Goal: Task Accomplishment & Management: Manage account settings

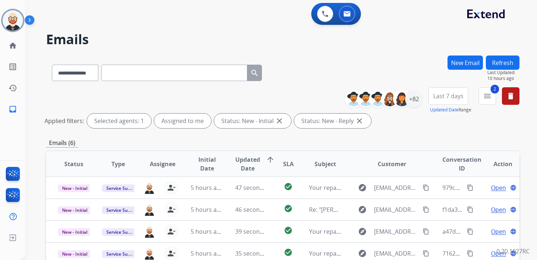
select select "**********"
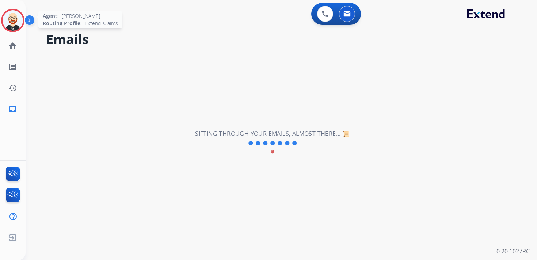
click at [12, 19] on img at bounding box center [13, 20] width 20 height 20
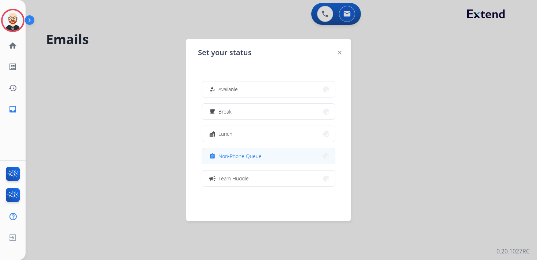
click at [249, 155] on span "Non-Phone Queue" at bounding box center [239, 156] width 43 height 8
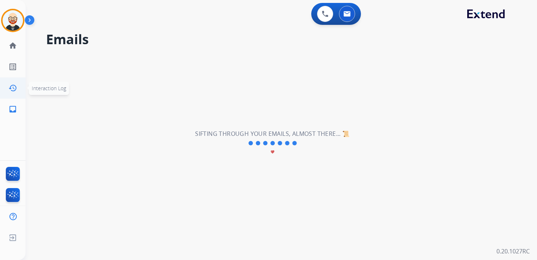
click at [9, 90] on mat-icon "history" at bounding box center [12, 88] width 9 height 9
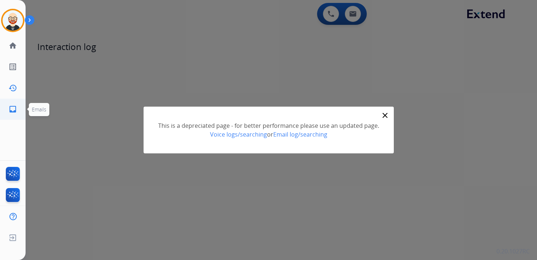
click at [11, 105] on mat-icon "inbox" at bounding box center [12, 109] width 9 height 9
select select "**********"
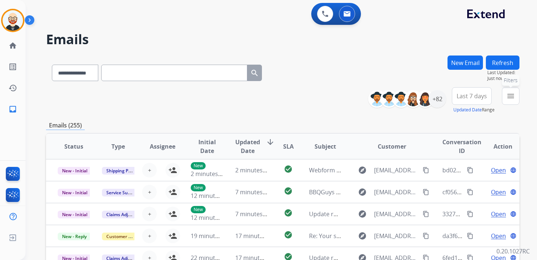
click at [511, 97] on mat-icon "menu" at bounding box center [510, 96] width 9 height 9
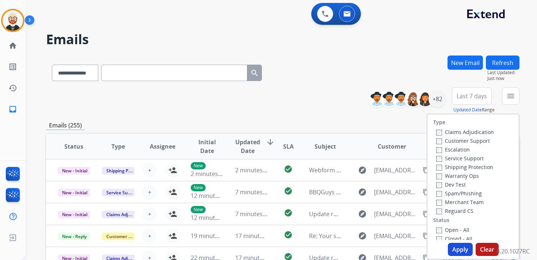
click at [459, 155] on label "Service Support" at bounding box center [459, 158] width 47 height 7
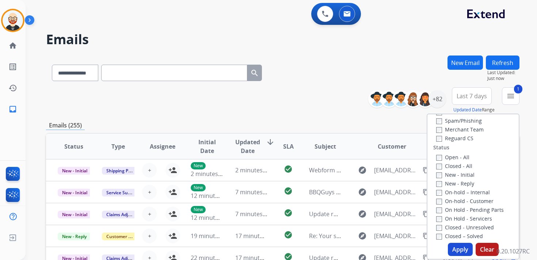
scroll to position [79, 0]
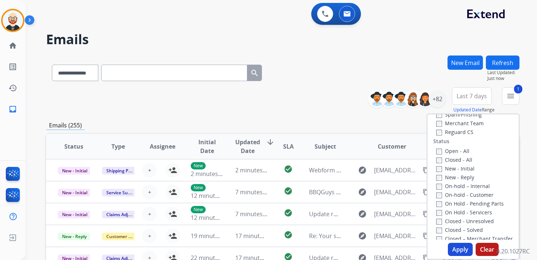
click at [454, 169] on label "New - Initial" at bounding box center [455, 168] width 38 height 7
click at [455, 177] on label "New - Reply" at bounding box center [455, 177] width 38 height 7
click at [459, 248] on button "Apply" at bounding box center [460, 249] width 25 height 13
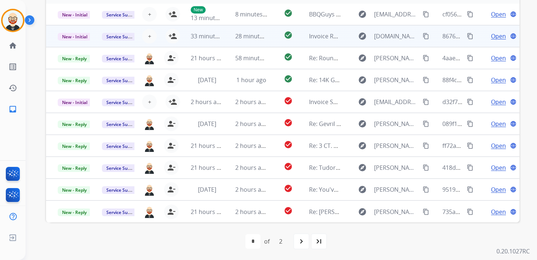
scroll to position [173, 0]
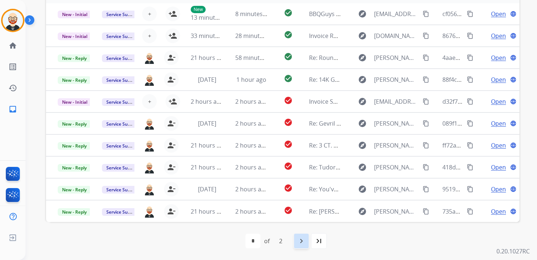
click at [306, 242] on div "navigate_next" at bounding box center [301, 241] width 16 height 16
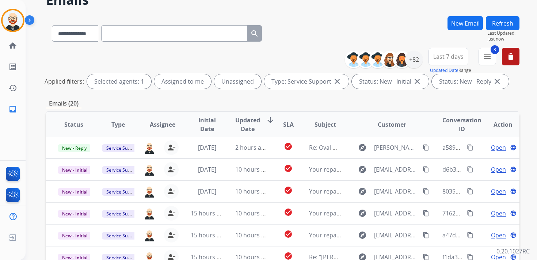
scroll to position [0, 0]
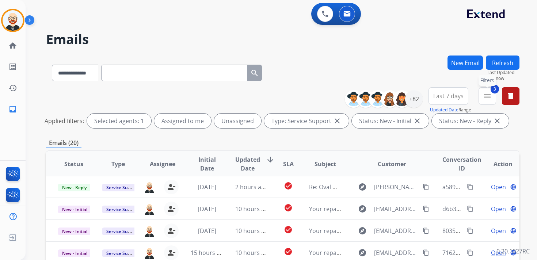
click at [483, 93] on mat-icon "menu" at bounding box center [487, 96] width 9 height 9
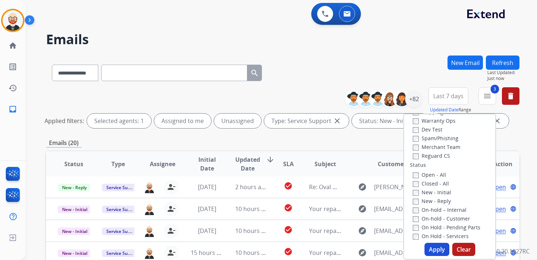
scroll to position [40, 0]
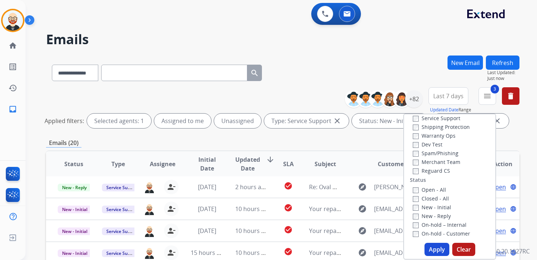
click at [426, 119] on label "Service Support" at bounding box center [436, 118] width 47 height 7
click at [433, 251] on button "Apply" at bounding box center [436, 249] width 25 height 13
select select "*"
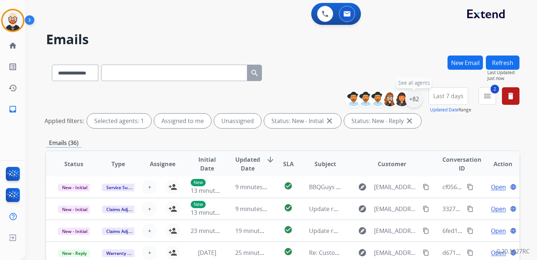
click at [413, 96] on div "+82" at bounding box center [414, 99] width 18 height 18
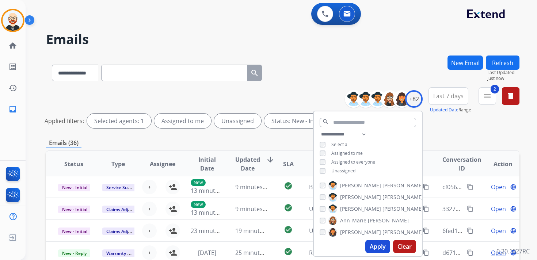
click at [342, 169] on span "Unassigned" at bounding box center [343, 171] width 24 height 6
click at [378, 247] on button "Apply" at bounding box center [377, 246] width 25 height 13
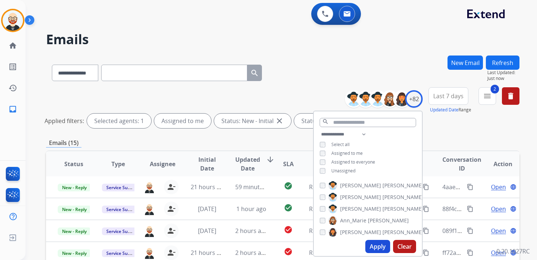
click at [445, 95] on span "Last 7 days" at bounding box center [448, 96] width 30 height 3
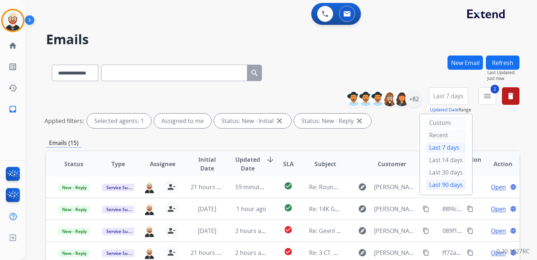
click at [446, 183] on div "Last 90 days" at bounding box center [446, 184] width 40 height 11
click at [249, 160] on span "Updated Date" at bounding box center [247, 164] width 25 height 18
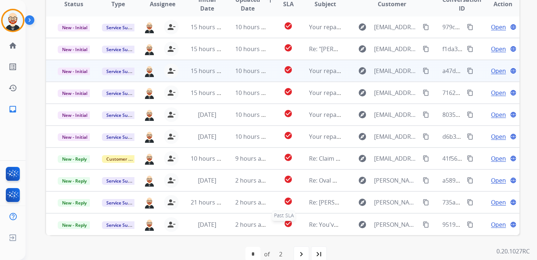
scroll to position [153, 0]
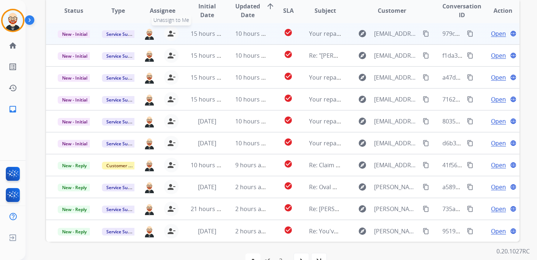
click at [169, 36] on mat-icon "person_remove" at bounding box center [171, 33] width 9 height 9
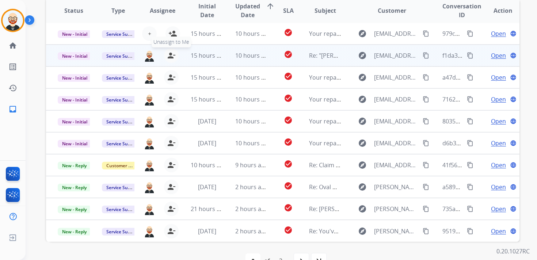
click at [170, 54] on mat-icon "person_remove" at bounding box center [171, 55] width 9 height 9
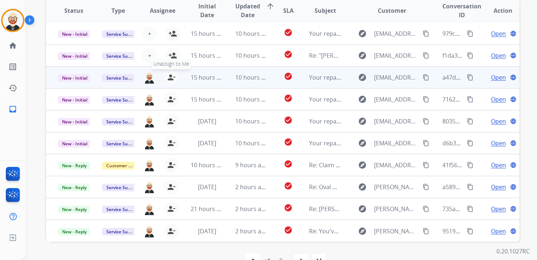
click at [172, 76] on mat-icon "person_remove" at bounding box center [171, 77] width 9 height 9
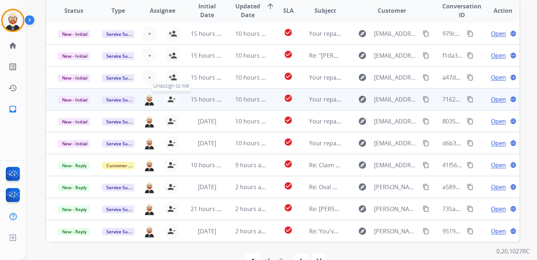
click at [172, 97] on mat-icon "person_remove" at bounding box center [171, 99] width 9 height 9
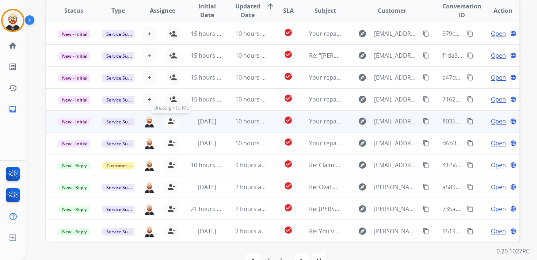
click at [171, 119] on mat-icon "person_remove" at bounding box center [171, 121] width 9 height 9
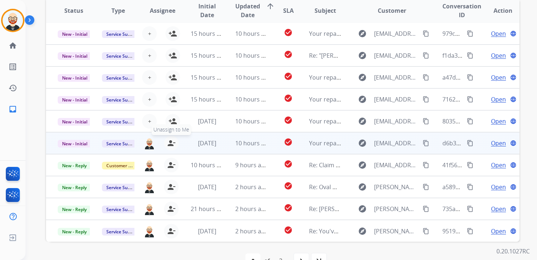
click at [171, 140] on mat-icon "person_remove" at bounding box center [171, 143] width 9 height 9
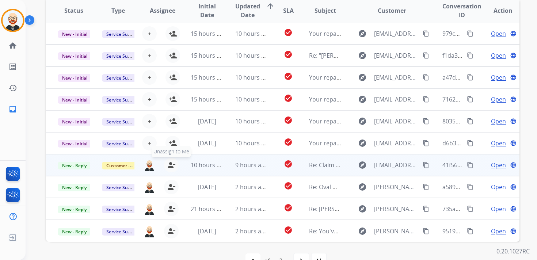
click at [171, 163] on mat-icon "person_remove" at bounding box center [171, 165] width 9 height 9
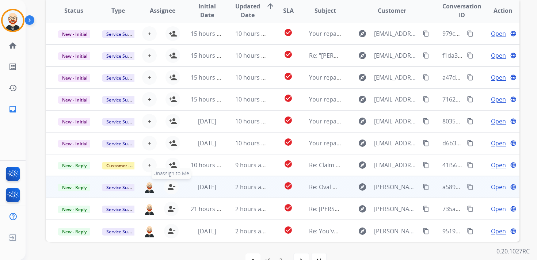
click at [170, 183] on mat-icon "person_remove" at bounding box center [171, 187] width 9 height 9
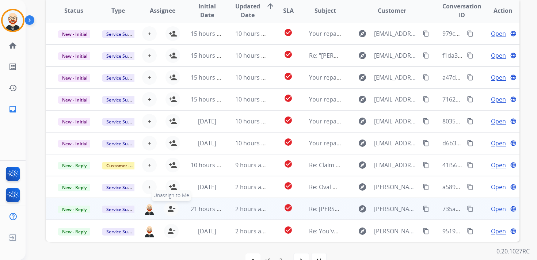
click at [170, 215] on button "person_remove [PERSON_NAME] to Me" at bounding box center [171, 209] width 15 height 15
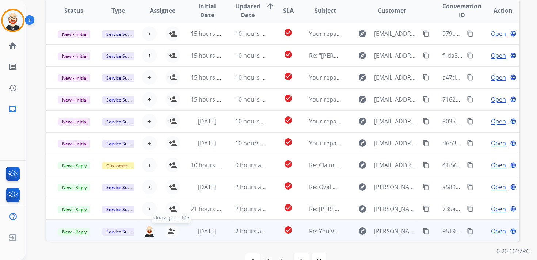
click at [170, 229] on mat-icon "person_remove" at bounding box center [171, 231] width 9 height 9
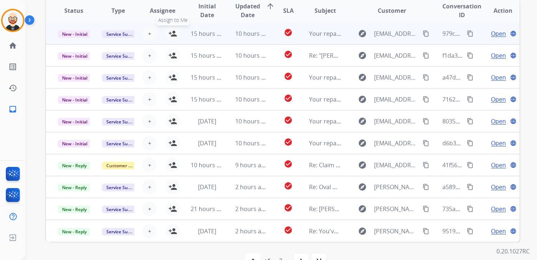
click at [172, 35] on mat-icon "person_add" at bounding box center [172, 33] width 9 height 9
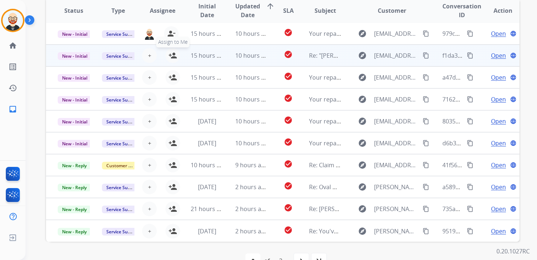
click at [173, 54] on mat-icon "person_add" at bounding box center [172, 55] width 9 height 9
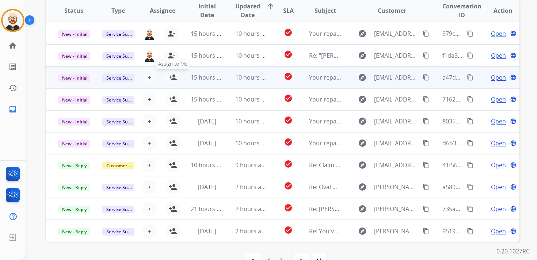
click at [173, 77] on mat-icon "person_add" at bounding box center [172, 77] width 9 height 9
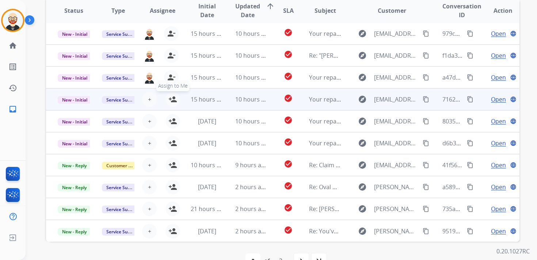
click at [172, 96] on mat-icon "person_add" at bounding box center [172, 99] width 9 height 9
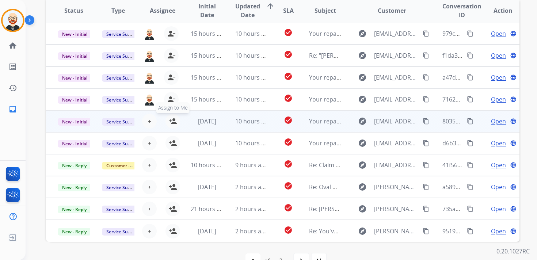
click at [172, 121] on mat-icon "person_add" at bounding box center [172, 121] width 9 height 9
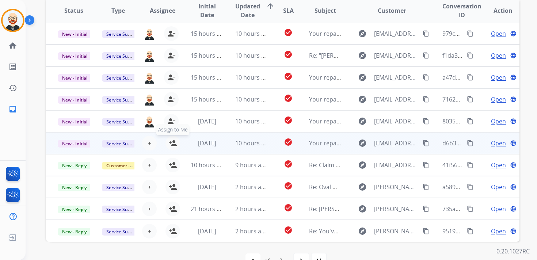
click at [172, 141] on mat-icon "person_add" at bounding box center [172, 143] width 9 height 9
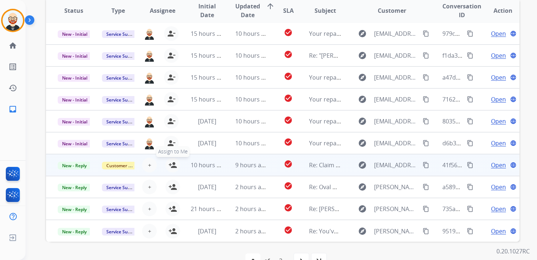
click at [172, 164] on mat-icon "person_add" at bounding box center [172, 165] width 9 height 9
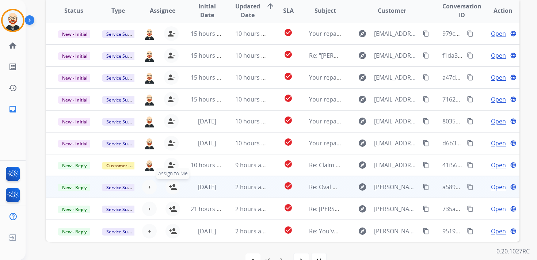
click at [173, 187] on mat-icon "person_add" at bounding box center [172, 187] width 9 height 9
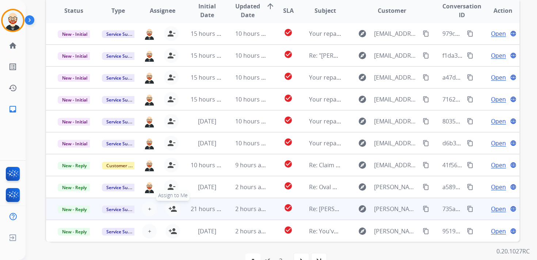
click at [173, 207] on mat-icon "person_add" at bounding box center [172, 209] width 9 height 9
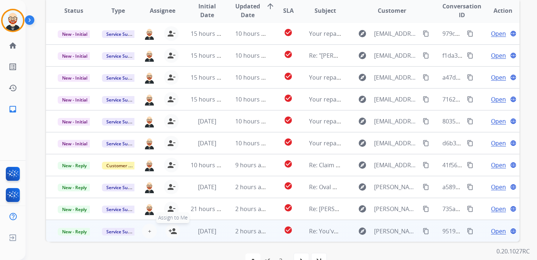
click at [173, 231] on mat-icon "person_add" at bounding box center [172, 231] width 9 height 9
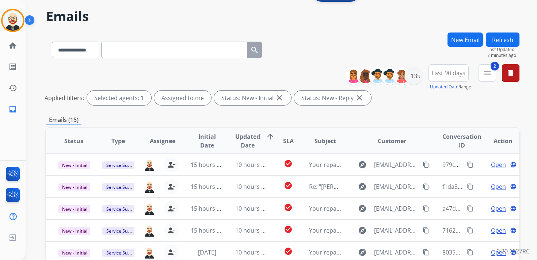
scroll to position [0, 0]
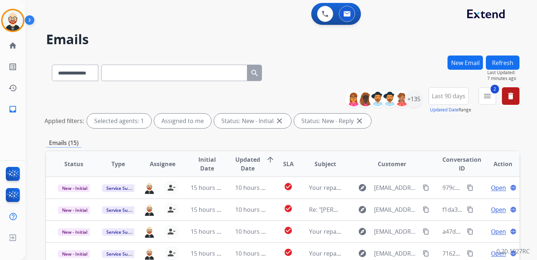
click at [501, 65] on button "Refresh" at bounding box center [503, 63] width 34 height 14
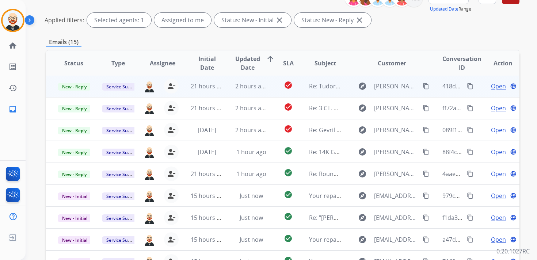
scroll to position [100, 0]
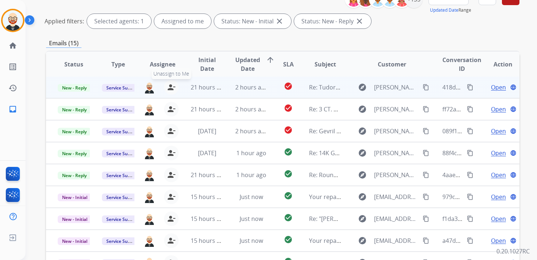
click at [171, 90] on mat-icon "person_remove" at bounding box center [171, 87] width 9 height 9
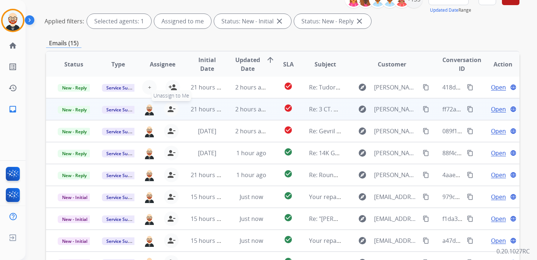
click at [170, 111] on mat-icon "person_remove" at bounding box center [171, 109] width 9 height 9
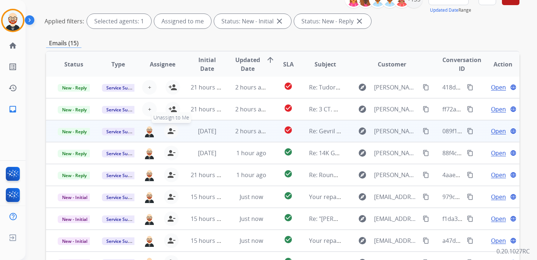
click at [172, 126] on button "person_remove [PERSON_NAME] to Me" at bounding box center [171, 131] width 15 height 15
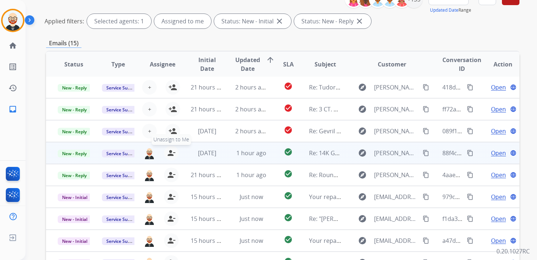
click at [169, 157] on button "person_remove [PERSON_NAME] to Me" at bounding box center [171, 153] width 15 height 15
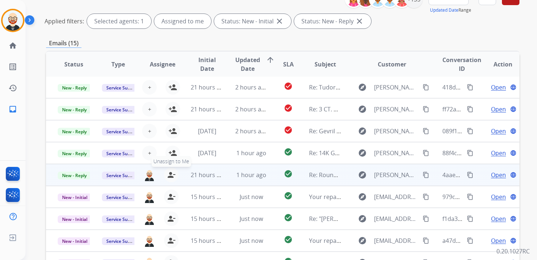
click at [171, 172] on mat-icon "person_remove" at bounding box center [171, 175] width 9 height 9
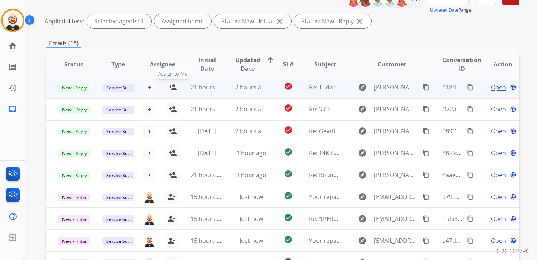
click at [175, 87] on mat-icon "person_add" at bounding box center [172, 87] width 9 height 9
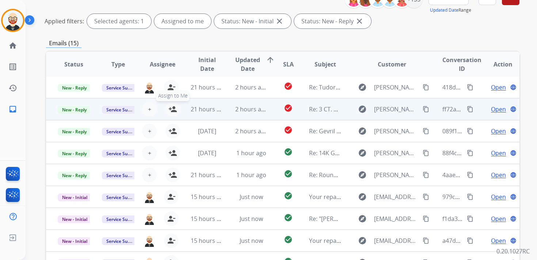
click at [173, 107] on mat-icon "person_add" at bounding box center [172, 109] width 9 height 9
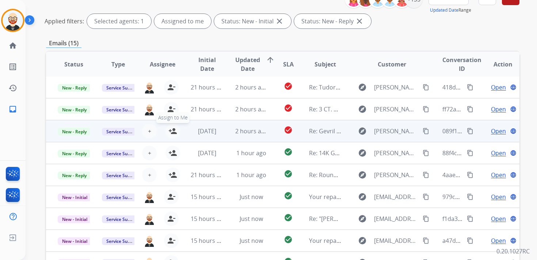
click at [172, 127] on mat-icon "person_add" at bounding box center [172, 131] width 9 height 9
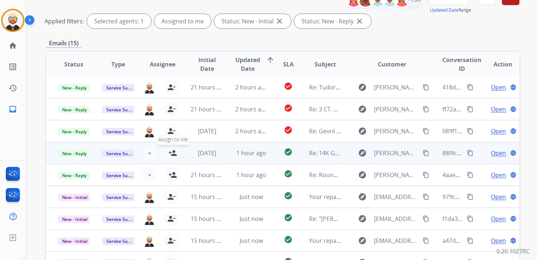
click at [172, 150] on mat-icon "person_add" at bounding box center [172, 153] width 9 height 9
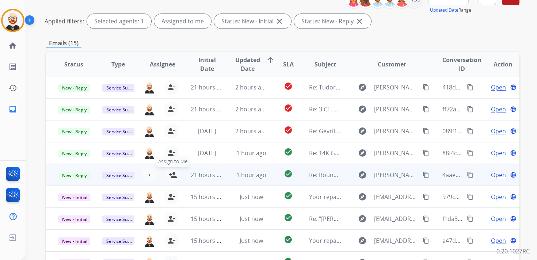
click at [173, 173] on mat-icon "person_add" at bounding box center [172, 175] width 9 height 9
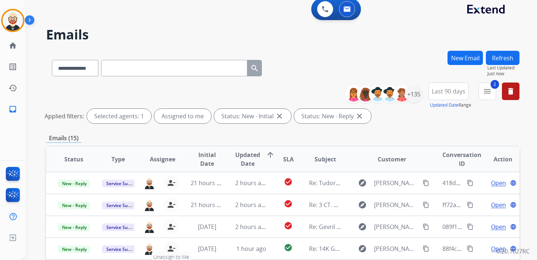
scroll to position [0, 0]
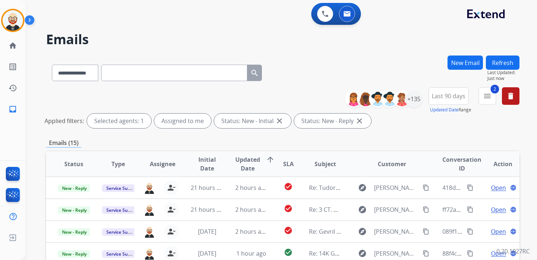
click at [501, 61] on button "Refresh" at bounding box center [503, 63] width 34 height 14
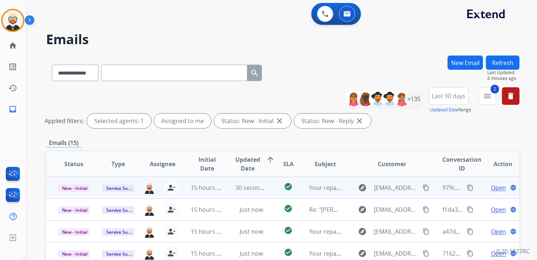
click at [493, 187] on span "Open" at bounding box center [498, 187] width 15 height 9
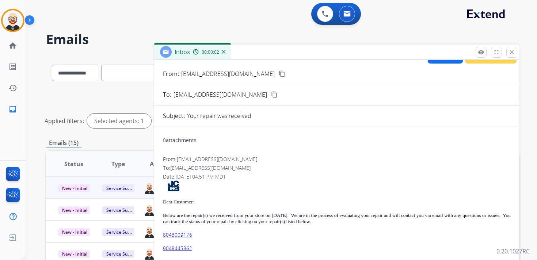
scroll to position [19, 0]
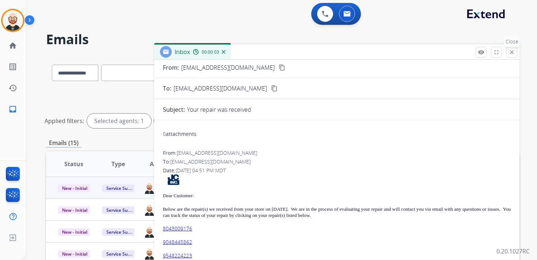
click at [510, 55] on mat-icon "close" at bounding box center [511, 52] width 7 height 7
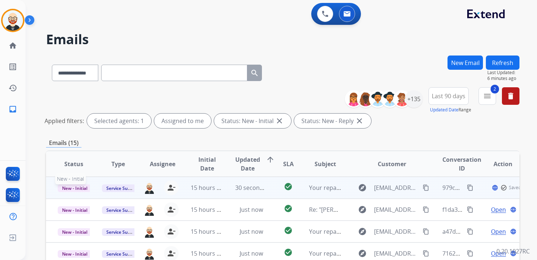
click at [81, 188] on span "New - Initial" at bounding box center [75, 188] width 34 height 8
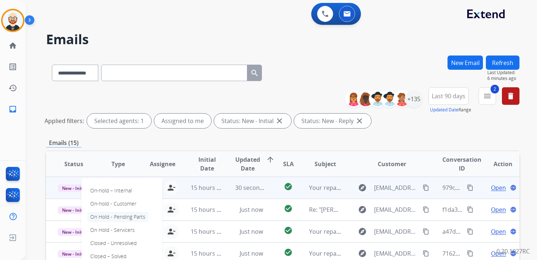
scroll to position [1, 0]
click at [121, 253] on p "Closed – Solved" at bounding box center [108, 256] width 42 height 10
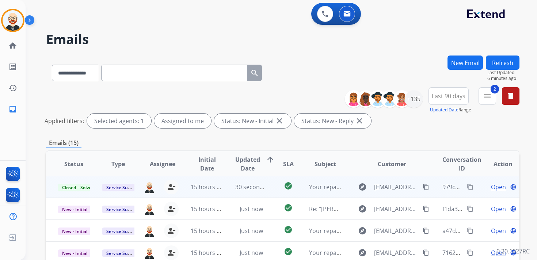
click at [507, 62] on button "Refresh" at bounding box center [503, 63] width 34 height 14
click at [491, 188] on span "Open" at bounding box center [498, 187] width 15 height 9
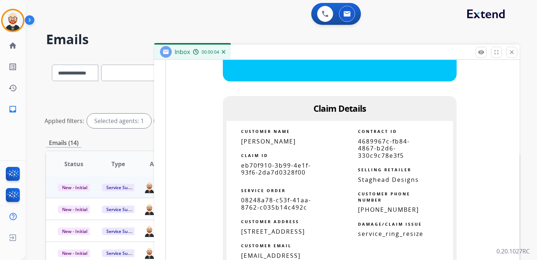
scroll to position [399, 0]
click at [297, 171] on span "eb70f910-3b99-4e1f-93f6-2da7d0328f00" at bounding box center [276, 169] width 70 height 15
copy tbody
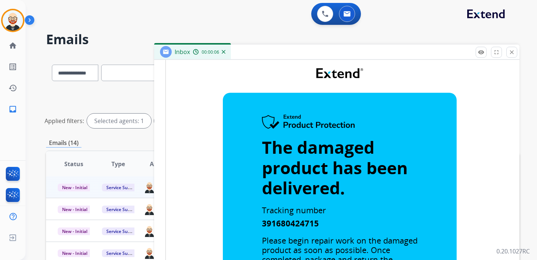
scroll to position [0, 0]
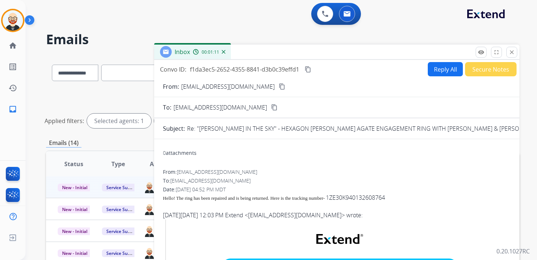
click at [310, 68] on mat-icon "content_copy" at bounding box center [308, 69] width 7 height 7
click at [289, 198] on span "Hello! The ring has been repaired and is being returned. Here is the tracking n…" at bounding box center [244, 197] width 162 height 5
copy span
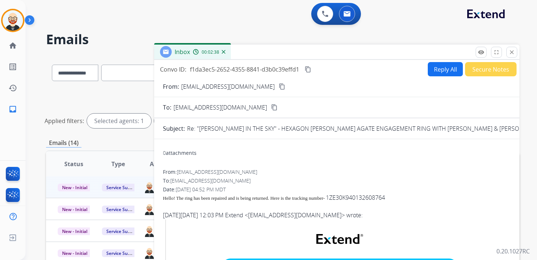
click at [441, 69] on button "Reply All" at bounding box center [445, 69] width 35 height 14
select select "**********"
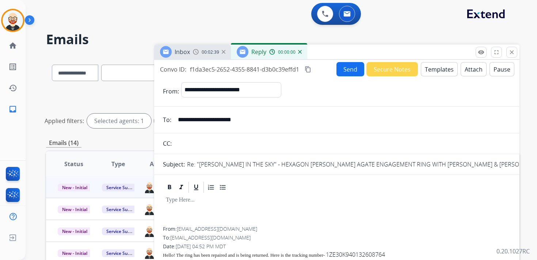
click at [198, 201] on p at bounding box center [337, 200] width 342 height 7
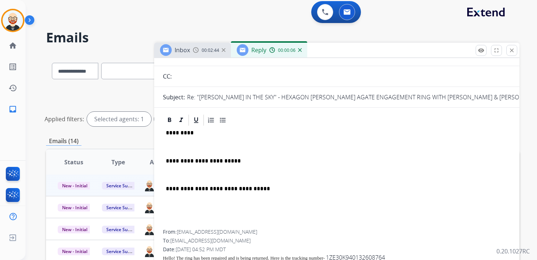
scroll to position [63, 0]
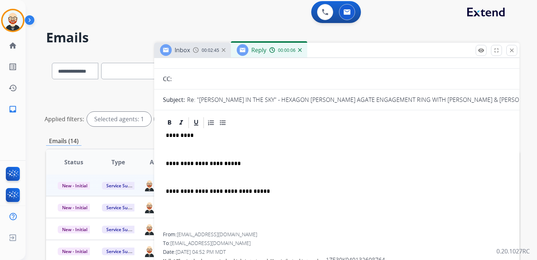
click at [180, 150] on p at bounding box center [337, 149] width 342 height 7
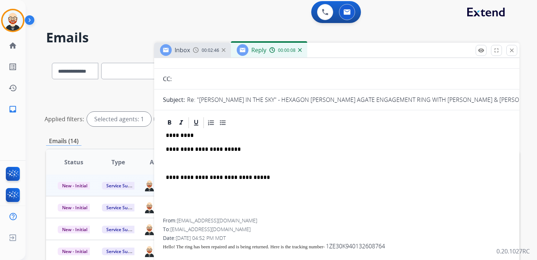
click at [186, 159] on div "**********" at bounding box center [337, 173] width 348 height 89
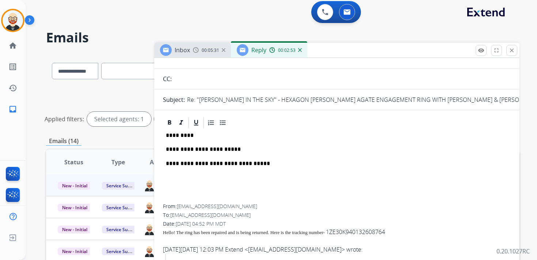
scroll to position [0, 0]
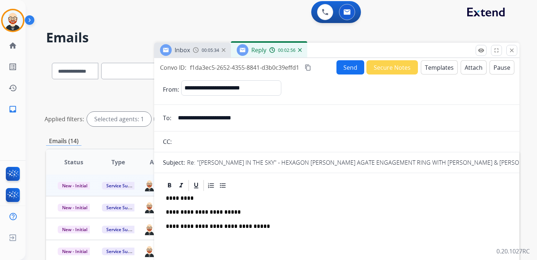
click at [341, 65] on button "Send" at bounding box center [350, 67] width 28 height 14
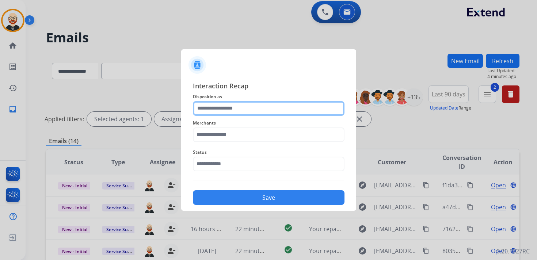
click at [257, 110] on input "text" at bounding box center [269, 108] width 152 height 15
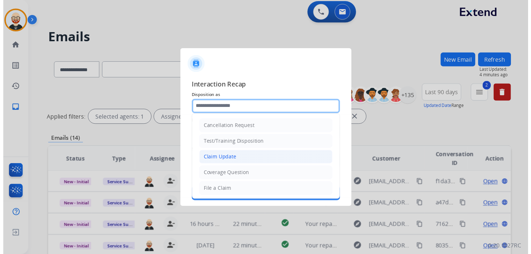
scroll to position [110, 0]
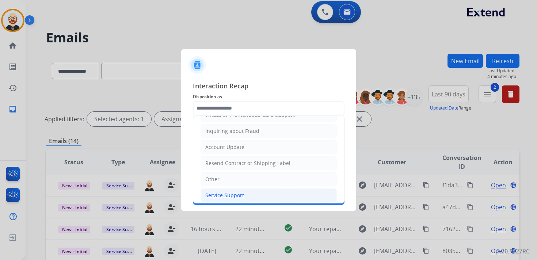
click at [232, 188] on li "Service Support" at bounding box center [269, 195] width 136 height 14
type input "**********"
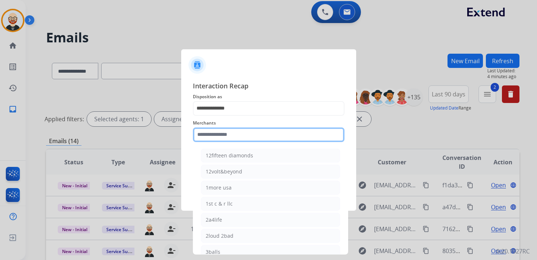
click at [231, 136] on input "text" at bounding box center [269, 134] width 152 height 15
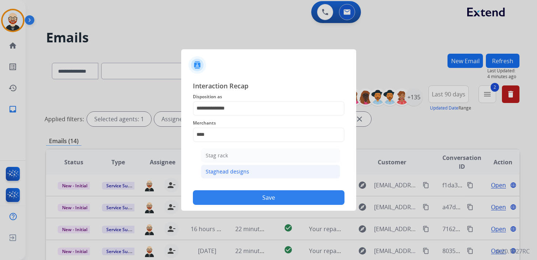
click at [233, 172] on div "Staghead designs" at bounding box center [227, 171] width 43 height 7
type input "**********"
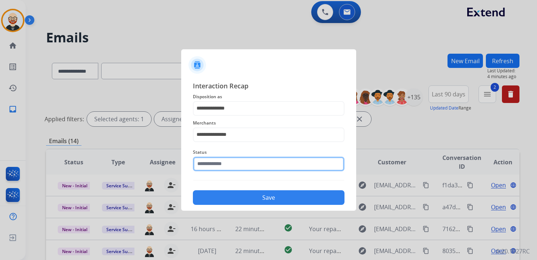
click at [224, 163] on input "text" at bounding box center [269, 164] width 152 height 15
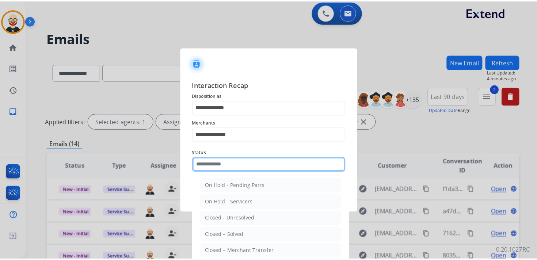
scroll to position [38, 0]
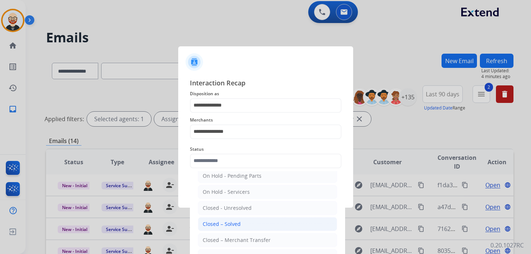
click at [229, 224] on div "Closed – Solved" at bounding box center [222, 224] width 38 height 7
type input "**********"
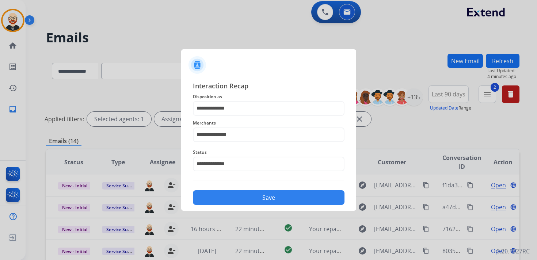
click at [253, 199] on button "Save" at bounding box center [269, 197] width 152 height 15
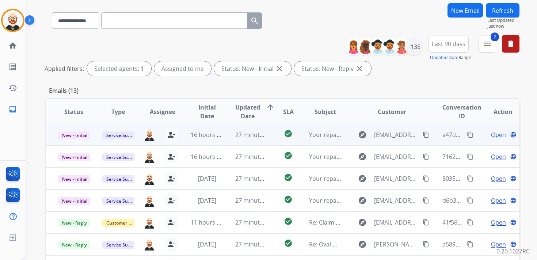
scroll to position [53, 0]
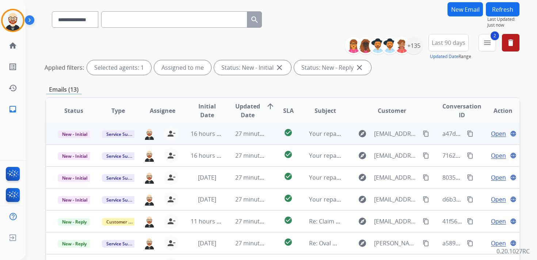
click at [492, 133] on span "Open" at bounding box center [498, 133] width 15 height 9
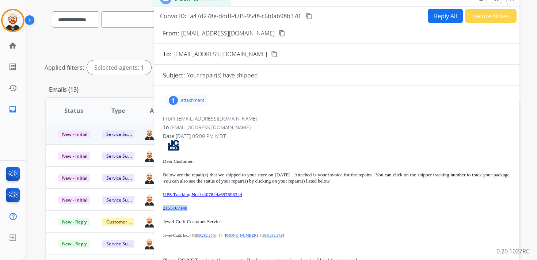
drag, startPoint x: 197, startPoint y: 207, endPoint x: 163, endPoint y: 207, distance: 34.3
click at [163, 207] on p "2155107140" at bounding box center [337, 208] width 348 height 6
copy link "2155107140"
click at [15, 16] on img at bounding box center [13, 20] width 20 height 20
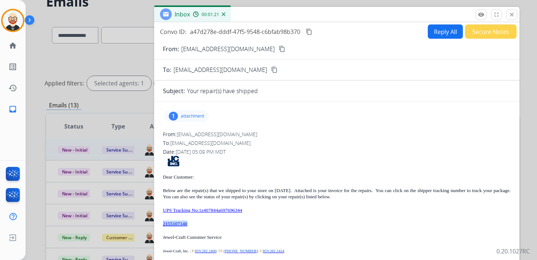
scroll to position [12, 0]
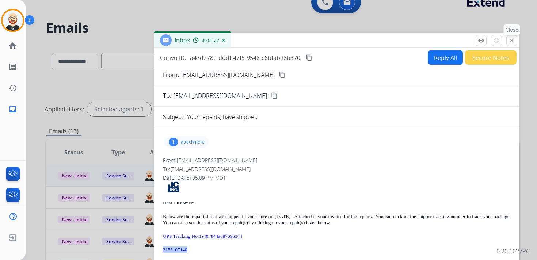
click at [509, 39] on mat-icon "close" at bounding box center [511, 40] width 7 height 7
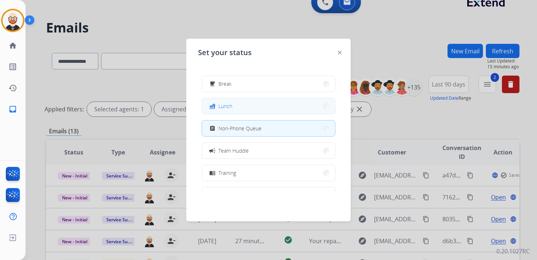
scroll to position [32, 0]
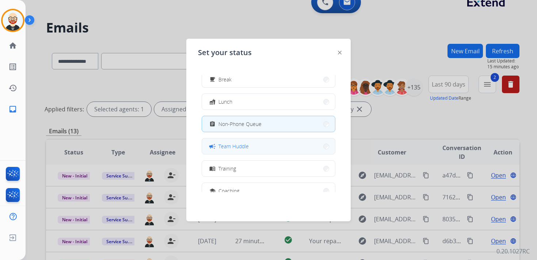
click at [263, 146] on button "campaign Team Huddle" at bounding box center [268, 146] width 133 height 16
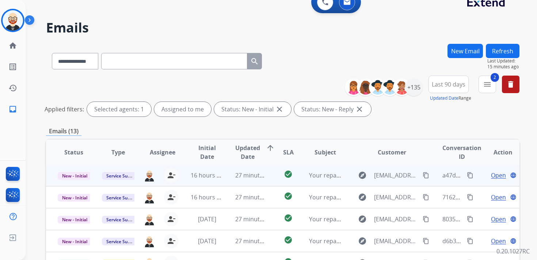
click at [493, 176] on span "Open" at bounding box center [498, 175] width 15 height 9
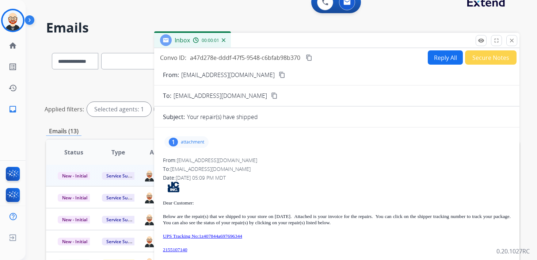
scroll to position [3, 0]
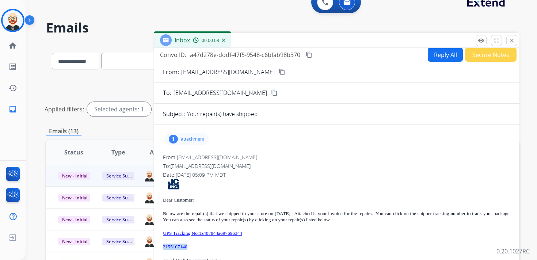
drag, startPoint x: 196, startPoint y: 245, endPoint x: 160, endPoint y: 248, distance: 35.9
click at [160, 248] on div "1 attachment From: [EMAIL_ADDRESS][DOMAIN_NAME] To: [EMAIL_ADDRESS][DOMAIN_NAME…" at bounding box center [336, 229] width 365 height 199
copy link "2155107140"
click at [310, 57] on mat-icon "content_copy" at bounding box center [309, 54] width 7 height 7
click at [196, 140] on p "attachment" at bounding box center [192, 139] width 23 height 6
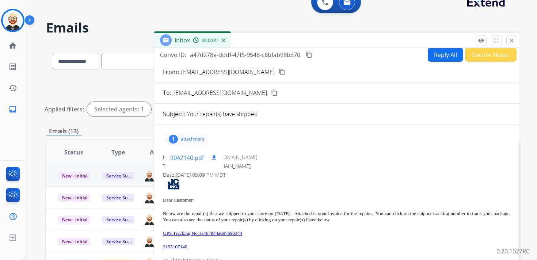
click at [214, 158] on mat-icon "download" at bounding box center [214, 157] width 7 height 7
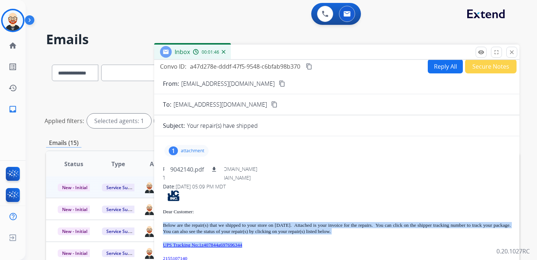
drag, startPoint x: 272, startPoint y: 245, endPoint x: 167, endPoint y: 221, distance: 107.6
click at [167, 221] on div "Dear Customer: Below are the repair(s) that we shipped to your store on [DATE].…" at bounding box center [337, 262] width 348 height 144
copy div "Below are the repair(s) that we shipped to your store on [DATE]. Attached is yo…"
click at [509, 53] on mat-icon "close" at bounding box center [511, 52] width 7 height 7
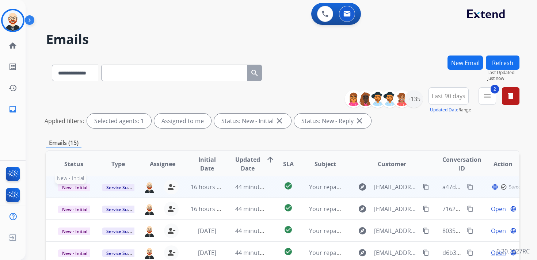
click at [73, 188] on span "New - Initial" at bounding box center [75, 188] width 34 height 8
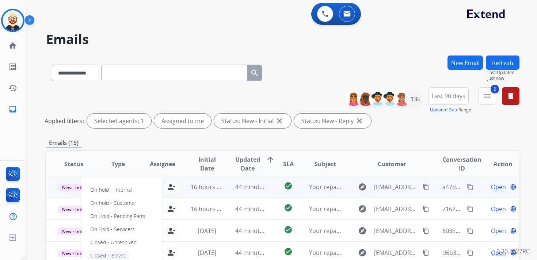
click at [115, 253] on p "Closed – Solved" at bounding box center [108, 256] width 42 height 10
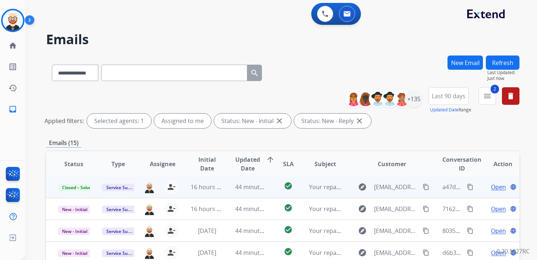
click at [494, 58] on button "Refresh" at bounding box center [503, 63] width 34 height 14
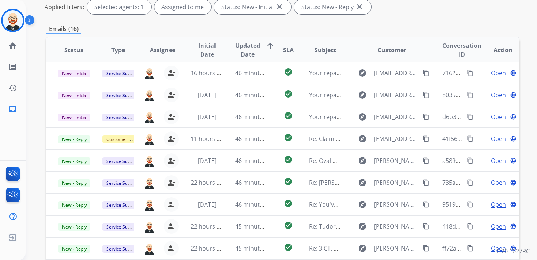
scroll to position [173, 0]
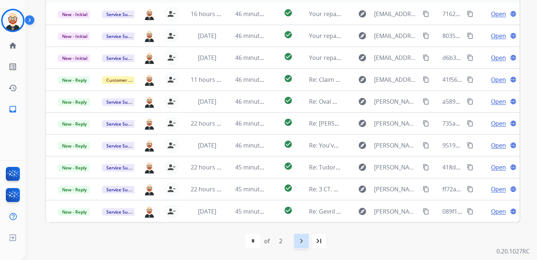
click at [300, 239] on mat-icon "navigate_next" at bounding box center [301, 241] width 9 height 9
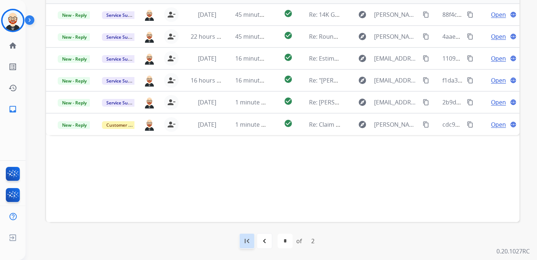
click at [250, 238] on mat-icon "first_page" at bounding box center [247, 241] width 9 height 9
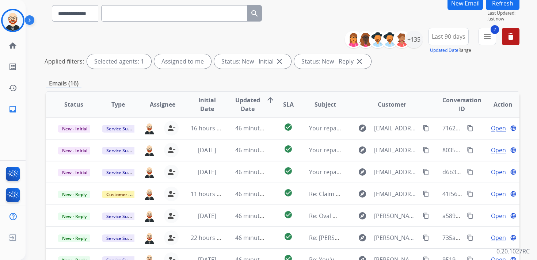
scroll to position [63, 0]
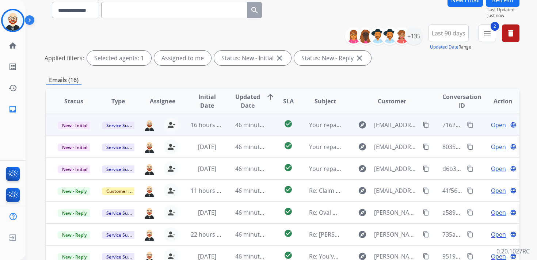
click at [491, 124] on span "Open" at bounding box center [498, 125] width 15 height 9
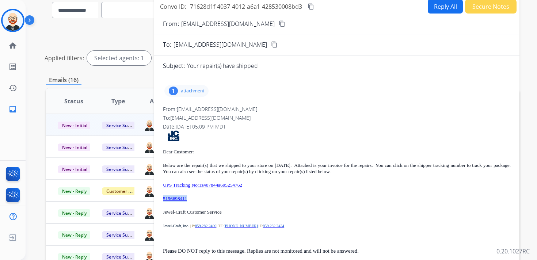
drag, startPoint x: 199, startPoint y: 200, endPoint x: 160, endPoint y: 197, distance: 38.5
click at [160, 197] on div "1 attachment From: [EMAIL_ADDRESS][DOMAIN_NAME] To: [EMAIL_ADDRESS][DOMAIN_NAME…" at bounding box center [336, 181] width 365 height 199
copy link "5156698411"
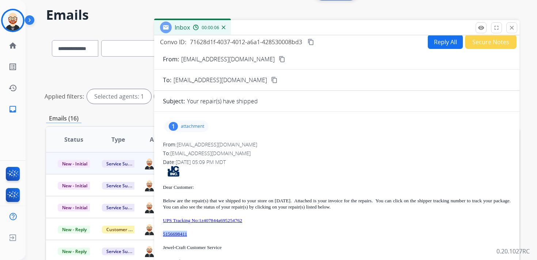
scroll to position [30, 0]
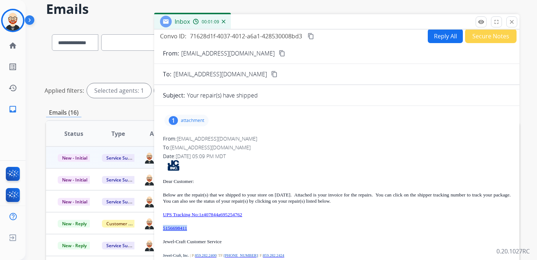
click at [314, 36] on mat-icon "content_copy" at bounding box center [311, 36] width 7 height 7
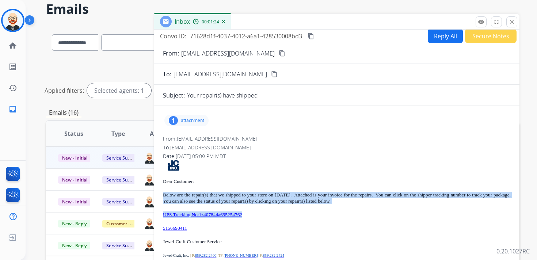
drag, startPoint x: 267, startPoint y: 215, endPoint x: 162, endPoint y: 195, distance: 106.7
click at [162, 195] on div "1 attachment From: [EMAIL_ADDRESS][DOMAIN_NAME] To: [EMAIL_ADDRESS][DOMAIN_NAME…" at bounding box center [336, 211] width 365 height 199
copy div "Below are the repair(s) that we shipped to your store on [DATE]. Attached is yo…"
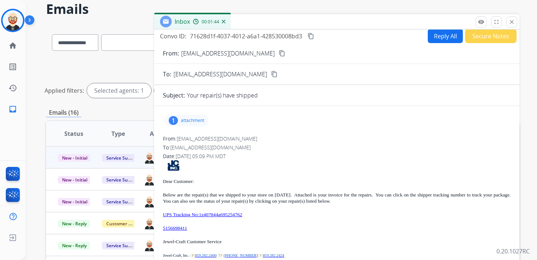
click at [203, 120] on p "attachment" at bounding box center [192, 121] width 23 height 6
click at [214, 140] on mat-icon "download" at bounding box center [214, 139] width 7 height 7
click at [280, 130] on div "1 attachment 9042159.pdf download From: [EMAIL_ADDRESS][DOMAIN_NAME] To: [EMAIL…" at bounding box center [336, 211] width 365 height 199
click at [192, 118] on p "attachment" at bounding box center [192, 121] width 23 height 6
click at [513, 23] on mat-icon "close" at bounding box center [511, 22] width 7 height 7
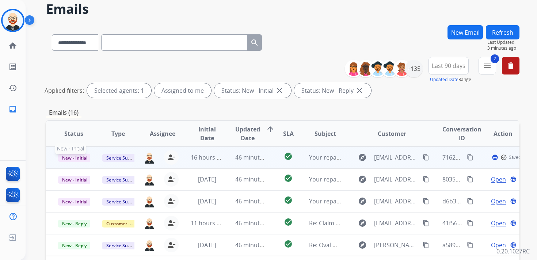
click at [76, 159] on span "New - Initial" at bounding box center [75, 158] width 34 height 8
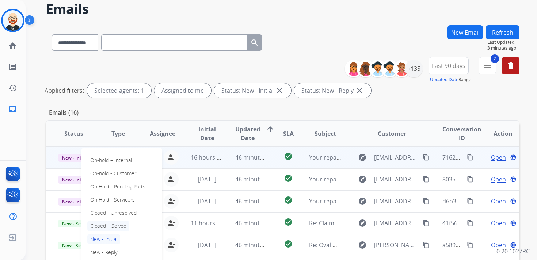
click at [113, 228] on p "Closed – Solved" at bounding box center [108, 226] width 42 height 10
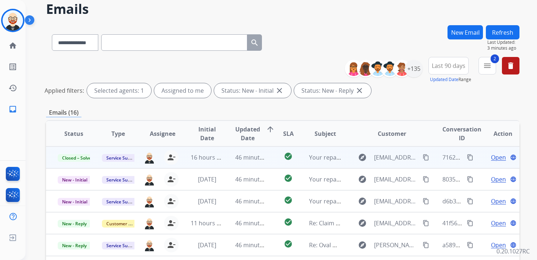
click at [500, 30] on button "Refresh" at bounding box center [503, 32] width 34 height 14
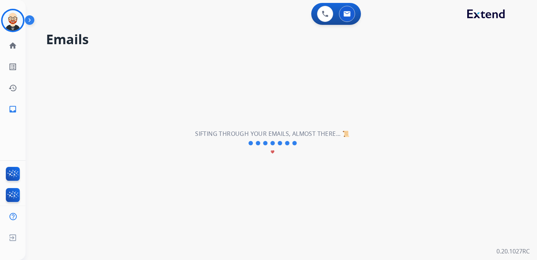
scroll to position [0, 0]
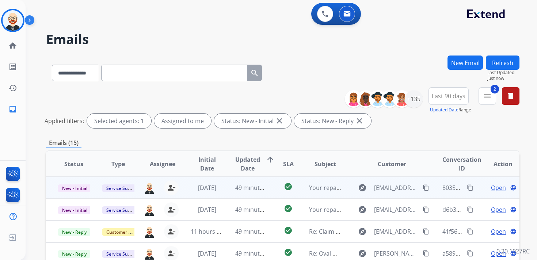
click at [491, 190] on span "Open" at bounding box center [498, 187] width 15 height 9
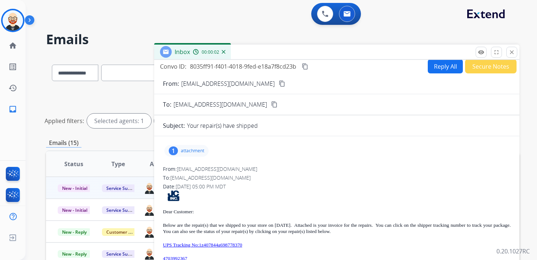
scroll to position [16, 0]
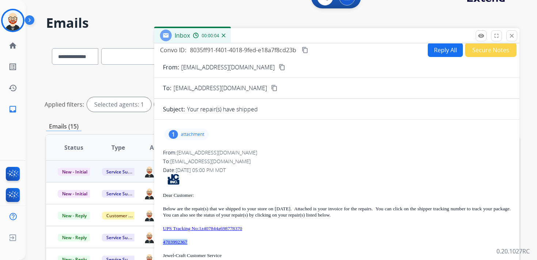
drag, startPoint x: 203, startPoint y: 240, endPoint x: 159, endPoint y: 242, distance: 43.9
click at [159, 242] on div "1 attachment From: [EMAIL_ADDRESS][DOMAIN_NAME] To: [EMAIL_ADDRESS][DOMAIN_NAME…" at bounding box center [336, 225] width 365 height 199
copy link "4703992367"
click at [307, 50] on mat-icon "content_copy" at bounding box center [305, 50] width 7 height 7
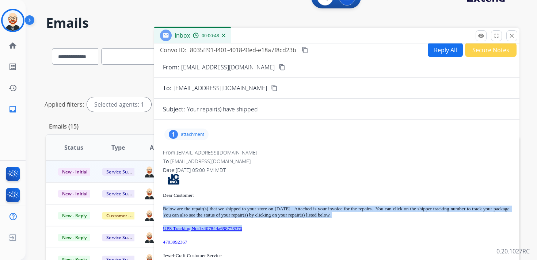
drag, startPoint x: 266, startPoint y: 229, endPoint x: 160, endPoint y: 211, distance: 107.5
click at [160, 211] on div "1 attachment From: [EMAIL_ADDRESS][DOMAIN_NAME] To: [EMAIL_ADDRESS][DOMAIN_NAME…" at bounding box center [336, 225] width 365 height 199
copy div "Below are the repair(s) that we shipped to your store on [DATE]. Attached is yo…"
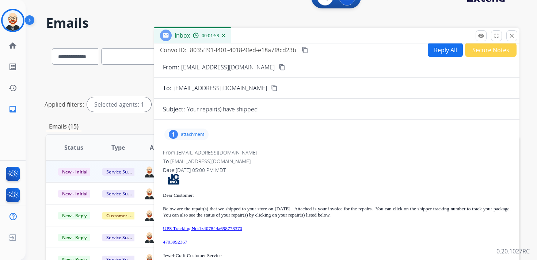
click at [195, 137] on p "attachment" at bounding box center [192, 134] width 23 height 6
click at [213, 152] on mat-icon "download" at bounding box center [214, 153] width 7 height 7
click at [510, 37] on mat-icon "close" at bounding box center [511, 36] width 7 height 7
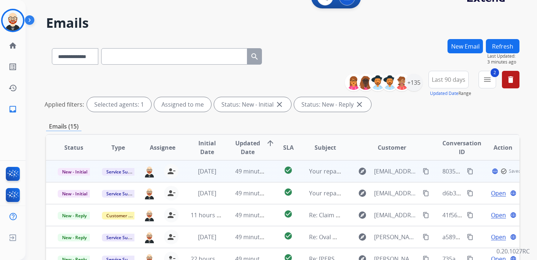
click at [80, 167] on p "New - Initial" at bounding box center [74, 171] width 32 height 9
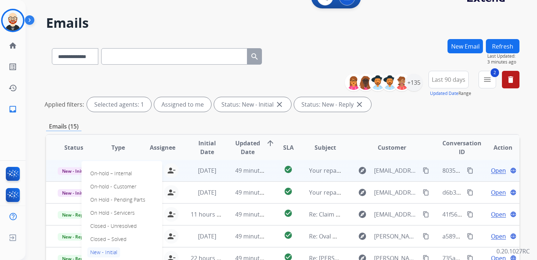
click at [114, 232] on div "On-hold – Internal On-hold - Customer On Hold - Pending Parts On Hold - Service…" at bounding box center [121, 226] width 81 height 130
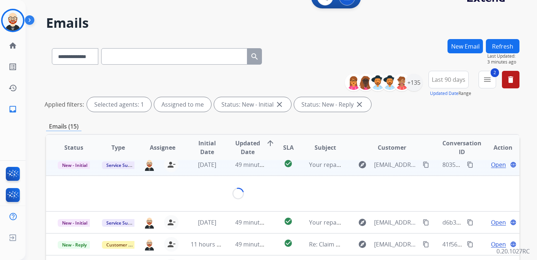
scroll to position [0, 0]
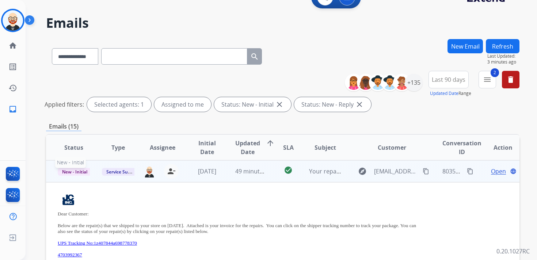
click at [83, 173] on span "New - Initial" at bounding box center [75, 172] width 34 height 8
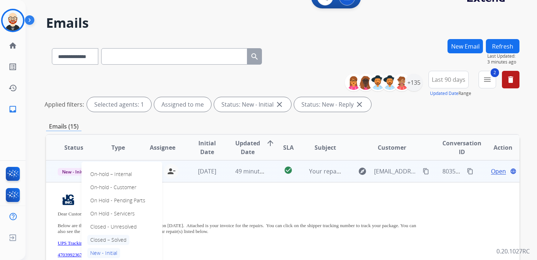
click at [110, 242] on p "Closed – Solved" at bounding box center [108, 240] width 42 height 10
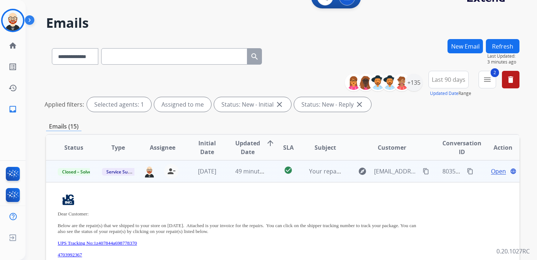
click at [101, 177] on td "Service Support" at bounding box center [112, 171] width 44 height 22
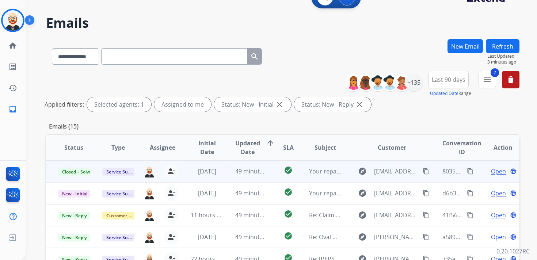
click at [496, 44] on button "Refresh" at bounding box center [503, 46] width 34 height 14
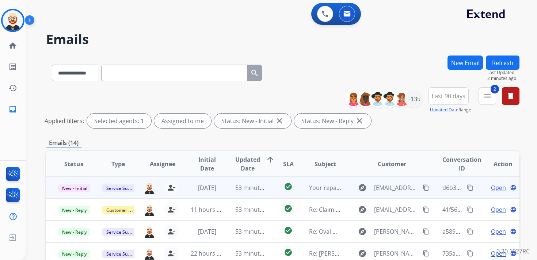
click at [493, 190] on span "Open" at bounding box center [498, 187] width 15 height 9
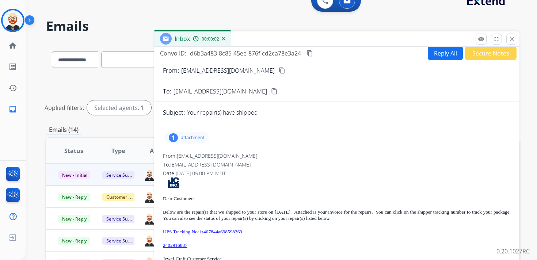
scroll to position [14, 0]
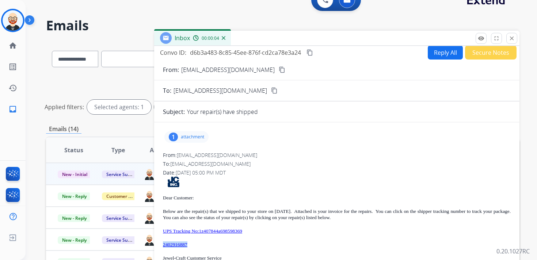
drag, startPoint x: 206, startPoint y: 243, endPoint x: 161, endPoint y: 245, distance: 44.9
click at [161, 245] on div "1 attachment From: [EMAIL_ADDRESS][DOMAIN_NAME] To: [EMAIL_ADDRESS][DOMAIN_NAME…" at bounding box center [336, 227] width 365 height 199
copy link "2402916887"
click at [312, 52] on mat-icon "content_copy" at bounding box center [309, 52] width 7 height 7
click at [511, 39] on mat-icon "close" at bounding box center [511, 38] width 7 height 7
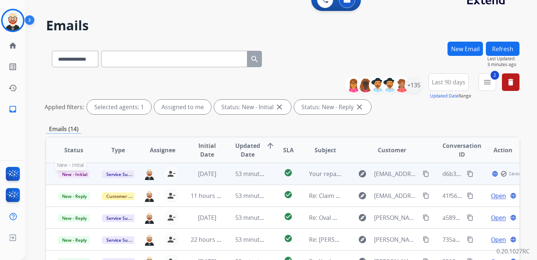
click at [73, 174] on span "New - Initial" at bounding box center [75, 175] width 34 height 8
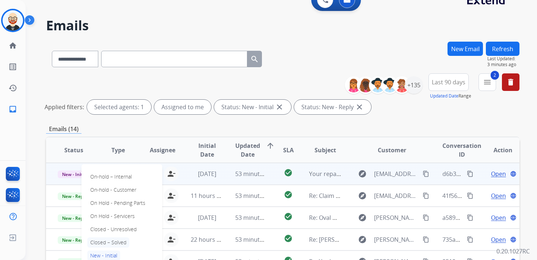
click at [119, 241] on p "Closed – Solved" at bounding box center [108, 242] width 42 height 10
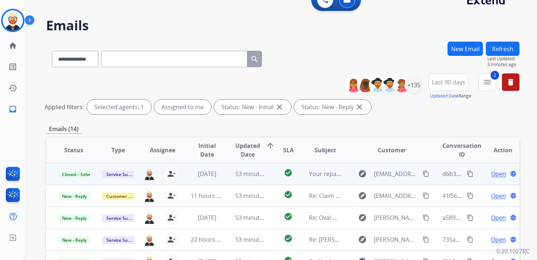
click at [512, 49] on button "Refresh" at bounding box center [503, 49] width 34 height 14
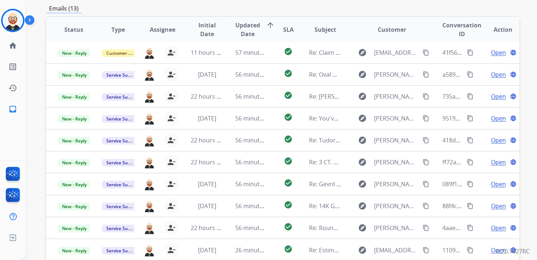
scroll to position [135, 0]
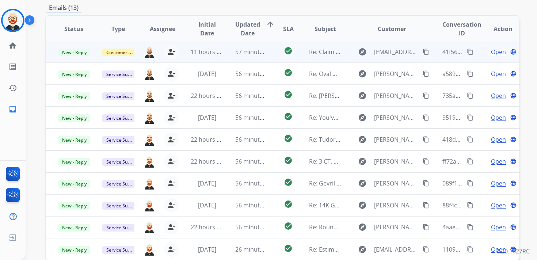
click at [486, 54] on div "Open language" at bounding box center [502, 51] width 33 height 9
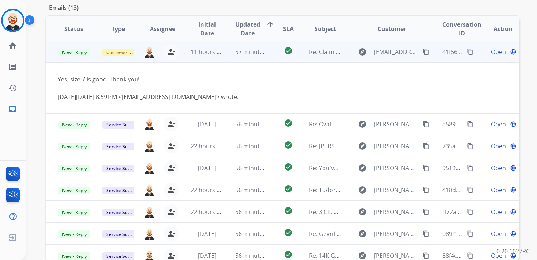
scroll to position [0, 0]
click at [475, 56] on td "Open language" at bounding box center [497, 53] width 45 height 22
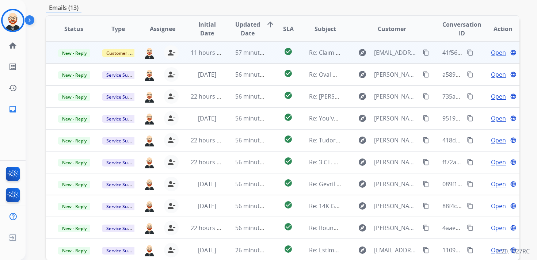
click at [423, 51] on mat-icon "content_copy" at bounding box center [426, 52] width 7 height 7
click at [467, 53] on mat-icon "content_copy" at bounding box center [470, 52] width 7 height 7
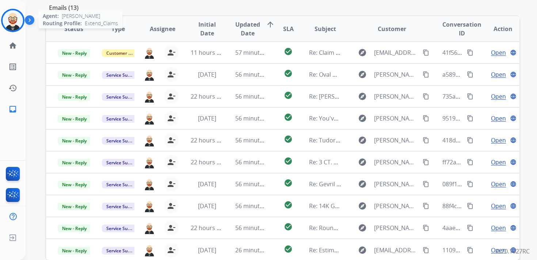
click at [12, 18] on img at bounding box center [13, 20] width 20 height 20
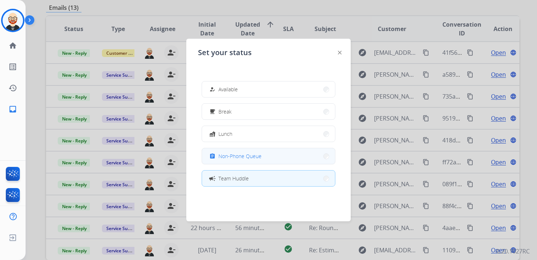
click at [229, 156] on span "Non-Phone Queue" at bounding box center [239, 156] width 43 height 8
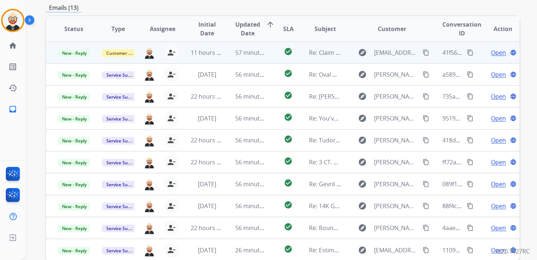
click at [493, 53] on span "Open" at bounding box center [498, 52] width 15 height 9
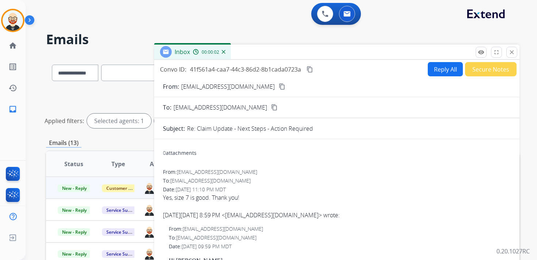
click at [438, 69] on button "Reply All" at bounding box center [445, 69] width 35 height 14
select select "**********"
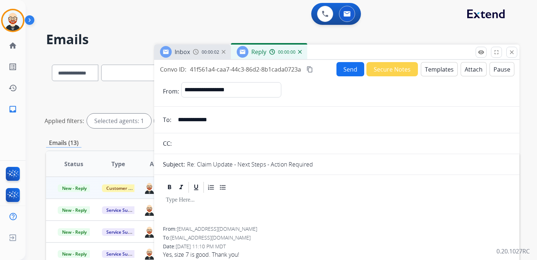
click at [213, 202] on p at bounding box center [337, 200] width 342 height 7
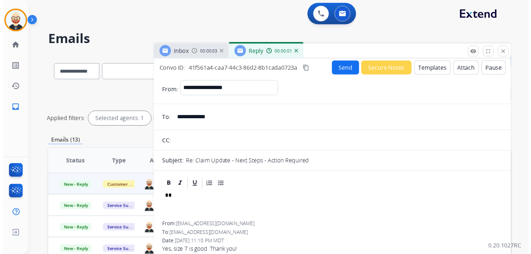
scroll to position [2, 0]
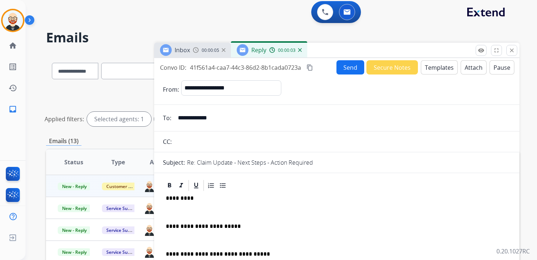
click at [181, 198] on p "*********" at bounding box center [334, 198] width 336 height 7
click at [181, 203] on div "**********" at bounding box center [337, 243] width 348 height 103
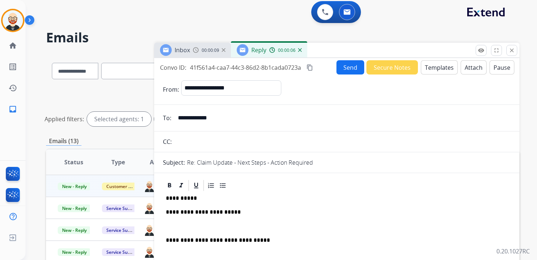
click at [183, 227] on p at bounding box center [337, 226] width 342 height 7
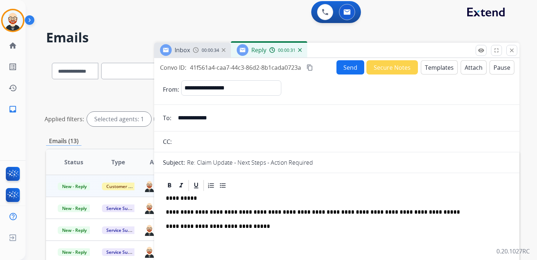
click at [348, 68] on button "Send" at bounding box center [350, 67] width 28 height 14
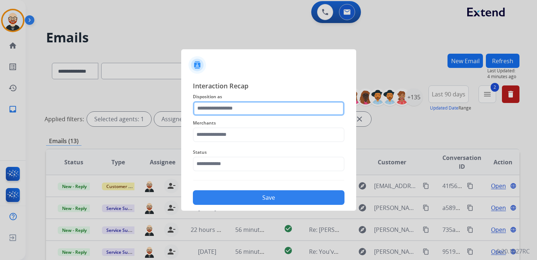
click at [229, 106] on input "text" at bounding box center [269, 108] width 152 height 15
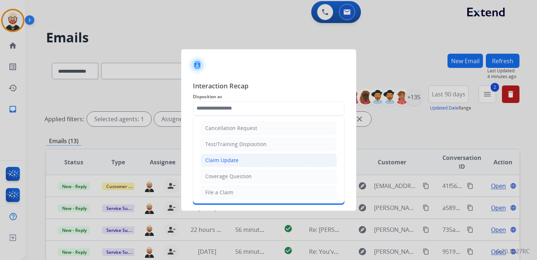
click at [223, 160] on div "Claim Update" at bounding box center [221, 160] width 33 height 7
type input "**********"
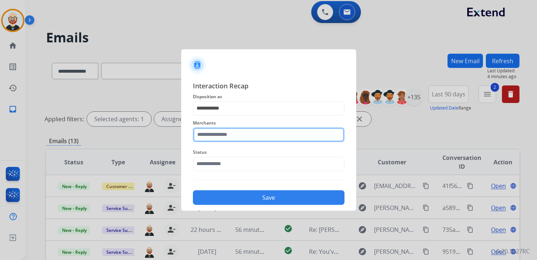
click at [215, 129] on input "text" at bounding box center [269, 134] width 152 height 15
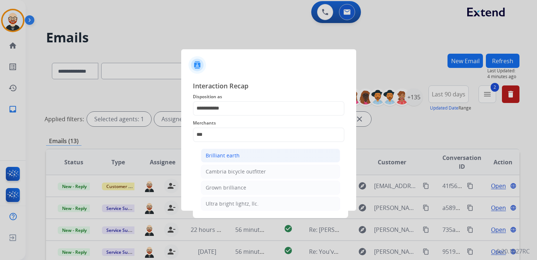
click at [214, 153] on div "Brilliant earth" at bounding box center [223, 155] width 34 height 7
type input "**********"
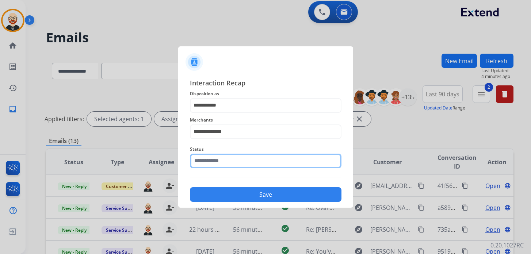
click at [213, 166] on input "text" at bounding box center [266, 161] width 152 height 15
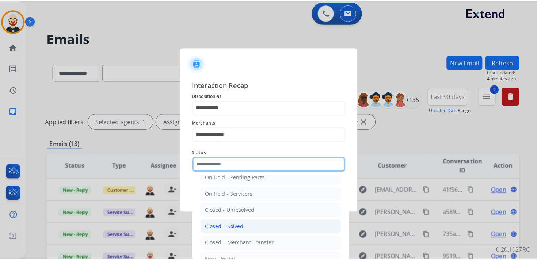
scroll to position [41, 0]
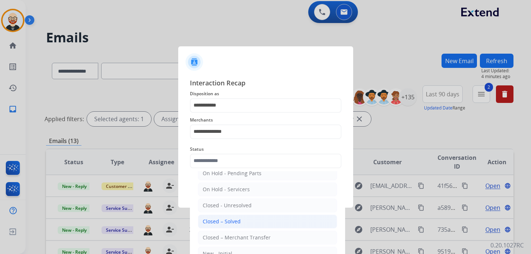
click at [249, 221] on li "Closed – Solved" at bounding box center [267, 222] width 139 height 14
type input "**********"
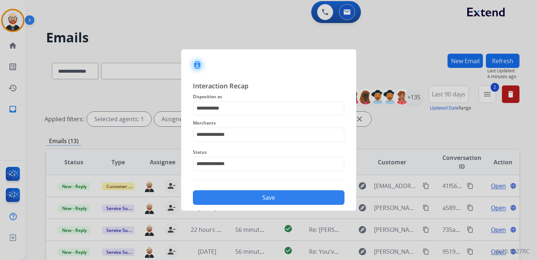
click at [238, 199] on button "Save" at bounding box center [269, 197] width 152 height 15
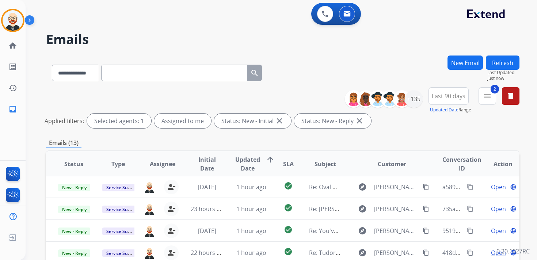
scroll to position [173, 0]
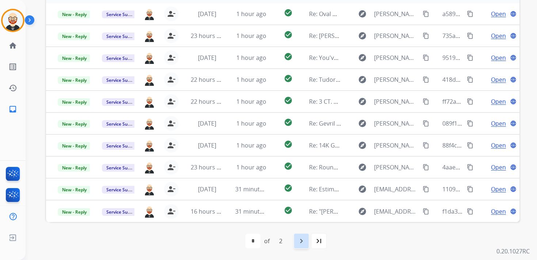
click at [305, 243] on mat-icon "navigate_next" at bounding box center [301, 241] width 9 height 9
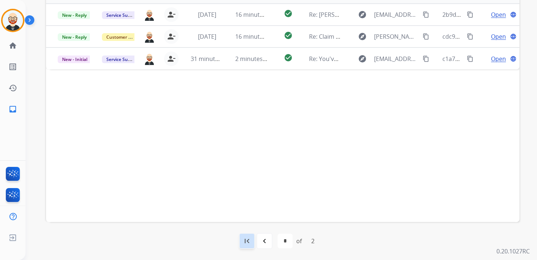
click at [247, 241] on mat-icon "first_page" at bounding box center [247, 241] width 9 height 9
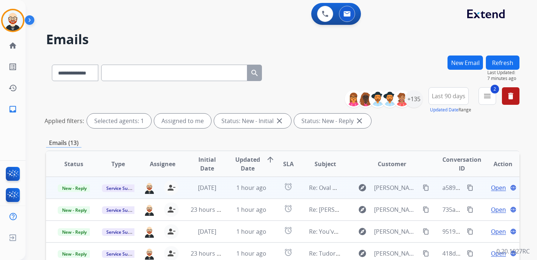
click at [491, 186] on span "Open" at bounding box center [498, 187] width 15 height 9
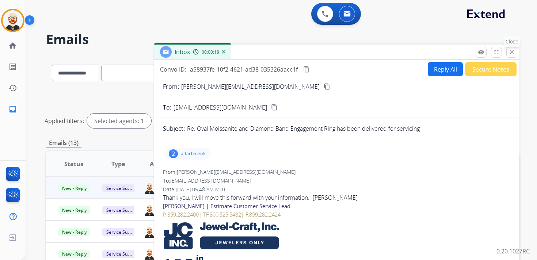
click at [511, 49] on mat-icon "close" at bounding box center [511, 52] width 7 height 7
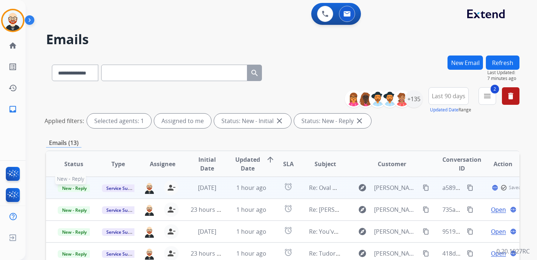
click at [84, 186] on span "New - Reply" at bounding box center [74, 188] width 33 height 8
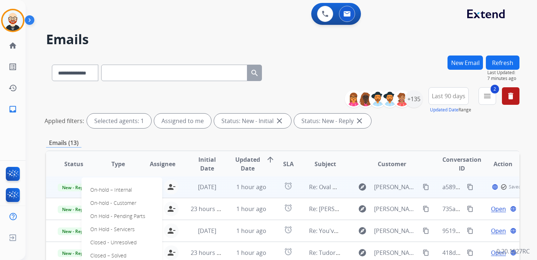
scroll to position [1, 0]
click at [109, 252] on p "Closed – Solved" at bounding box center [108, 256] width 42 height 10
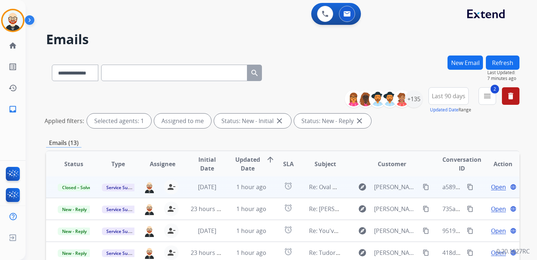
click at [507, 63] on button "Refresh" at bounding box center [503, 63] width 34 height 14
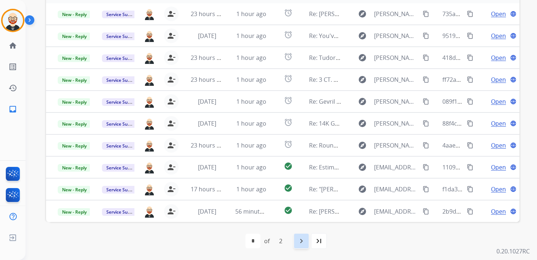
click at [297, 241] on mat-icon "navigate_next" at bounding box center [301, 241] width 9 height 9
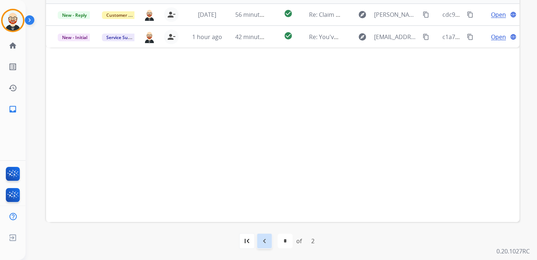
click at [263, 242] on mat-icon "navigate_before" at bounding box center [264, 241] width 9 height 9
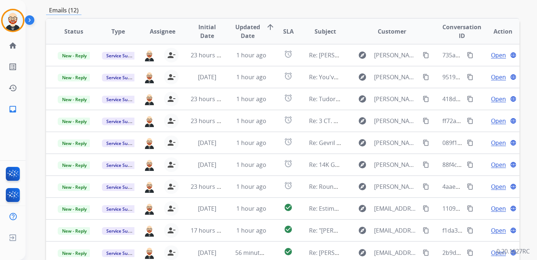
scroll to position [135, 0]
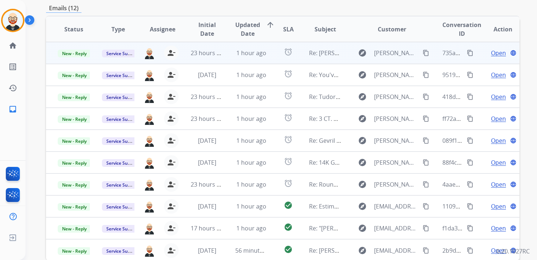
click at [493, 53] on span "Open" at bounding box center [498, 53] width 15 height 9
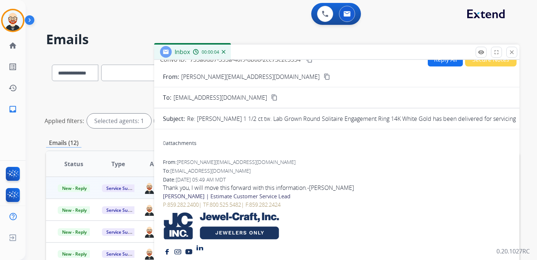
scroll to position [11, 0]
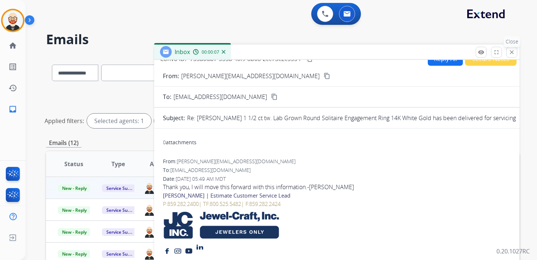
click at [510, 53] on mat-icon "close" at bounding box center [511, 52] width 7 height 7
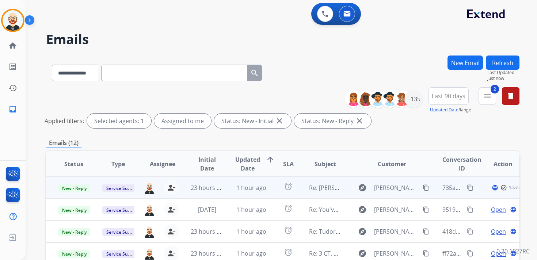
click at [85, 185] on span "New - Reply" at bounding box center [74, 188] width 33 height 8
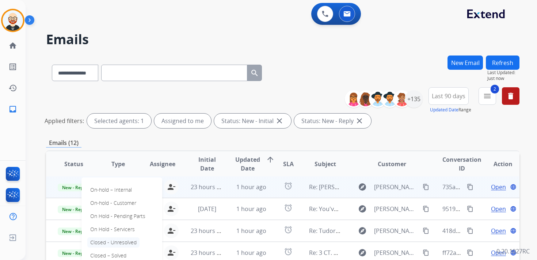
scroll to position [1, 0]
click at [113, 254] on p "Closed – Solved" at bounding box center [108, 256] width 42 height 10
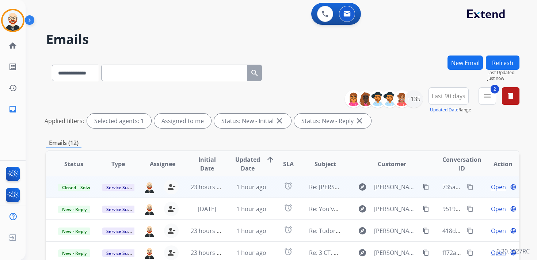
click at [508, 64] on button "Refresh" at bounding box center [503, 63] width 34 height 14
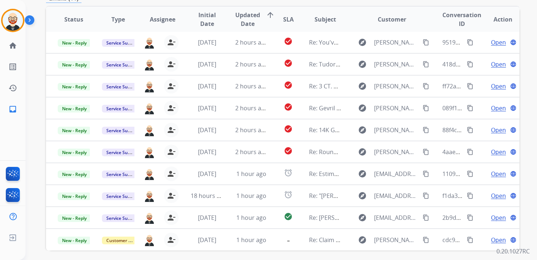
scroll to position [144, 0]
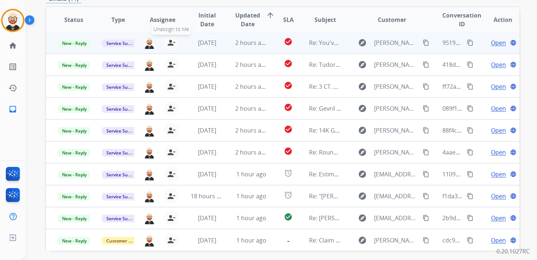
click at [167, 43] on mat-icon "person_remove" at bounding box center [171, 42] width 9 height 9
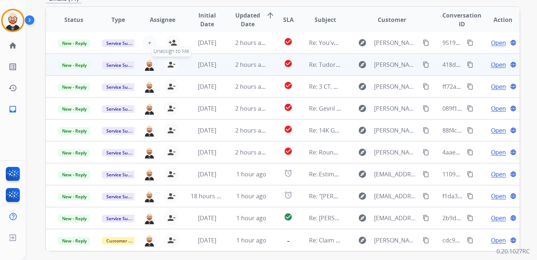
click at [167, 62] on mat-icon "person_remove" at bounding box center [171, 64] width 9 height 9
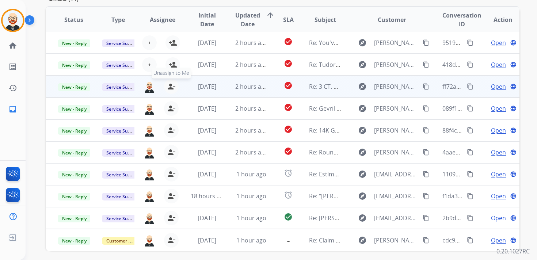
click at [167, 87] on mat-icon "person_remove" at bounding box center [171, 86] width 9 height 9
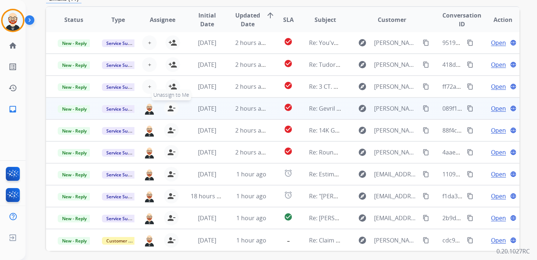
click at [169, 108] on mat-icon "person_remove" at bounding box center [171, 108] width 9 height 9
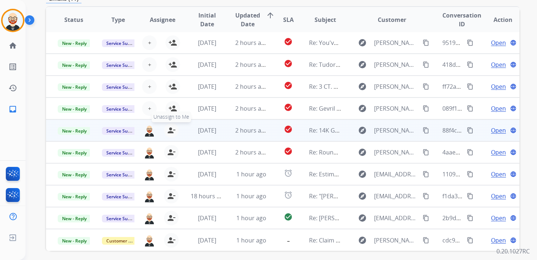
click at [170, 130] on mat-icon "person_remove" at bounding box center [171, 130] width 9 height 9
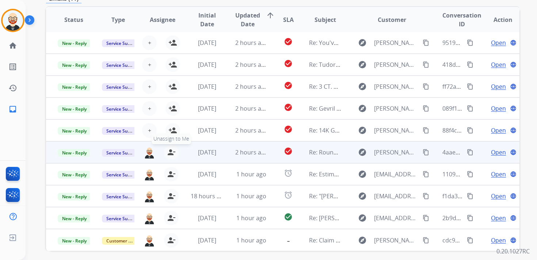
click at [170, 151] on mat-icon "person_remove" at bounding box center [171, 152] width 9 height 9
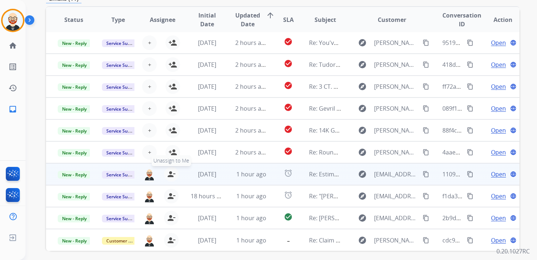
click at [170, 174] on mat-icon "person_remove" at bounding box center [171, 174] width 9 height 9
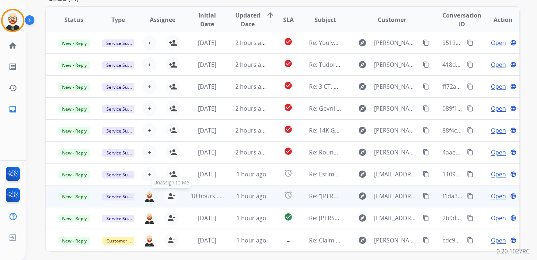
click at [168, 199] on mat-icon "person_remove" at bounding box center [171, 196] width 9 height 9
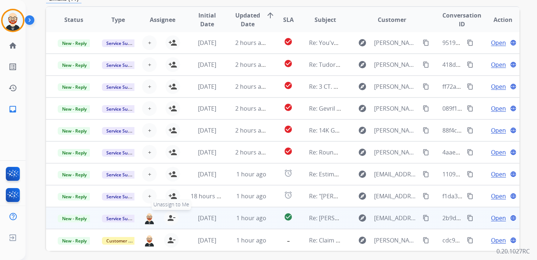
click at [168, 219] on mat-icon "person_remove" at bounding box center [171, 218] width 9 height 9
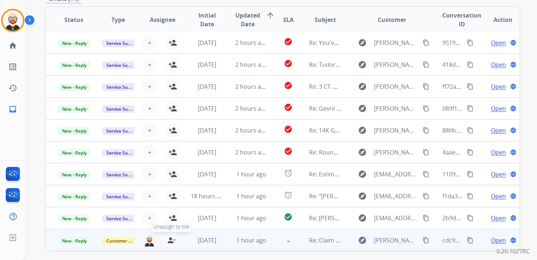
click at [168, 239] on mat-icon "person_remove" at bounding box center [171, 240] width 9 height 9
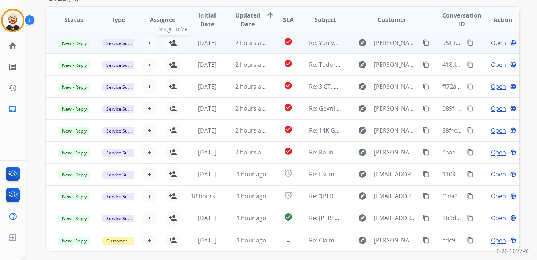
click at [173, 42] on mat-icon "person_add" at bounding box center [172, 42] width 9 height 9
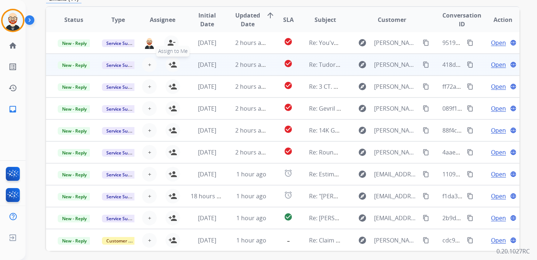
click at [173, 66] on mat-icon "person_add" at bounding box center [172, 64] width 9 height 9
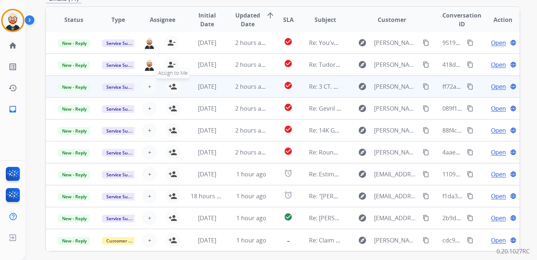
click at [173, 89] on mat-icon "person_add" at bounding box center [172, 86] width 9 height 9
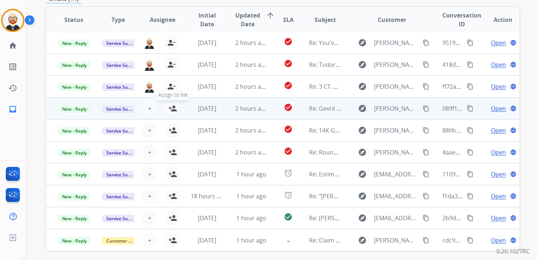
click at [171, 112] on mat-icon "person_add" at bounding box center [172, 108] width 9 height 9
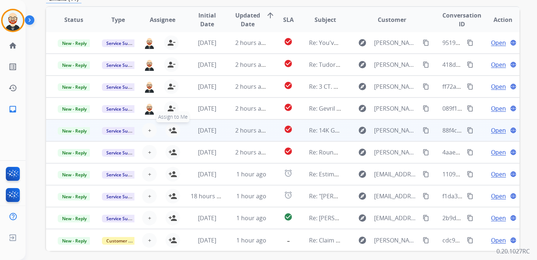
click at [171, 132] on mat-icon "person_add" at bounding box center [172, 130] width 9 height 9
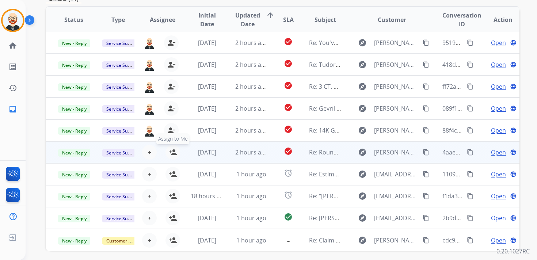
click at [171, 156] on mat-icon "person_add" at bounding box center [172, 152] width 9 height 9
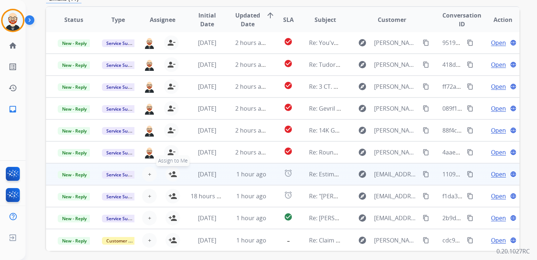
click at [171, 177] on mat-icon "person_add" at bounding box center [172, 174] width 9 height 9
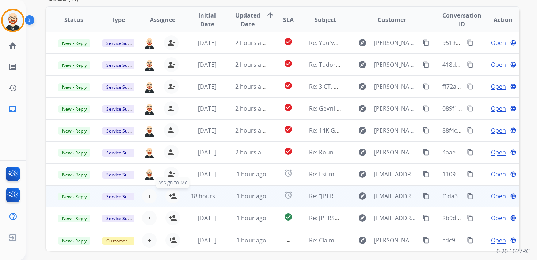
click at [172, 191] on button "person_add Assign to Me" at bounding box center [172, 196] width 15 height 15
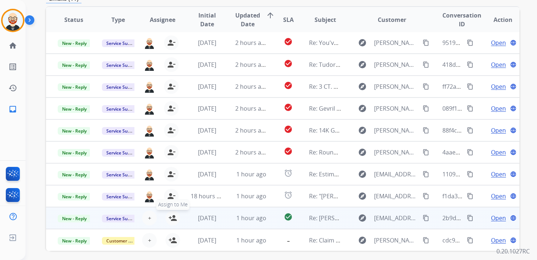
click at [172, 213] on button "person_add Assign to Me" at bounding box center [172, 218] width 15 height 15
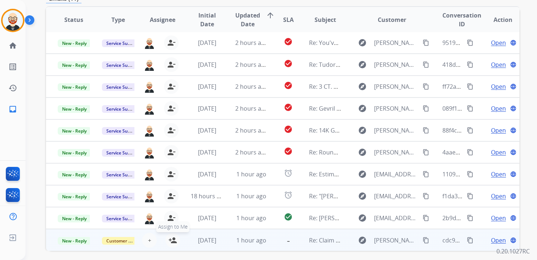
click at [171, 245] on button "person_add Assign to Me" at bounding box center [172, 240] width 15 height 15
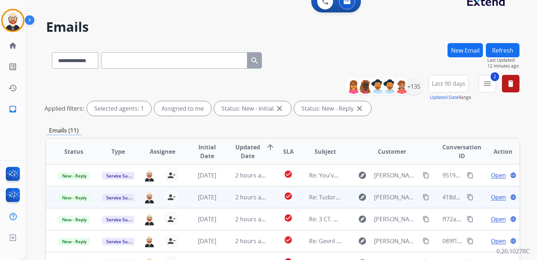
scroll to position [4, 0]
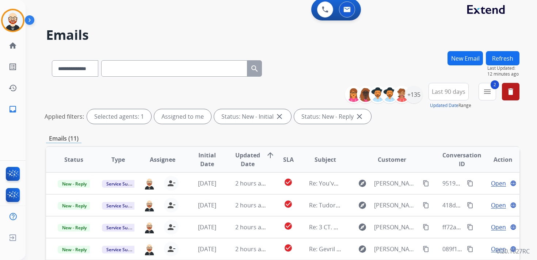
click at [509, 58] on button "Refresh" at bounding box center [503, 58] width 34 height 14
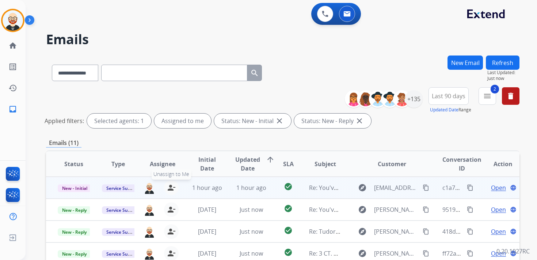
click at [171, 183] on mat-icon "person_remove" at bounding box center [171, 187] width 9 height 9
click at [171, 188] on mat-icon "person_add" at bounding box center [172, 187] width 9 height 9
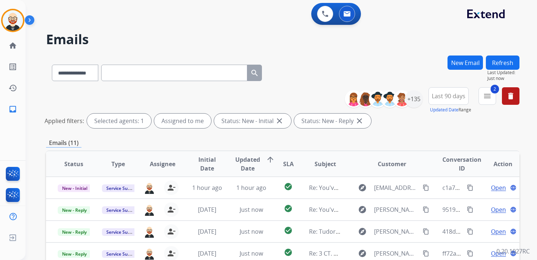
click at [505, 63] on button "Refresh" at bounding box center [503, 63] width 34 height 14
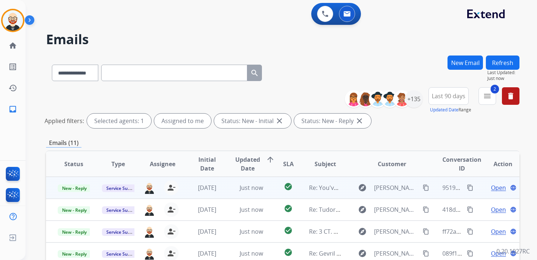
click at [495, 189] on span "Open" at bounding box center [498, 187] width 15 height 9
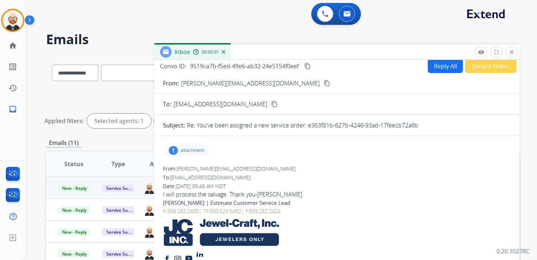
scroll to position [6, 0]
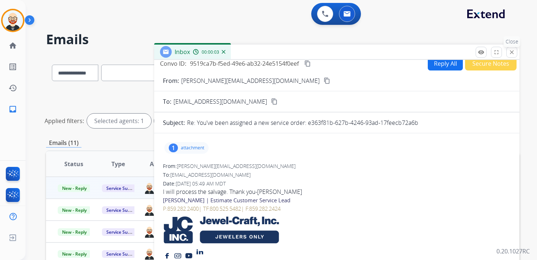
click at [514, 53] on mat-icon "close" at bounding box center [511, 52] width 7 height 7
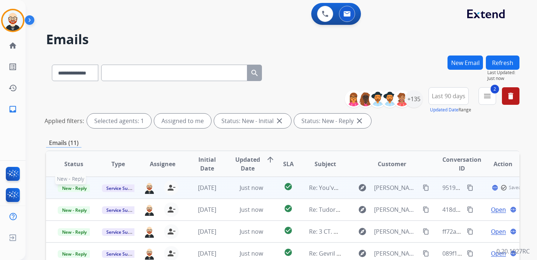
click at [82, 188] on span "New - Reply" at bounding box center [74, 188] width 33 height 8
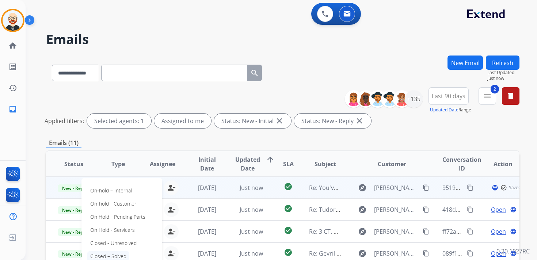
click at [120, 256] on p "Closed – Solved" at bounding box center [108, 256] width 42 height 10
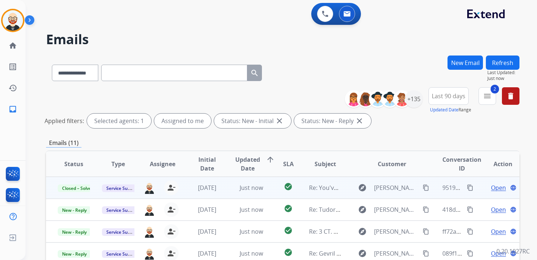
click at [499, 62] on button "Refresh" at bounding box center [503, 63] width 34 height 14
click at [492, 189] on span "Open" at bounding box center [498, 187] width 15 height 9
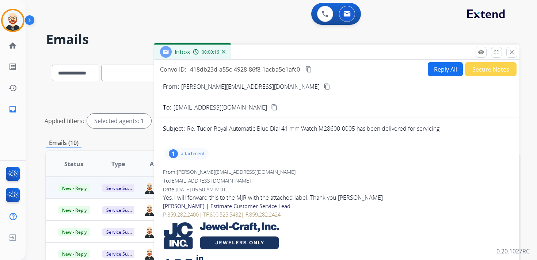
scroll to position [5, 0]
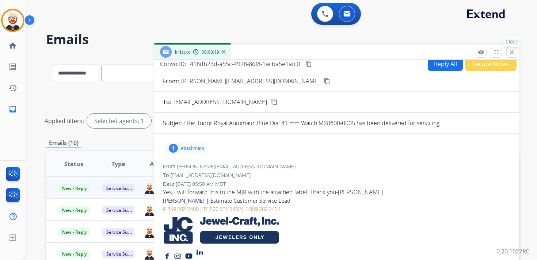
click at [510, 50] on mat-icon "close" at bounding box center [511, 52] width 7 height 7
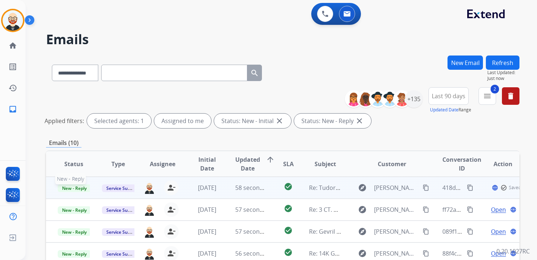
click at [77, 188] on span "New - Reply" at bounding box center [74, 188] width 33 height 8
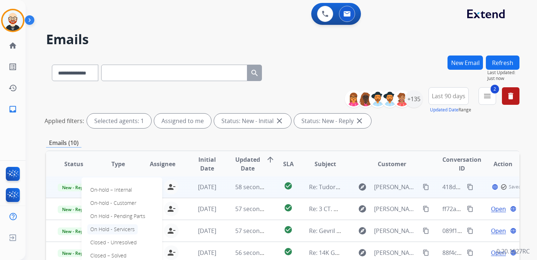
scroll to position [1, 0]
click at [118, 253] on p "Closed – Solved" at bounding box center [108, 256] width 42 height 10
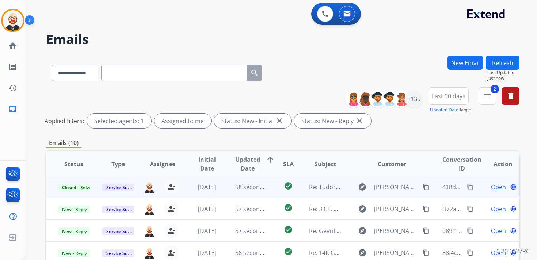
click at [509, 62] on button "Refresh" at bounding box center [503, 63] width 34 height 14
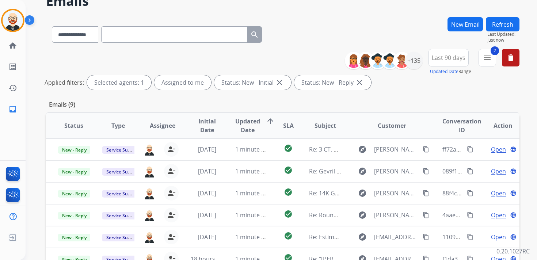
scroll to position [47, 0]
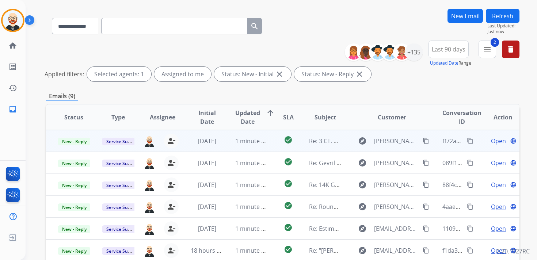
click at [494, 143] on span "Open" at bounding box center [498, 141] width 15 height 9
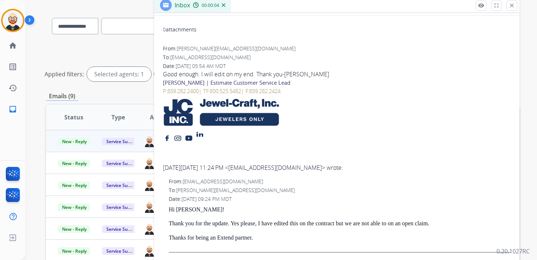
scroll to position [0, 0]
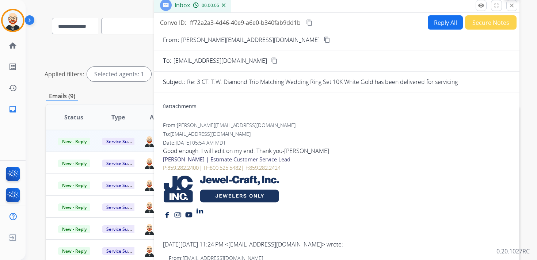
click at [509, 8] on mat-icon "close" at bounding box center [511, 5] width 7 height 7
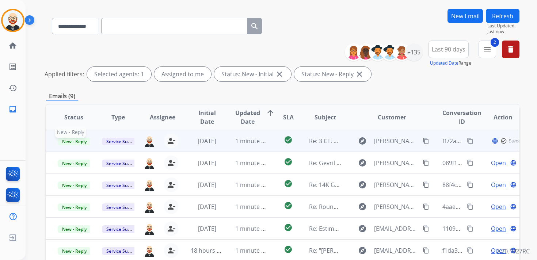
click at [77, 141] on span "New - Reply" at bounding box center [74, 142] width 33 height 8
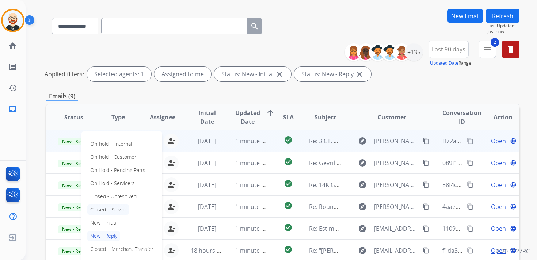
click at [109, 210] on p "Closed – Solved" at bounding box center [108, 210] width 42 height 10
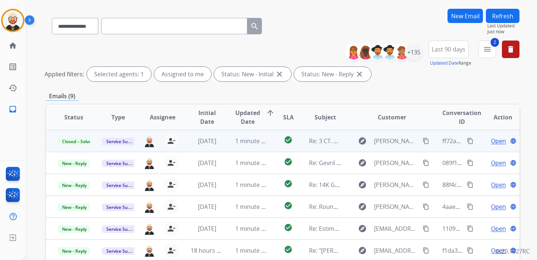
click at [496, 14] on button "Refresh" at bounding box center [503, 16] width 34 height 14
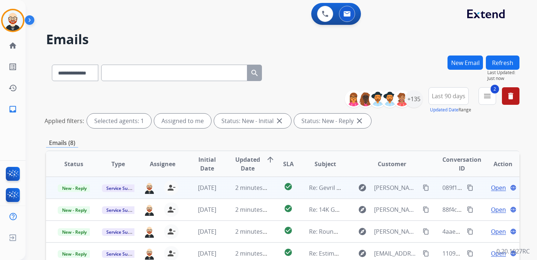
click at [491, 187] on span "Open" at bounding box center [498, 187] width 15 height 9
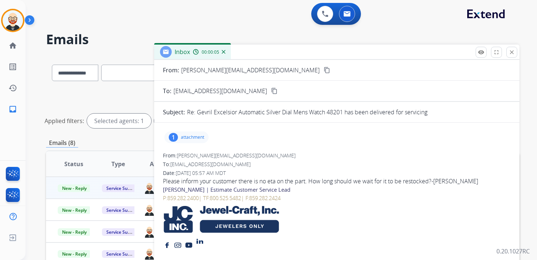
scroll to position [17, 0]
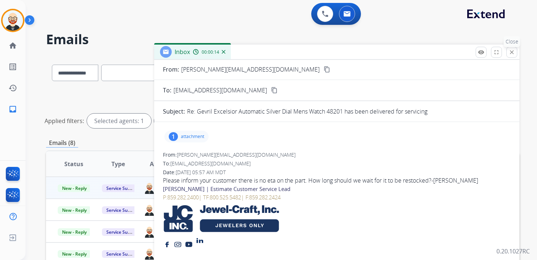
click at [510, 56] on button "close Close" at bounding box center [511, 52] width 11 height 11
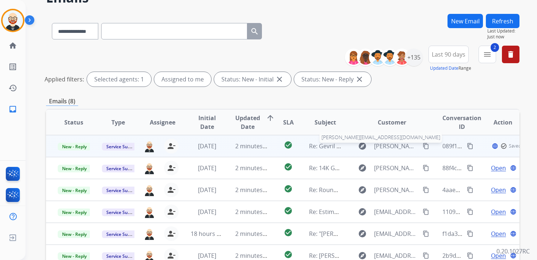
scroll to position [62, 0]
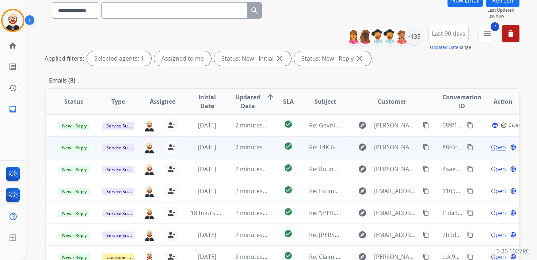
click at [493, 148] on span "Open" at bounding box center [498, 147] width 15 height 9
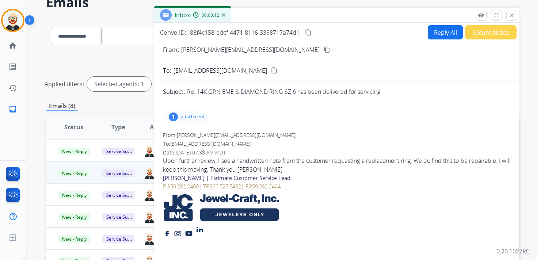
scroll to position [35, 0]
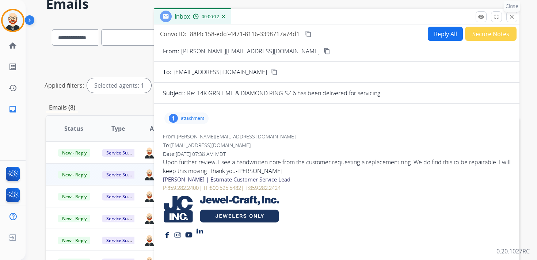
click at [513, 19] on mat-icon "close" at bounding box center [511, 17] width 7 height 7
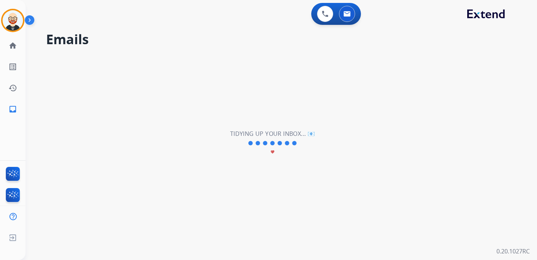
scroll to position [0, 0]
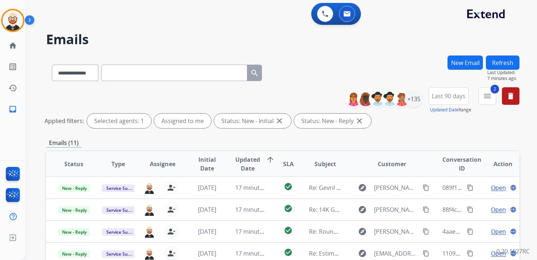
click at [501, 59] on button "Refresh" at bounding box center [503, 63] width 34 height 14
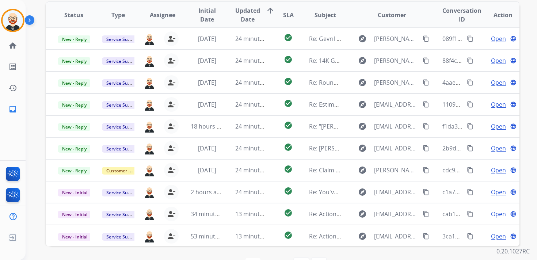
scroll to position [173, 0]
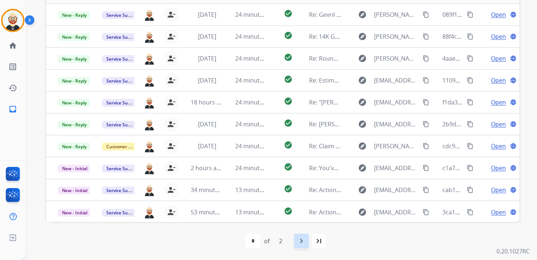
click at [301, 240] on mat-icon "navigate_next" at bounding box center [301, 241] width 9 height 9
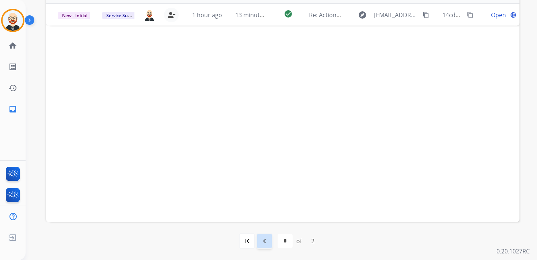
click at [265, 240] on mat-icon "navigate_before" at bounding box center [264, 241] width 9 height 9
select select "*"
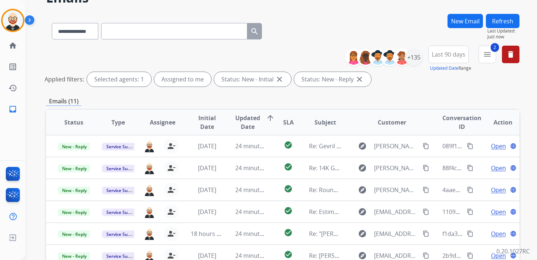
scroll to position [44, 0]
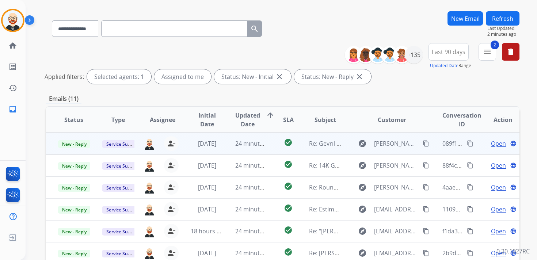
click at [496, 145] on span "Open" at bounding box center [498, 143] width 15 height 9
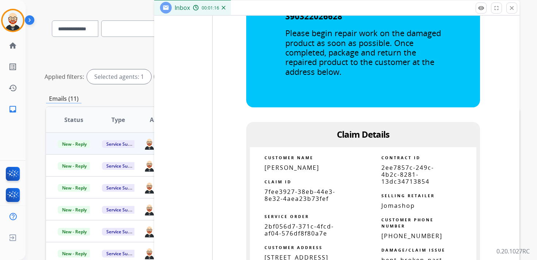
scroll to position [1540, 0]
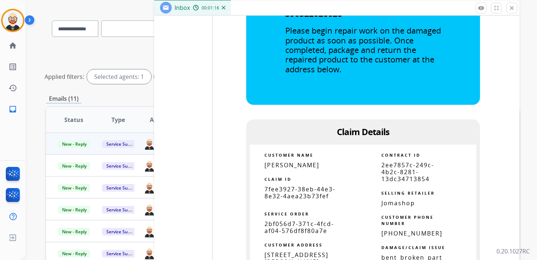
click at [291, 197] on span "7fee3927-38eb-44e3-8e32-4aea23b73fef" at bounding box center [299, 192] width 71 height 15
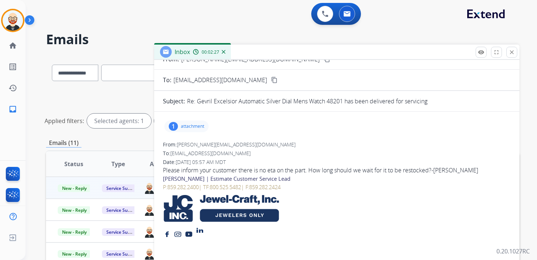
scroll to position [0, 0]
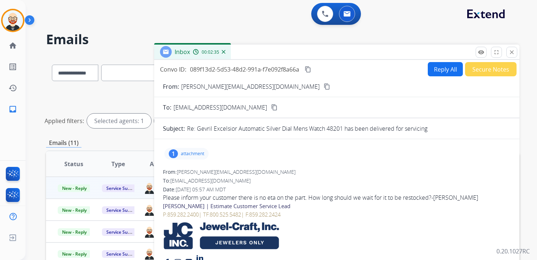
click at [438, 75] on button "Reply All" at bounding box center [445, 69] width 35 height 14
select select "**********"
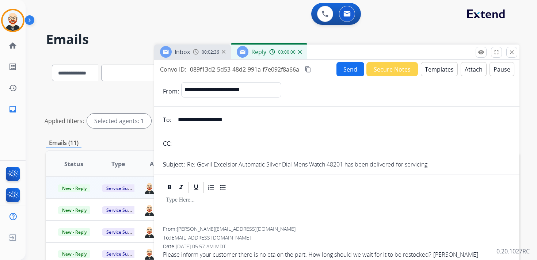
click at [206, 209] on div at bounding box center [337, 210] width 348 height 33
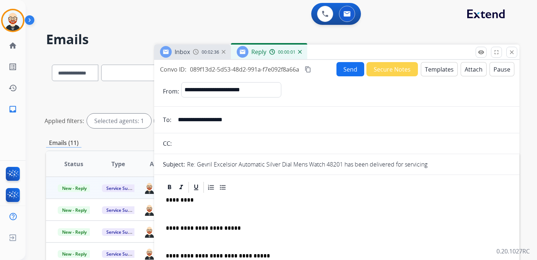
scroll to position [2, 0]
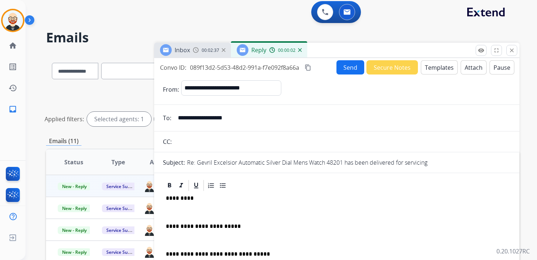
click at [182, 200] on p "*********" at bounding box center [334, 198] width 336 height 7
click at [180, 205] on div "**********" at bounding box center [337, 243] width 348 height 103
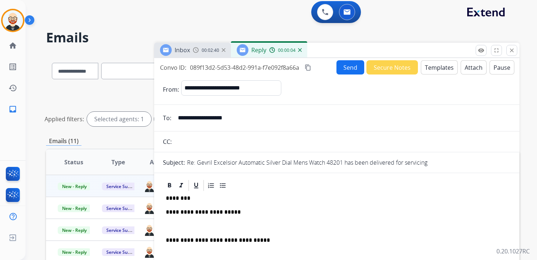
click at [187, 221] on div "**********" at bounding box center [337, 236] width 348 height 89
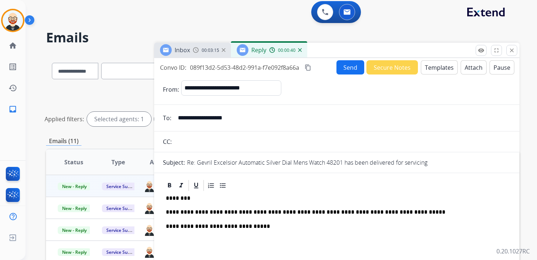
click at [347, 66] on button "Send" at bounding box center [350, 67] width 28 height 14
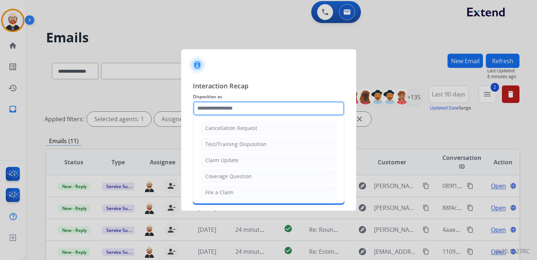
click at [238, 107] on input "text" at bounding box center [269, 108] width 152 height 15
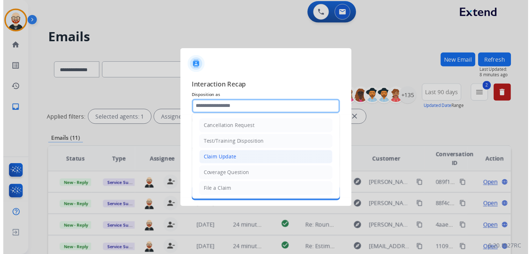
scroll to position [110, 0]
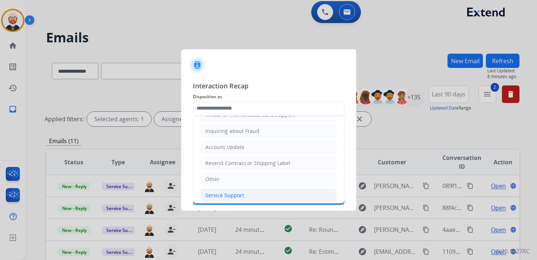
click at [231, 192] on div "Service Support" at bounding box center [224, 195] width 39 height 7
type input "**********"
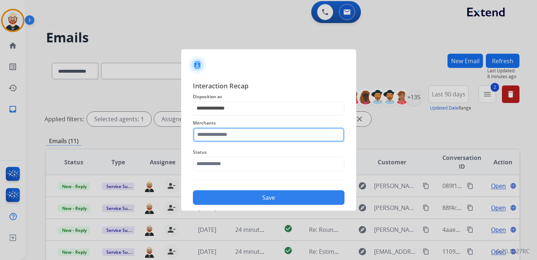
click at [222, 135] on input "text" at bounding box center [269, 134] width 152 height 15
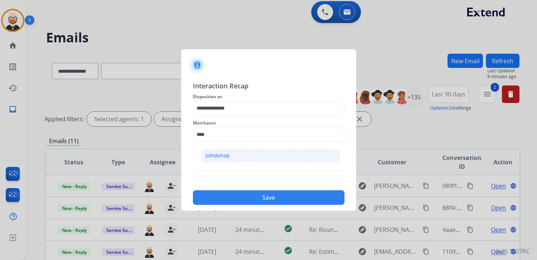
click at [225, 155] on div "Jomashop" at bounding box center [218, 155] width 24 height 7
type input "********"
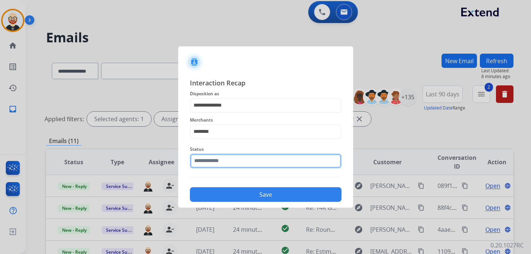
click at [224, 162] on input "text" at bounding box center [266, 161] width 152 height 15
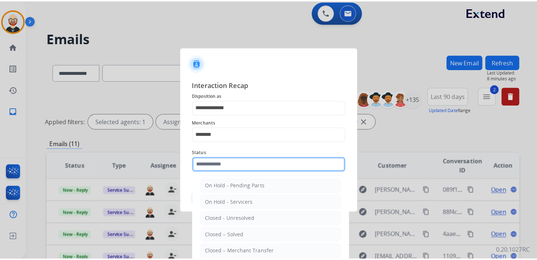
scroll to position [41, 0]
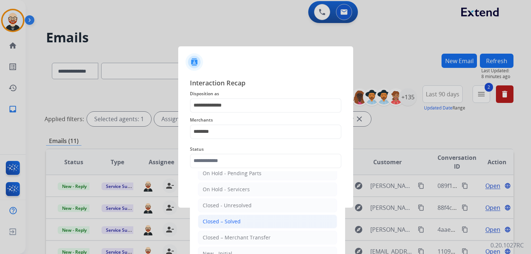
click at [226, 221] on div "Closed – Solved" at bounding box center [222, 221] width 38 height 7
type input "**********"
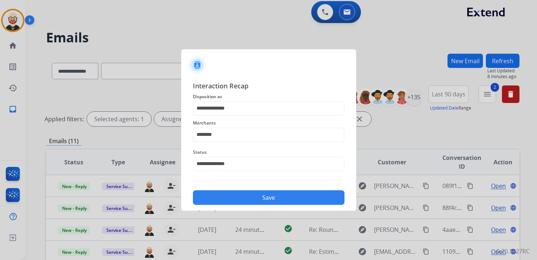
click at [223, 196] on button "Save" at bounding box center [269, 197] width 152 height 15
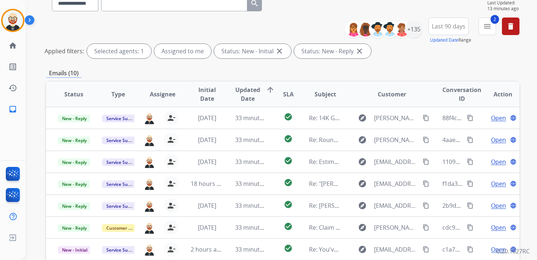
scroll to position [40, 0]
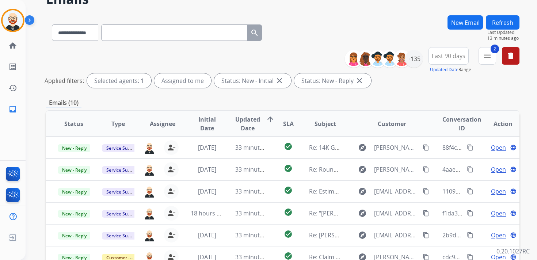
click at [495, 28] on button "Refresh" at bounding box center [503, 22] width 34 height 14
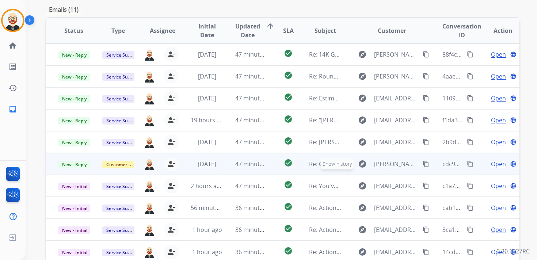
scroll to position [135, 0]
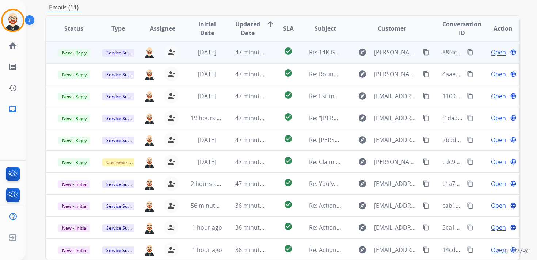
click at [491, 51] on span "Open" at bounding box center [498, 52] width 15 height 9
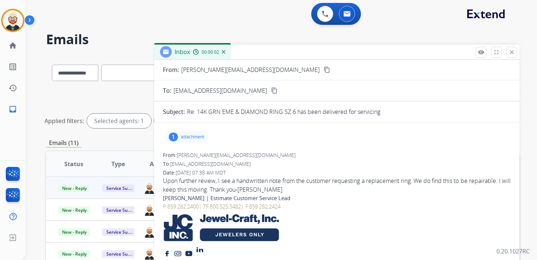
scroll to position [0, 0]
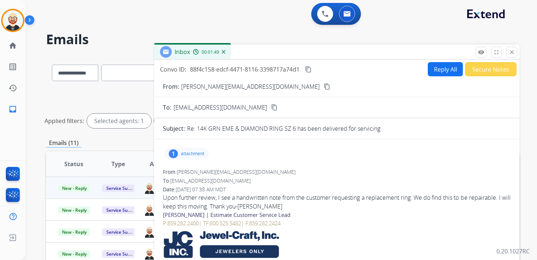
click at [188, 151] on p "attachment" at bounding box center [192, 154] width 23 height 6
click at [254, 150] on div "1 attachment image.png download" at bounding box center [337, 154] width 348 height 18
click at [268, 154] on div "1 attachment image.png download" at bounding box center [337, 154] width 348 height 18
click at [241, 149] on div "1 attachment image.png download" at bounding box center [337, 154] width 348 height 18
click at [201, 153] on p "attachment" at bounding box center [192, 154] width 23 height 6
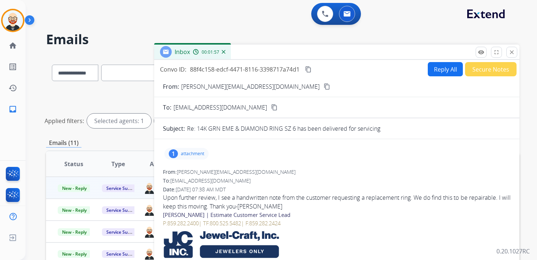
scroll to position [4, 0]
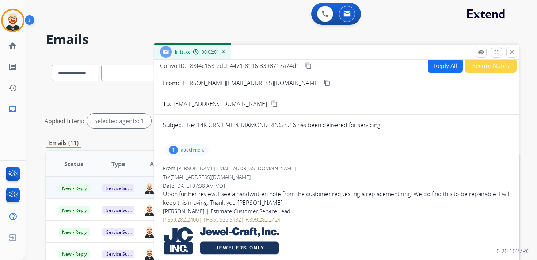
click at [432, 67] on button "Reply All" at bounding box center [445, 65] width 35 height 14
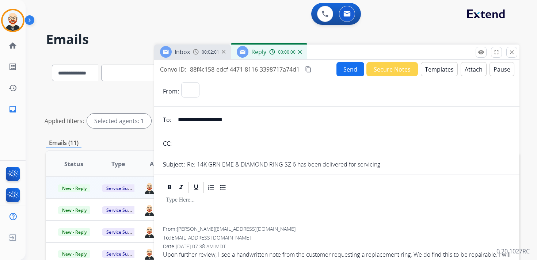
select select "**********"
click at [226, 207] on div at bounding box center [337, 210] width 348 height 33
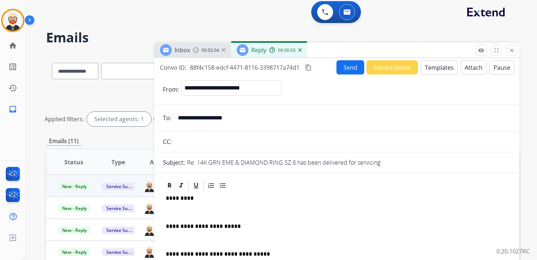
click at [218, 212] on p at bounding box center [337, 212] width 342 height 7
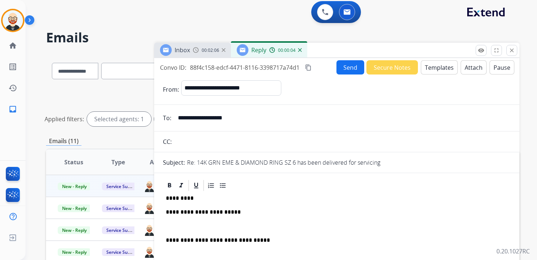
click at [207, 226] on p at bounding box center [337, 226] width 342 height 7
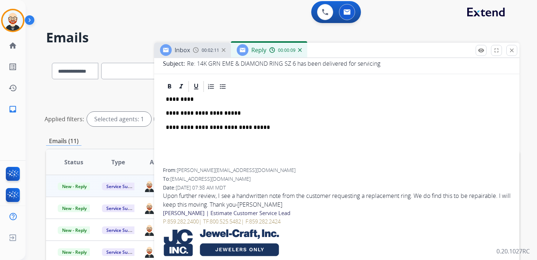
scroll to position [0, 0]
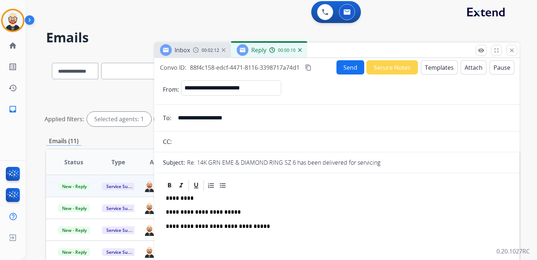
click at [180, 200] on p "*********" at bounding box center [334, 198] width 336 height 7
click at [344, 69] on button "Send" at bounding box center [350, 67] width 28 height 14
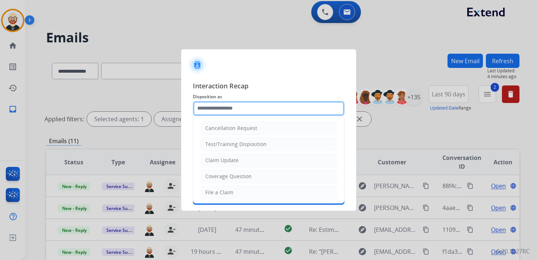
click at [230, 110] on input "text" at bounding box center [269, 108] width 152 height 15
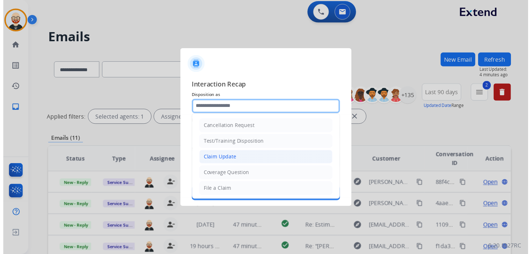
scroll to position [110, 0]
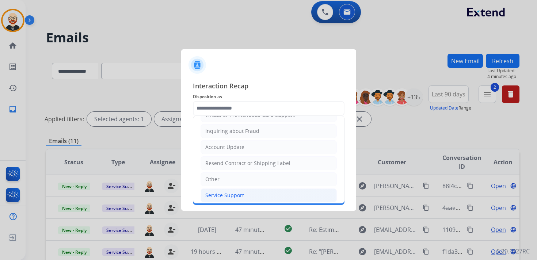
click at [225, 192] on div "Service Support" at bounding box center [224, 195] width 39 height 7
type input "**********"
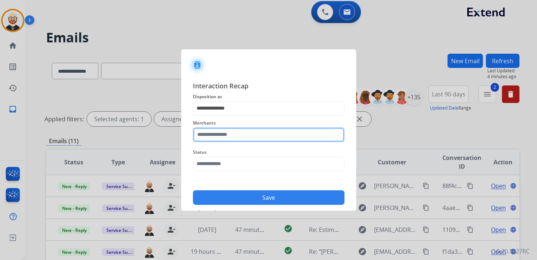
click at [219, 137] on input "text" at bounding box center [269, 134] width 152 height 15
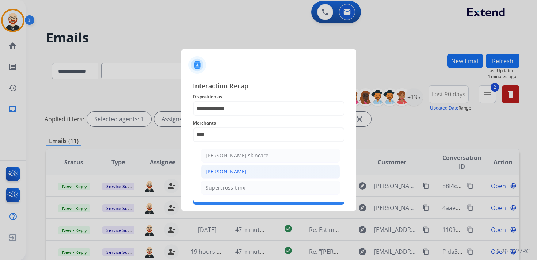
click at [218, 168] on div "[PERSON_NAME]" at bounding box center [226, 171] width 41 height 7
type input "**********"
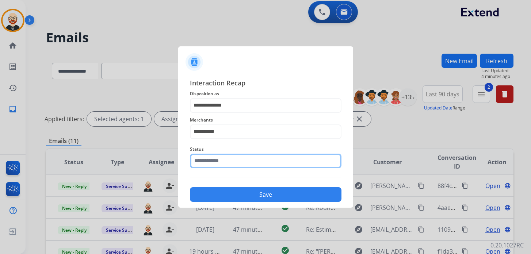
click at [213, 167] on input "text" at bounding box center [266, 161] width 152 height 15
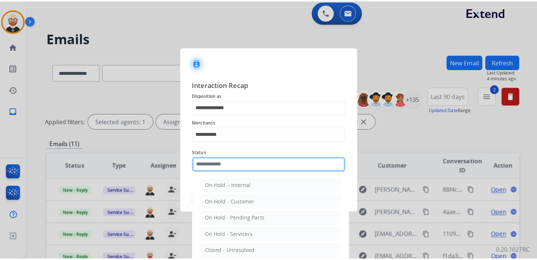
scroll to position [41, 0]
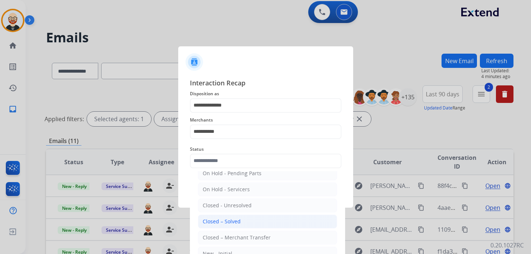
click at [226, 219] on div "Closed – Solved" at bounding box center [222, 221] width 38 height 7
type input "**********"
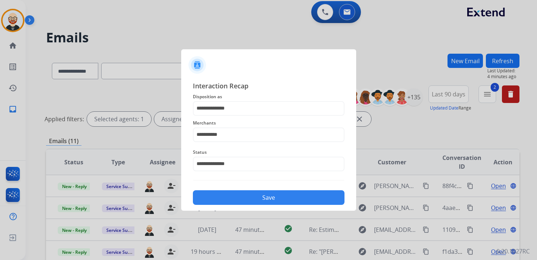
click at [244, 197] on button "Save" at bounding box center [269, 197] width 152 height 15
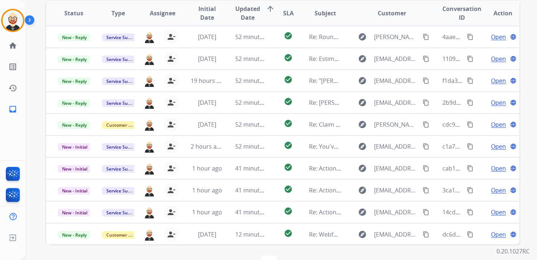
scroll to position [143, 0]
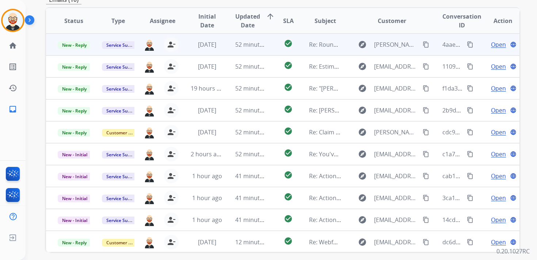
click at [492, 42] on span "Open" at bounding box center [498, 44] width 15 height 9
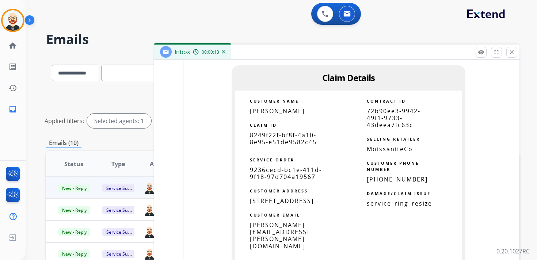
scroll to position [857, 0]
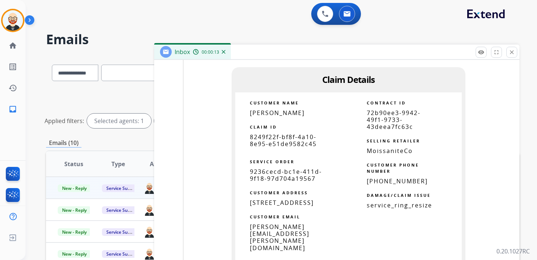
click at [278, 136] on span "8249f22f-bf8f-4a10-8e95-e51de9582c45" at bounding box center [283, 140] width 67 height 15
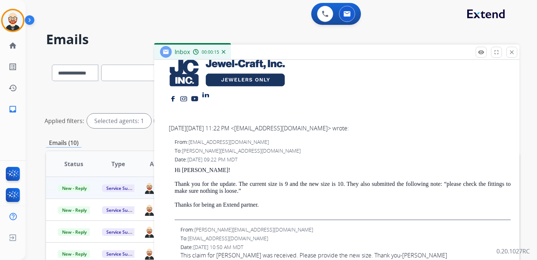
scroll to position [0, 0]
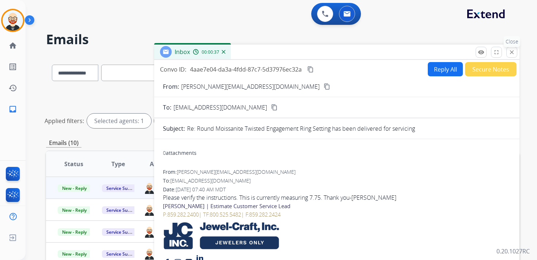
click at [512, 50] on mat-icon "close" at bounding box center [511, 52] width 7 height 7
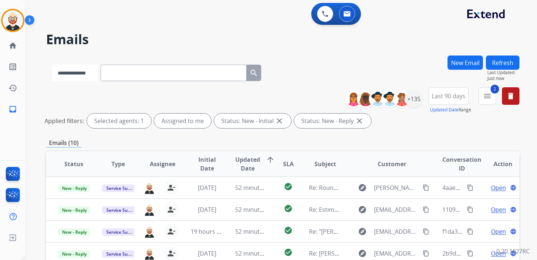
click at [65, 69] on select "**********" at bounding box center [75, 73] width 46 height 16
select select "**********"
click at [52, 65] on select "**********" at bounding box center [75, 73] width 46 height 16
click at [130, 75] on input "text" at bounding box center [174, 73] width 146 height 16
paste input "**********"
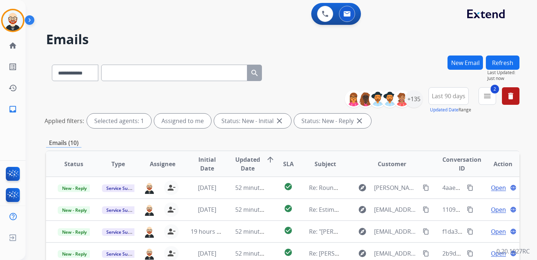
type input "**********"
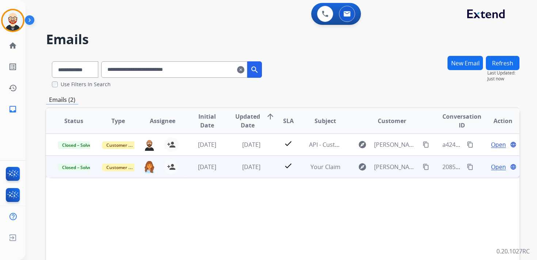
click at [495, 167] on span "Open" at bounding box center [498, 167] width 15 height 9
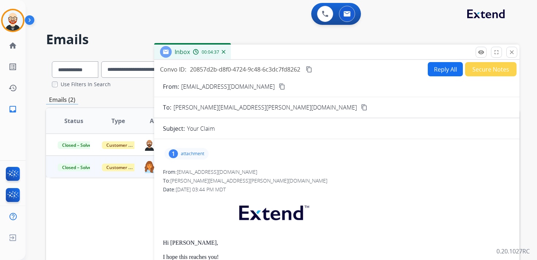
click at [438, 73] on button "Reply All" at bounding box center [445, 69] width 35 height 14
select select "**********"
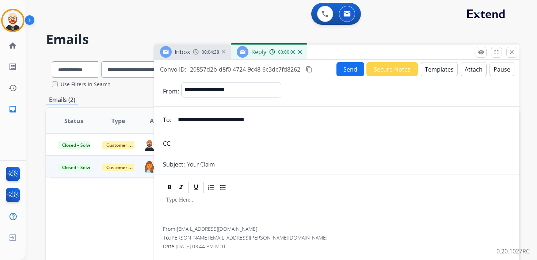
click at [430, 73] on button "Templates" at bounding box center [439, 69] width 37 height 14
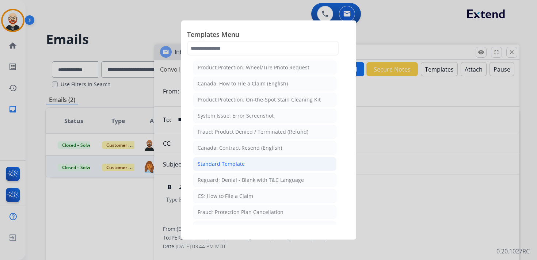
click at [256, 162] on li "Standard Template" at bounding box center [265, 164] width 144 height 14
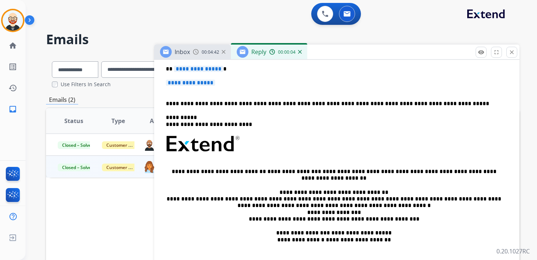
scroll to position [121, 0]
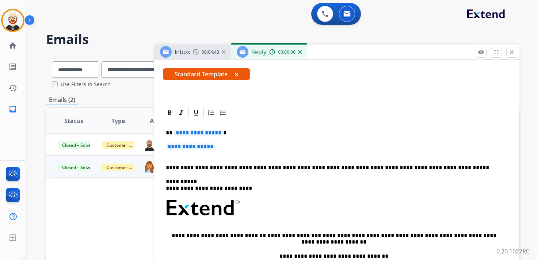
click at [196, 153] on p "**********" at bounding box center [337, 151] width 342 height 14
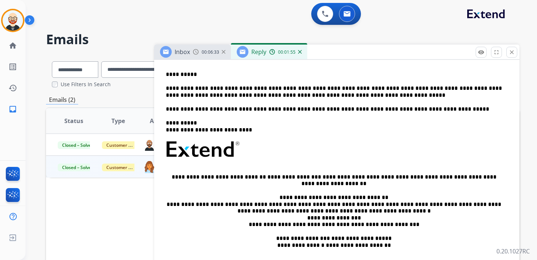
scroll to position [0, 0]
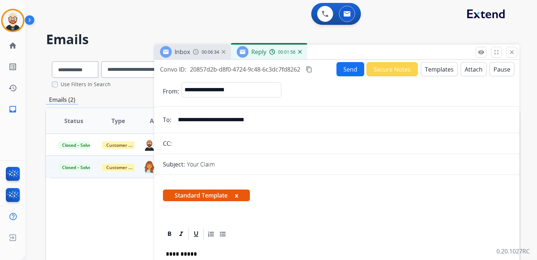
click at [311, 70] on mat-icon "content_copy" at bounding box center [309, 69] width 7 height 7
click at [344, 73] on button "Send" at bounding box center [350, 69] width 28 height 14
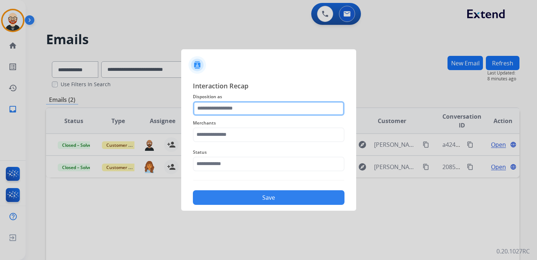
click at [222, 112] on input "text" at bounding box center [269, 108] width 152 height 15
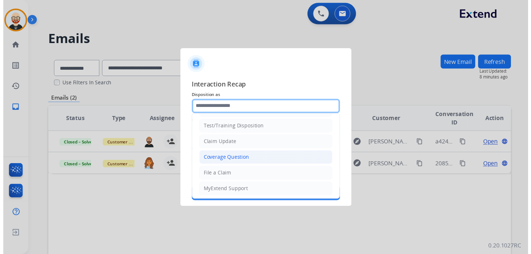
scroll to position [16, 0]
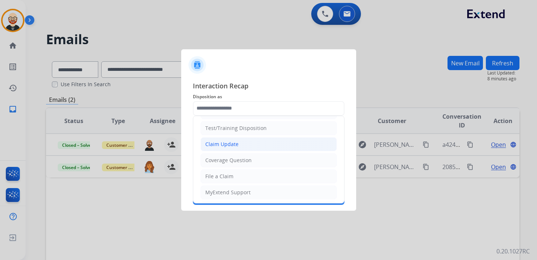
click at [226, 148] on li "Claim Update" at bounding box center [269, 144] width 136 height 14
type input "**********"
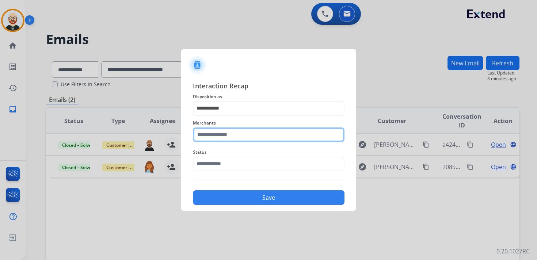
click at [224, 135] on input "text" at bounding box center [269, 134] width 152 height 15
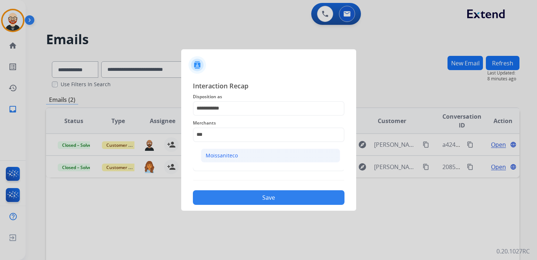
click at [229, 152] on div "Moissaniteco" at bounding box center [222, 155] width 32 height 7
type input "**********"
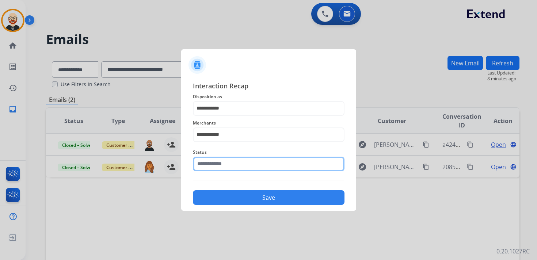
click at [225, 163] on input "text" at bounding box center [269, 164] width 152 height 15
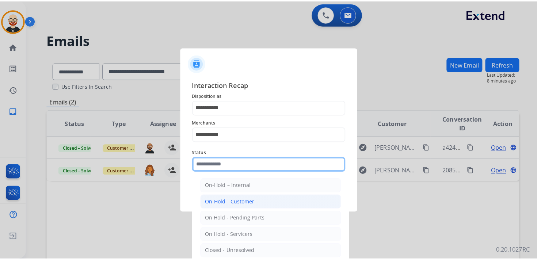
scroll to position [41, 0]
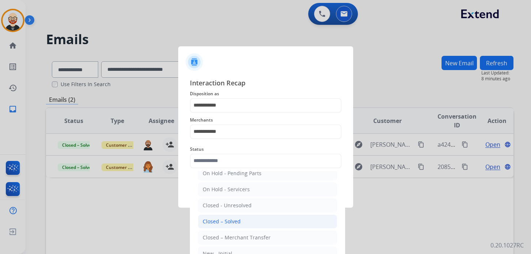
click at [231, 218] on div "Closed – Solved" at bounding box center [222, 221] width 38 height 7
type input "**********"
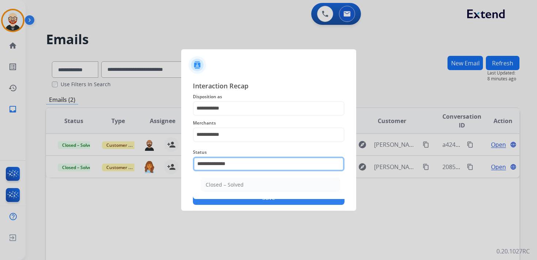
click at [228, 161] on input "**********" at bounding box center [269, 164] width 152 height 15
click at [232, 165] on input "**********" at bounding box center [269, 164] width 152 height 15
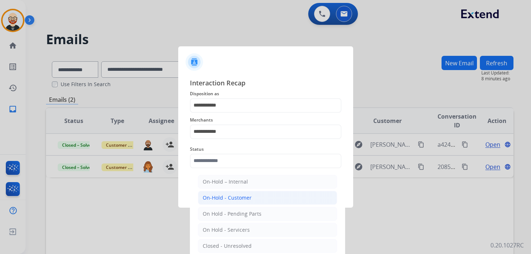
click at [242, 197] on div "On-Hold - Customer" at bounding box center [227, 197] width 49 height 7
type input "**********"
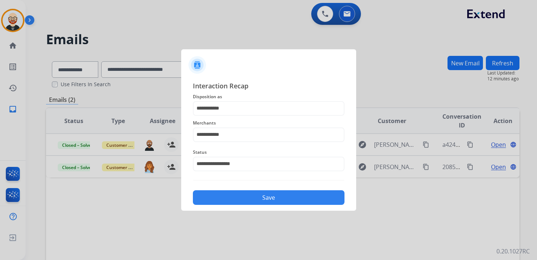
click at [272, 198] on button "Save" at bounding box center [269, 197] width 152 height 15
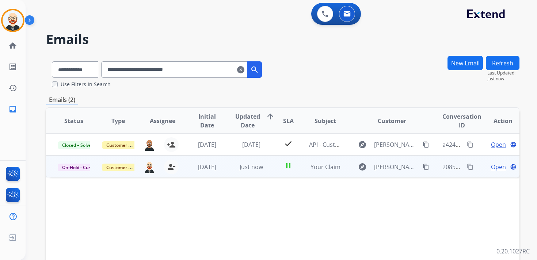
click at [467, 167] on mat-icon "content_copy" at bounding box center [470, 167] width 7 height 7
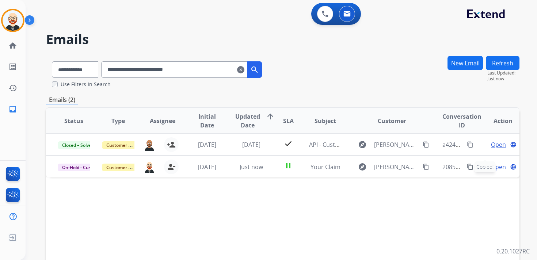
click at [244, 70] on mat-icon "clear" at bounding box center [240, 69] width 7 height 9
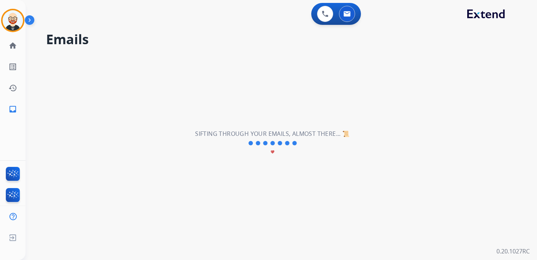
select select "**********"
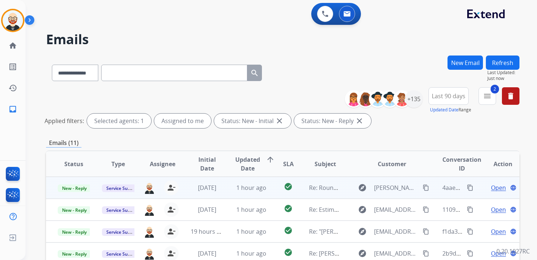
click at [494, 188] on span "Open" at bounding box center [498, 187] width 15 height 9
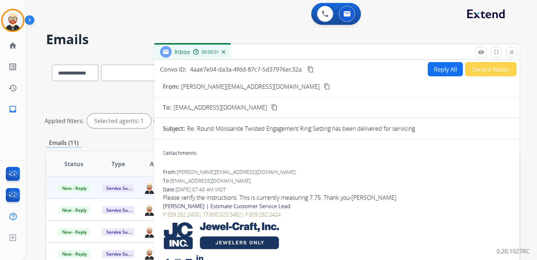
click at [279, 197] on div "Please verify the instructions. This is currently measuring 7.75. Thank you-[PE…" at bounding box center [337, 197] width 348 height 9
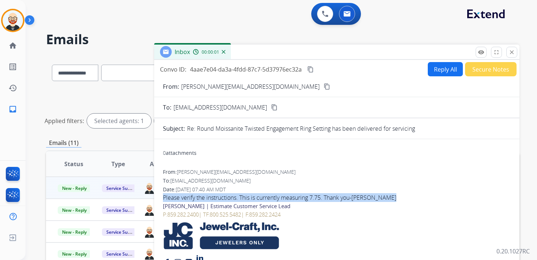
click at [279, 197] on div "Please verify the instructions. This is currently measuring 7.75. Thank you-[PE…" at bounding box center [337, 197] width 348 height 9
click at [434, 64] on button "Reply All" at bounding box center [445, 69] width 35 height 14
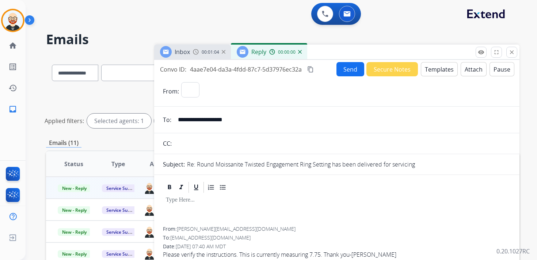
select select "**********"
click at [167, 211] on div at bounding box center [337, 210] width 348 height 33
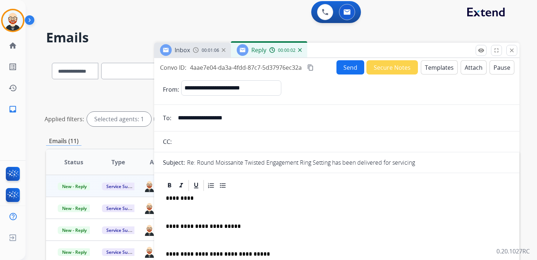
click at [180, 200] on p "*********" at bounding box center [334, 198] width 336 height 7
click at [175, 212] on p at bounding box center [337, 212] width 342 height 7
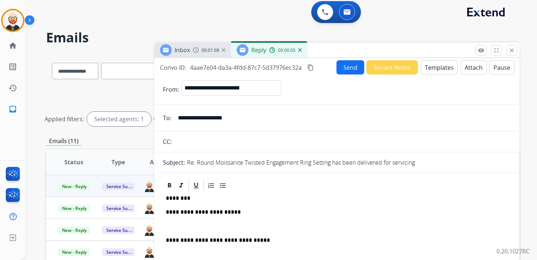
click at [177, 224] on p at bounding box center [337, 226] width 342 height 7
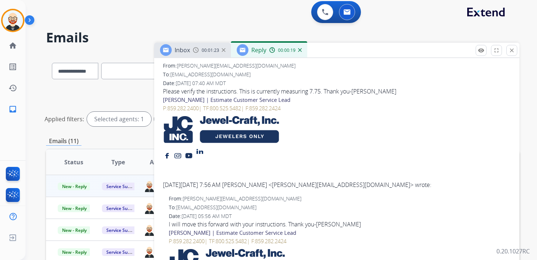
scroll to position [0, 0]
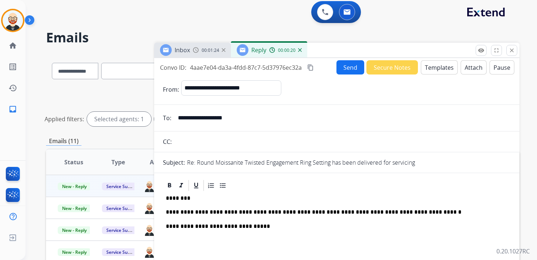
click at [340, 72] on button "Send" at bounding box center [350, 67] width 28 height 14
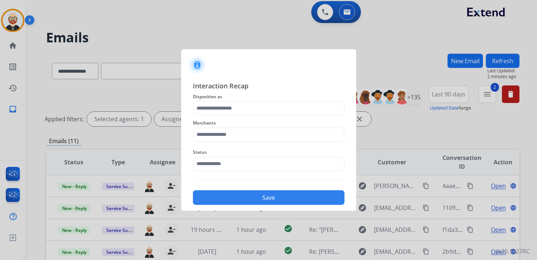
click at [230, 117] on div "Merchants" at bounding box center [269, 130] width 152 height 29
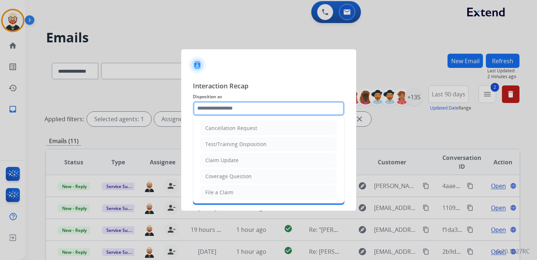
click at [226, 110] on input "text" at bounding box center [269, 108] width 152 height 15
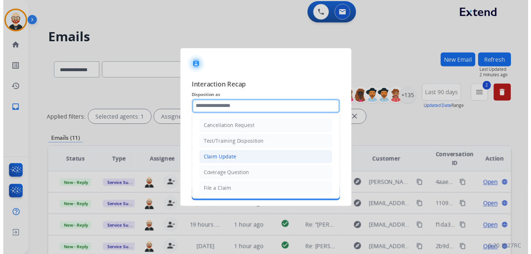
scroll to position [110, 0]
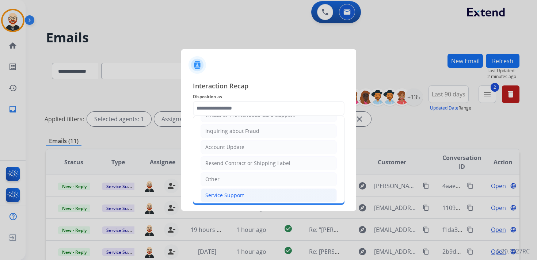
click at [218, 192] on div "Service Support" at bounding box center [224, 195] width 39 height 7
type input "**********"
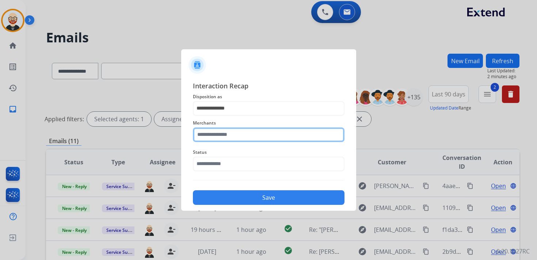
click at [218, 134] on input "text" at bounding box center [269, 134] width 152 height 15
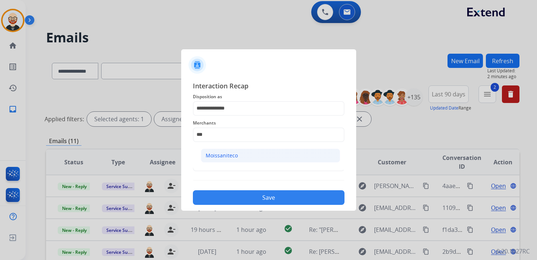
click at [222, 153] on div "Moissaniteco" at bounding box center [222, 155] width 32 height 7
type input "**********"
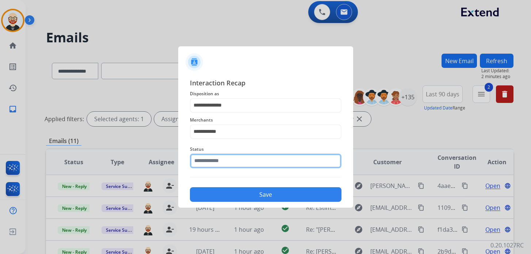
click at [222, 163] on input "text" at bounding box center [266, 161] width 152 height 15
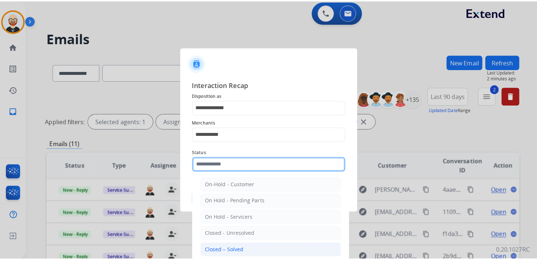
scroll to position [18, 0]
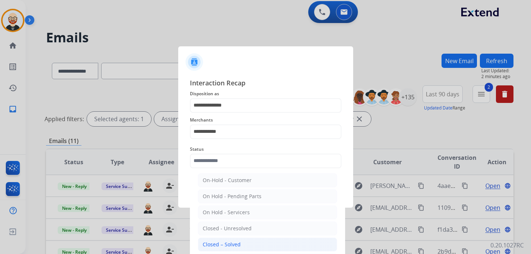
click at [224, 245] on div "Closed – Solved" at bounding box center [222, 244] width 38 height 7
type input "**********"
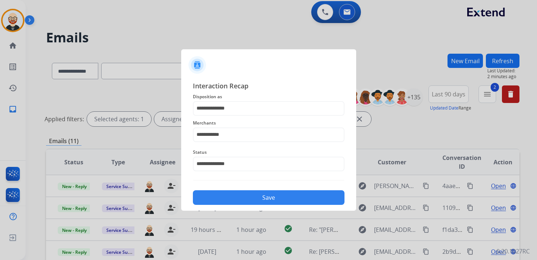
click at [243, 196] on button "Save" at bounding box center [269, 197] width 152 height 15
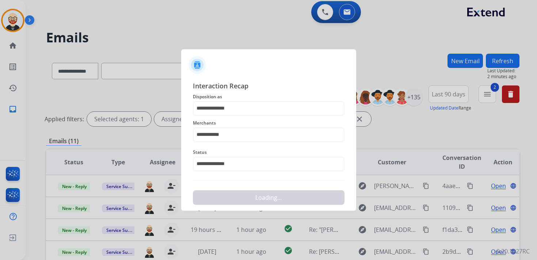
scroll to position [0, 0]
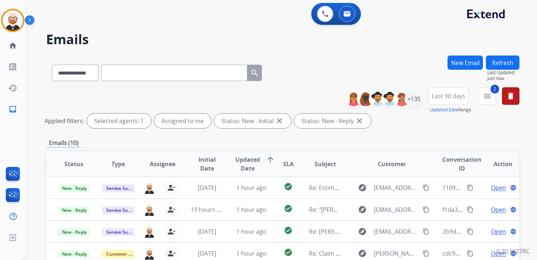
click at [506, 62] on button "Refresh" at bounding box center [503, 63] width 34 height 14
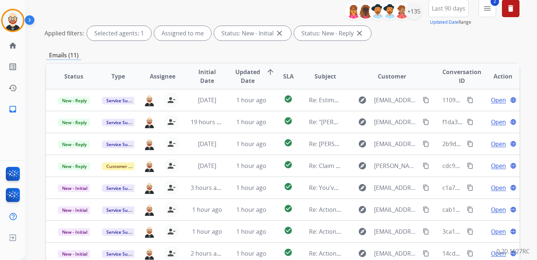
scroll to position [88, 0]
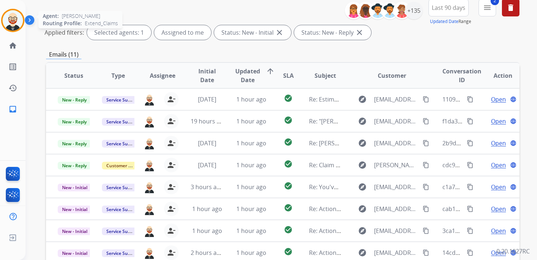
click at [9, 22] on img at bounding box center [13, 20] width 20 height 20
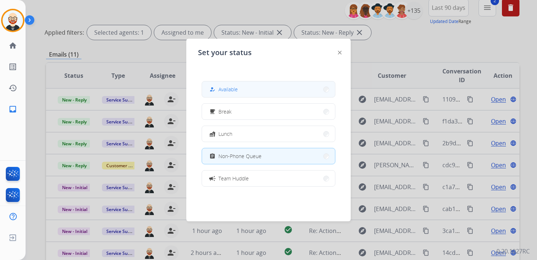
click at [218, 92] on div "how_to_reg" at bounding box center [213, 89] width 11 height 9
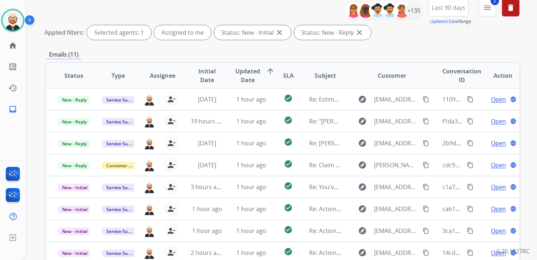
click at [186, 50] on div "Emails (11)" at bounding box center [282, 54] width 473 height 9
click at [15, 21] on img at bounding box center [13, 20] width 20 height 20
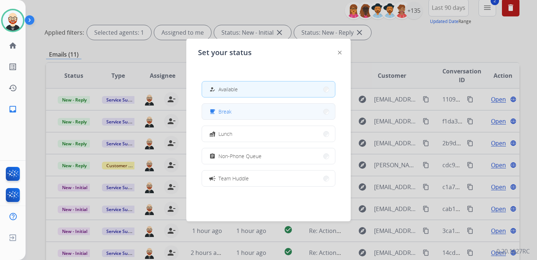
click at [248, 109] on button "free_breakfast Break" at bounding box center [268, 112] width 133 height 16
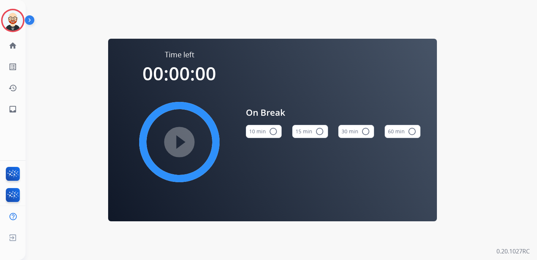
click at [272, 135] on mat-icon "radio_button_unchecked" at bounding box center [273, 131] width 9 height 9
click at [318, 133] on mat-icon "radio_button_unchecked" at bounding box center [319, 131] width 9 height 9
click at [179, 141] on mat-icon "play_circle_filled" at bounding box center [179, 142] width 9 height 9
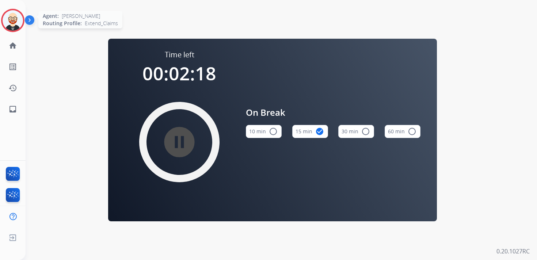
click at [7, 21] on img at bounding box center [13, 20] width 20 height 20
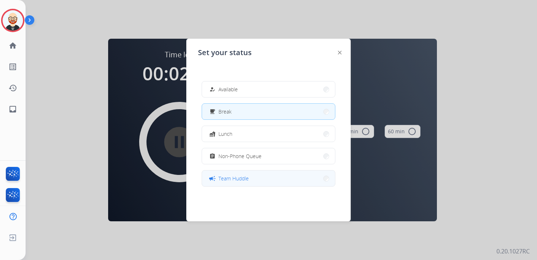
click at [227, 179] on span "Team Huddle" at bounding box center [233, 179] width 30 height 8
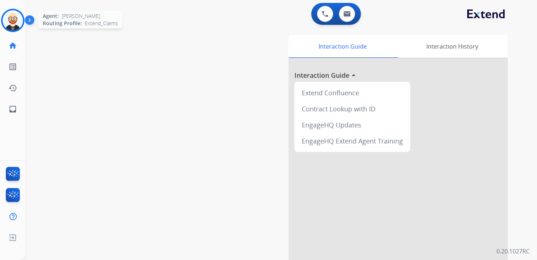
click at [16, 24] on img at bounding box center [13, 20] width 20 height 20
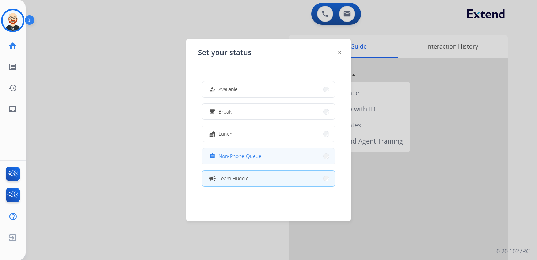
click at [247, 158] on span "Non-Phone Queue" at bounding box center [239, 156] width 43 height 8
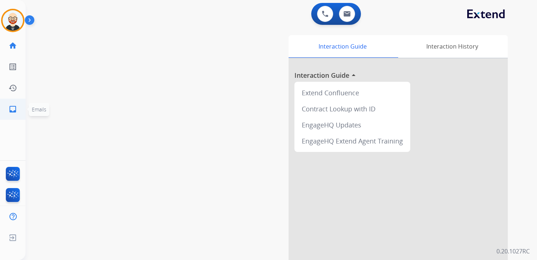
click at [17, 110] on link "inbox Emails" at bounding box center [13, 109] width 20 height 20
select select "**********"
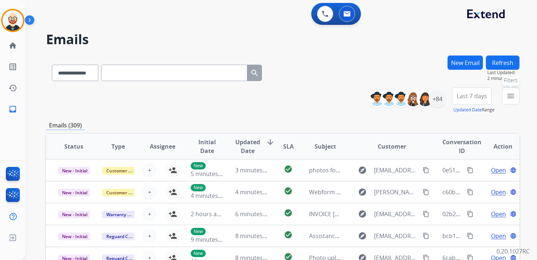
click at [509, 93] on mat-icon "menu" at bounding box center [510, 96] width 9 height 9
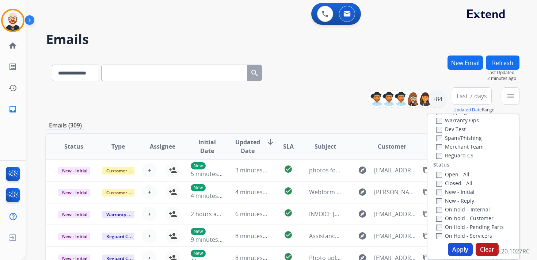
scroll to position [75, 0]
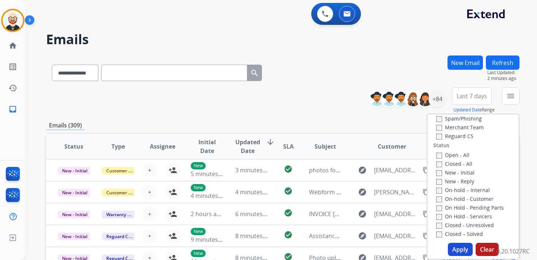
click at [444, 173] on label "New - Initial" at bounding box center [455, 172] width 38 height 7
click at [444, 182] on label "New - Reply" at bounding box center [455, 181] width 38 height 7
click at [458, 249] on button "Apply" at bounding box center [460, 249] width 25 height 13
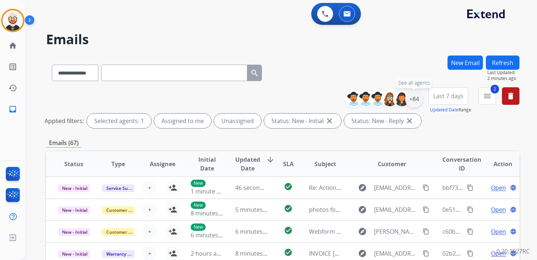
click at [414, 102] on div "+84" at bounding box center [414, 99] width 18 height 18
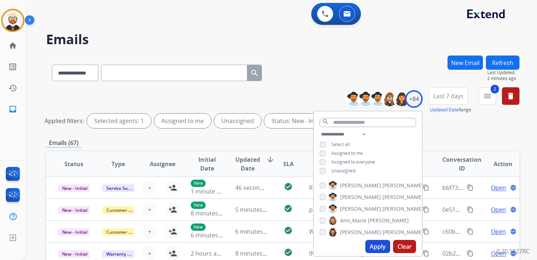
click at [343, 169] on span "Unassigned" at bounding box center [343, 171] width 24 height 6
click at [375, 249] on button "Apply" at bounding box center [377, 246] width 25 height 13
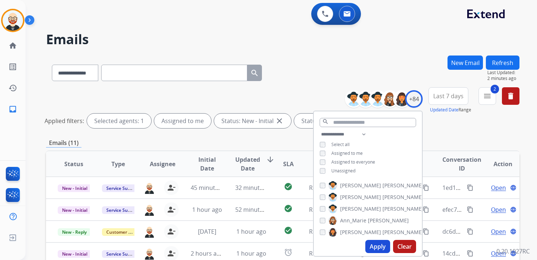
click at [459, 95] on span "Last 7 days" at bounding box center [448, 96] width 30 height 3
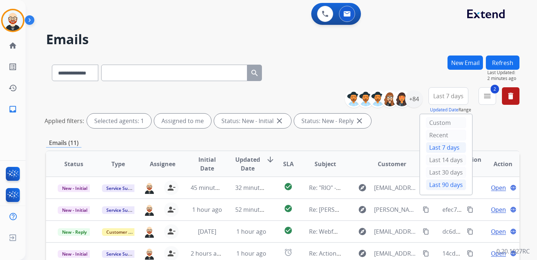
click at [443, 183] on div "Last 90 days" at bounding box center [446, 184] width 40 height 11
click at [395, 135] on div "**********" at bounding box center [282, 245] width 473 height 378
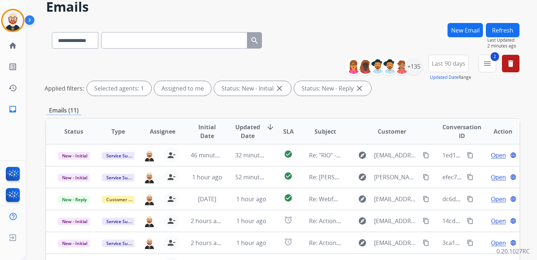
scroll to position [40, 0]
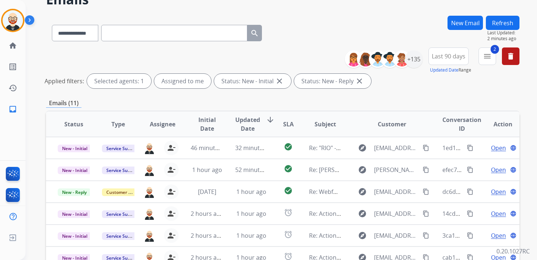
click at [247, 122] on span "Updated Date" at bounding box center [247, 124] width 25 height 18
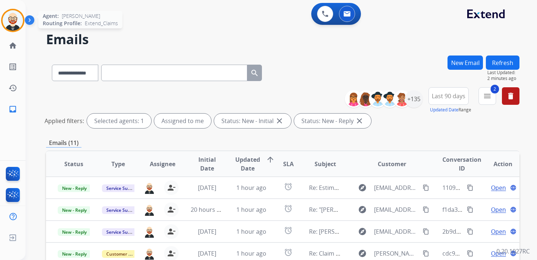
click at [16, 23] on img at bounding box center [13, 20] width 20 height 20
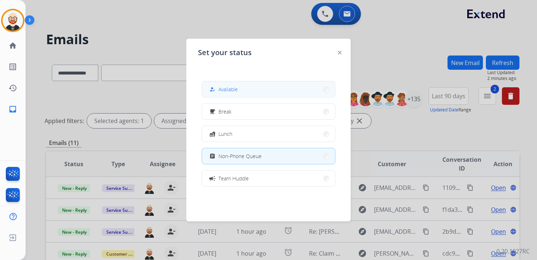
click at [243, 89] on button "how_to_reg Available" at bounding box center [268, 89] width 133 height 16
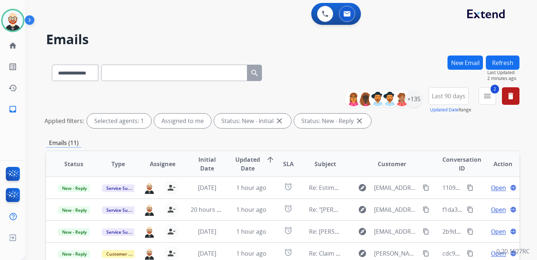
click at [322, 61] on div "**********" at bounding box center [282, 72] width 473 height 32
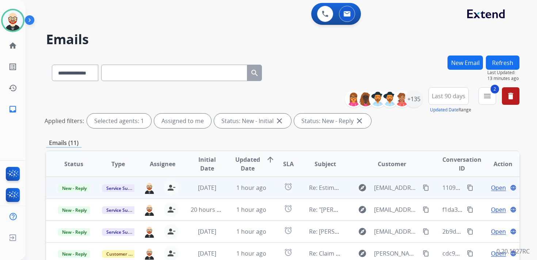
click at [491, 187] on span "Open" at bounding box center [498, 187] width 15 height 9
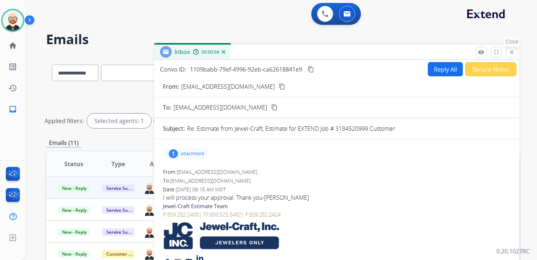
click at [511, 54] on mat-icon "close" at bounding box center [511, 52] width 7 height 7
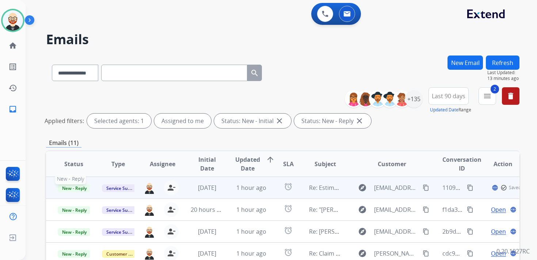
click at [73, 187] on span "New - Reply" at bounding box center [74, 188] width 33 height 8
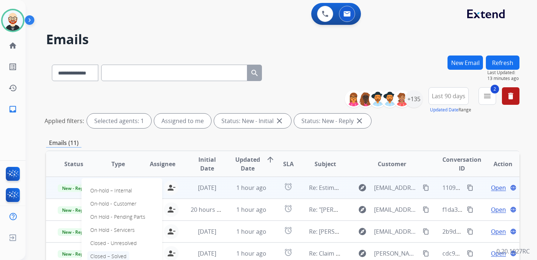
click at [112, 252] on p "Closed – Solved" at bounding box center [108, 256] width 42 height 10
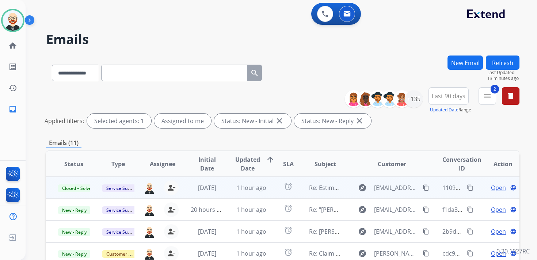
click at [500, 60] on button "Refresh" at bounding box center [503, 63] width 34 height 14
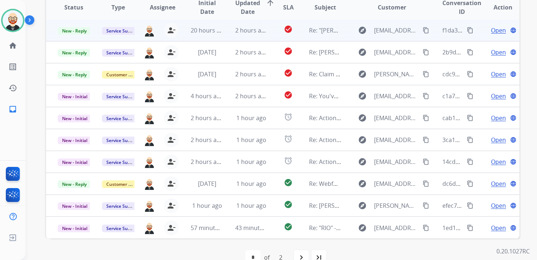
scroll to position [173, 0]
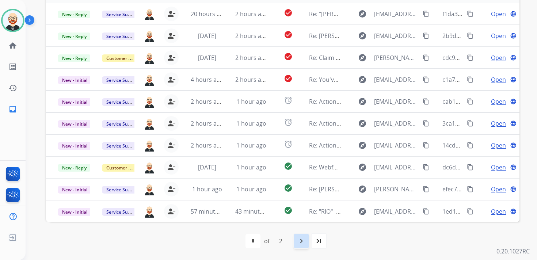
click at [299, 243] on mat-icon "navigate_next" at bounding box center [301, 241] width 9 height 9
select select "*"
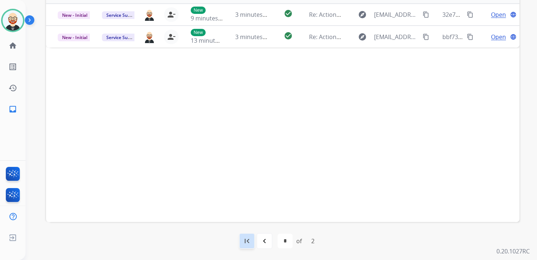
click at [245, 241] on mat-icon "first_page" at bounding box center [247, 241] width 9 height 9
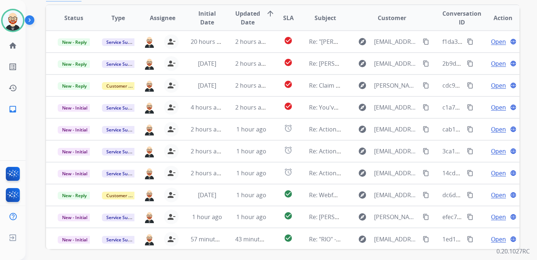
scroll to position [145, 0]
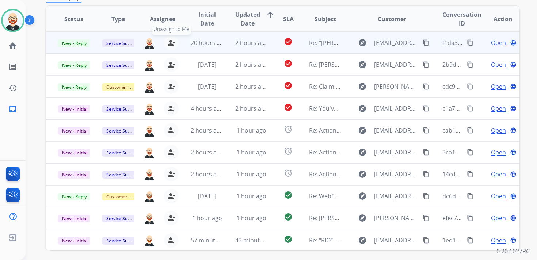
click at [169, 42] on mat-icon "person_remove" at bounding box center [171, 42] width 9 height 9
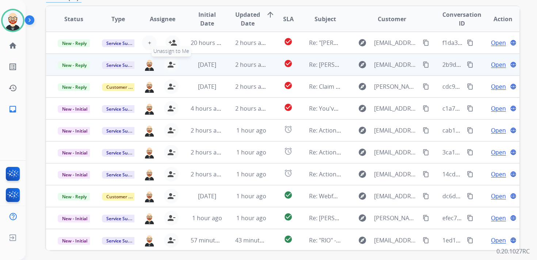
click at [168, 66] on mat-icon "person_remove" at bounding box center [171, 64] width 9 height 9
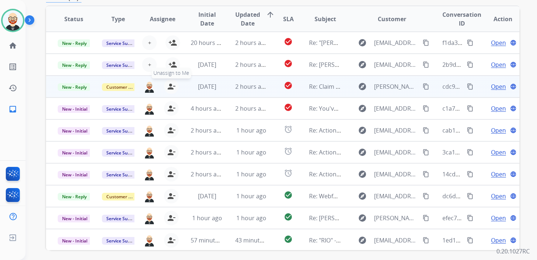
click at [168, 87] on mat-icon "person_remove" at bounding box center [171, 86] width 9 height 9
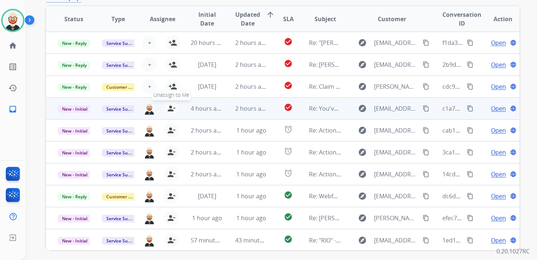
click at [169, 110] on mat-icon "person_remove" at bounding box center [171, 108] width 9 height 9
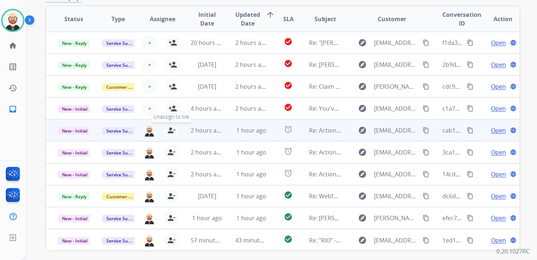
click at [169, 127] on mat-icon "person_remove" at bounding box center [171, 130] width 9 height 9
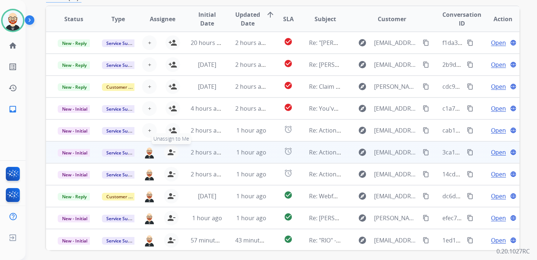
click at [169, 151] on mat-icon "person_remove" at bounding box center [171, 152] width 9 height 9
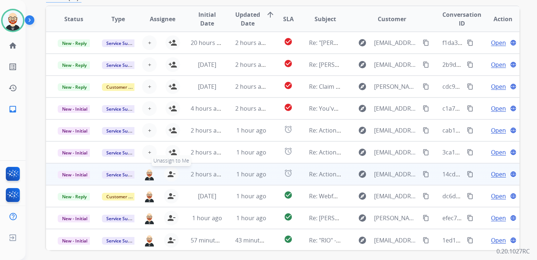
click at [169, 174] on mat-icon "person_remove" at bounding box center [171, 174] width 9 height 9
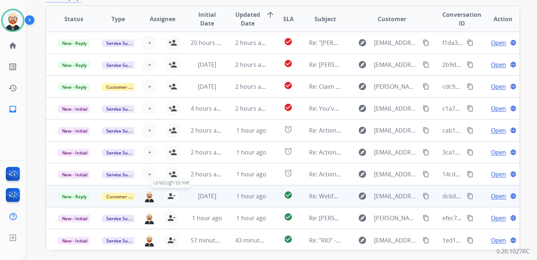
click at [169, 197] on mat-icon "person_remove" at bounding box center [171, 196] width 9 height 9
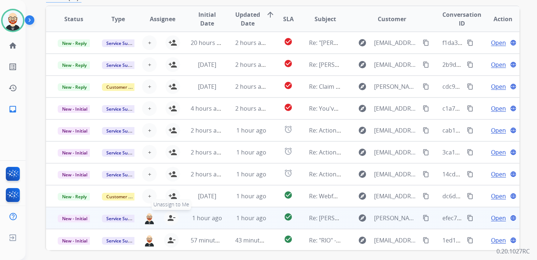
click at [169, 217] on mat-icon "person_remove" at bounding box center [171, 218] width 9 height 9
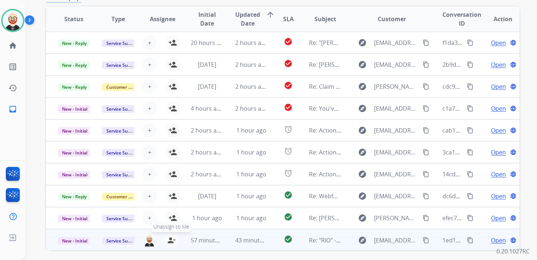
click at [169, 241] on mat-icon "person_remove" at bounding box center [171, 240] width 9 height 9
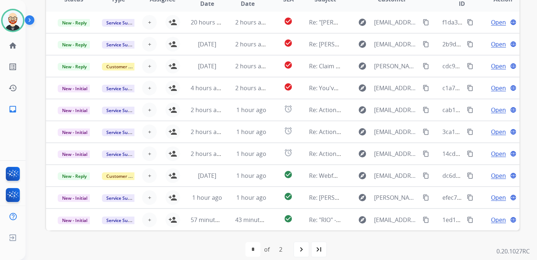
scroll to position [162, 0]
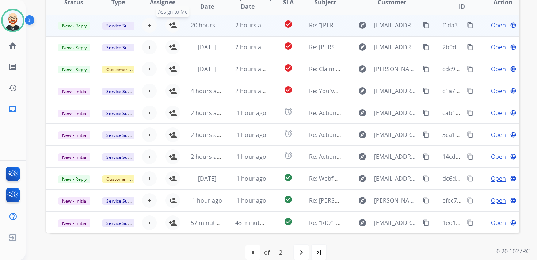
click at [168, 26] on mat-icon "person_add" at bounding box center [172, 25] width 9 height 9
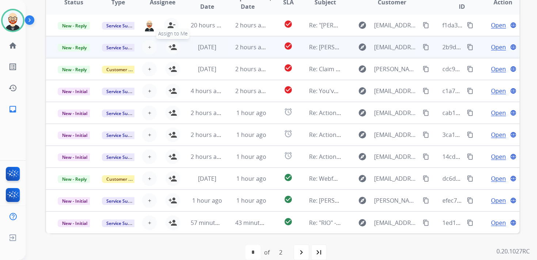
click at [172, 48] on mat-icon "person_add" at bounding box center [172, 47] width 9 height 9
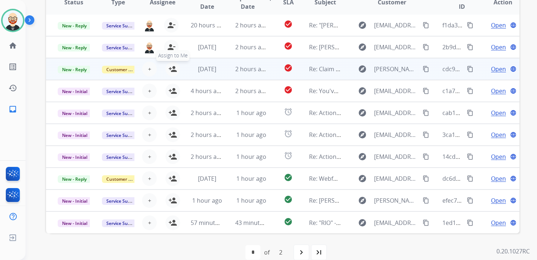
click at [172, 70] on mat-icon "person_add" at bounding box center [172, 69] width 9 height 9
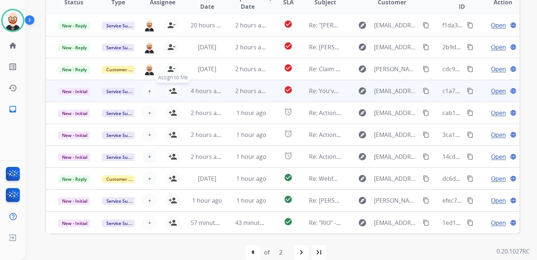
click at [172, 89] on mat-icon "person_add" at bounding box center [172, 91] width 9 height 9
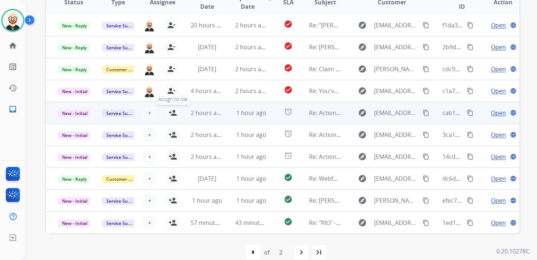
click at [172, 114] on mat-icon "person_add" at bounding box center [172, 112] width 9 height 9
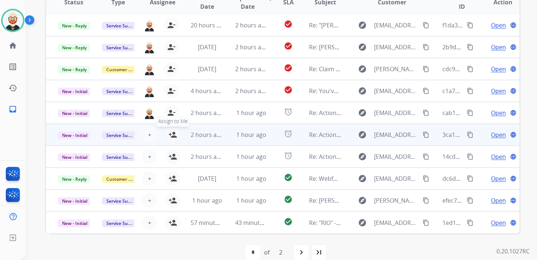
click at [172, 136] on mat-icon "person_add" at bounding box center [172, 134] width 9 height 9
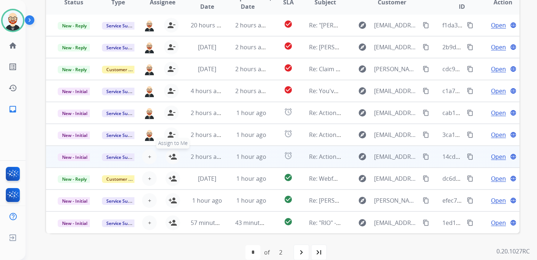
click at [172, 159] on mat-icon "person_add" at bounding box center [172, 156] width 9 height 9
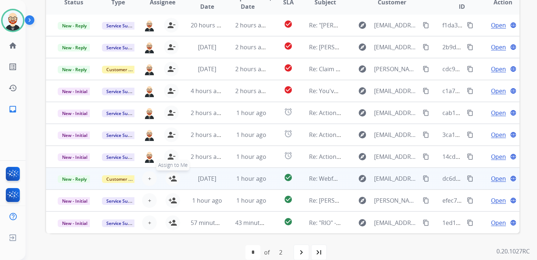
click at [172, 180] on mat-icon "person_add" at bounding box center [172, 178] width 9 height 9
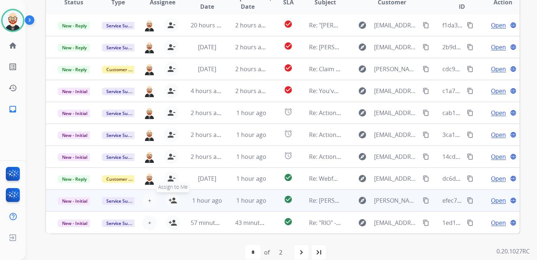
click at [172, 200] on mat-icon "person_add" at bounding box center [172, 200] width 9 height 9
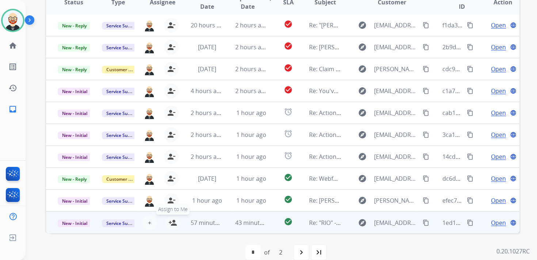
click at [170, 227] on button "person_add Assign to Me" at bounding box center [172, 222] width 15 height 15
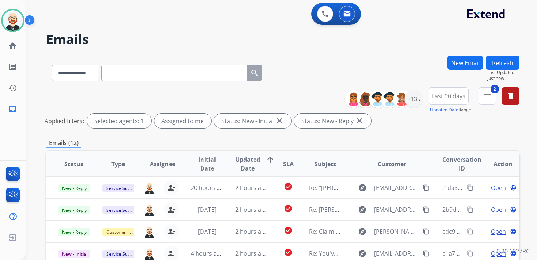
click at [502, 65] on button "Refresh" at bounding box center [503, 63] width 34 height 14
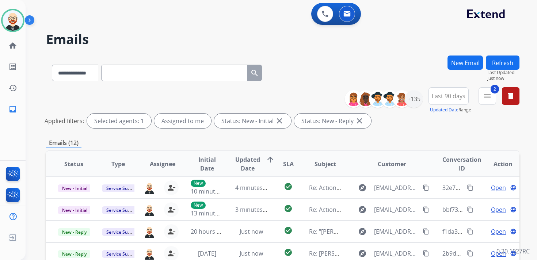
scroll to position [1, 0]
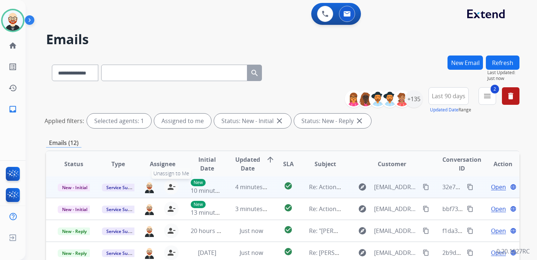
click at [171, 186] on mat-icon "person_remove" at bounding box center [171, 187] width 9 height 9
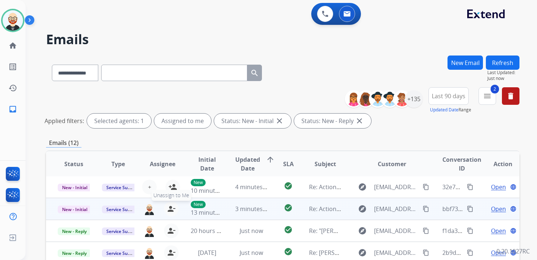
click at [171, 209] on mat-icon "person_remove" at bounding box center [171, 209] width 9 height 9
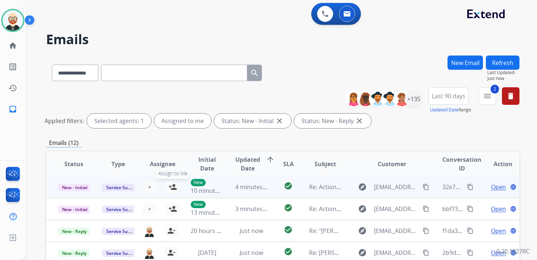
click at [171, 184] on mat-icon "person_add" at bounding box center [172, 187] width 9 height 9
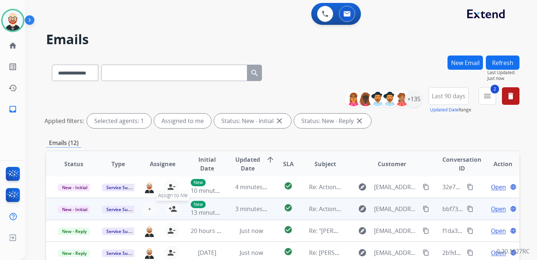
click at [173, 207] on mat-icon "person_add" at bounding box center [172, 209] width 9 height 9
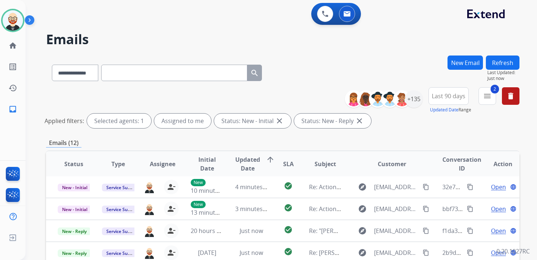
click at [514, 64] on button "Refresh" at bounding box center [503, 63] width 34 height 14
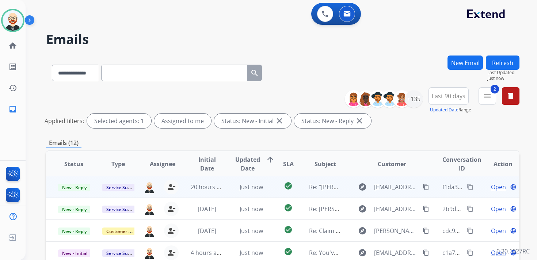
click at [491, 187] on span "Open" at bounding box center [498, 187] width 15 height 9
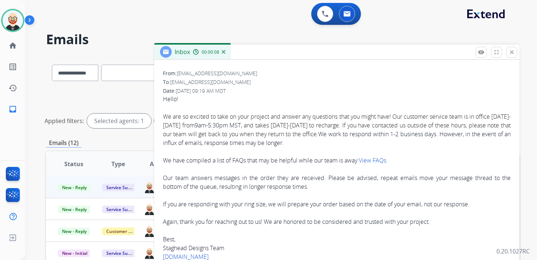
scroll to position [0, 0]
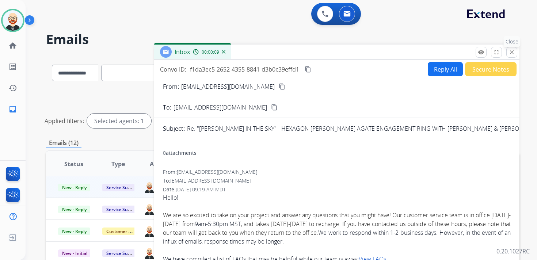
click at [512, 54] on mat-icon "close" at bounding box center [511, 52] width 7 height 7
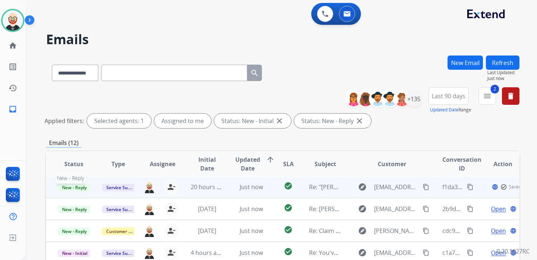
click at [76, 184] on span "New - Reply" at bounding box center [74, 188] width 33 height 8
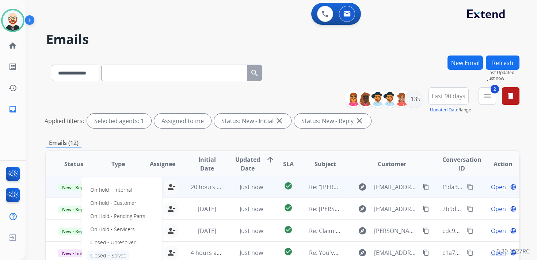
click at [110, 253] on p "Closed – Solved" at bounding box center [108, 256] width 42 height 10
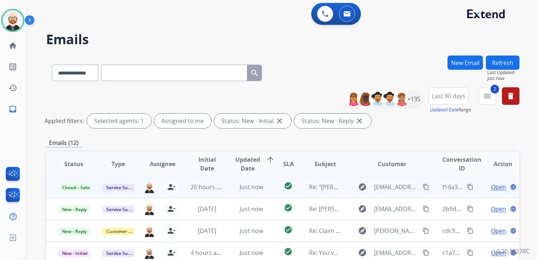
click at [503, 64] on button "Refresh" at bounding box center [503, 63] width 34 height 14
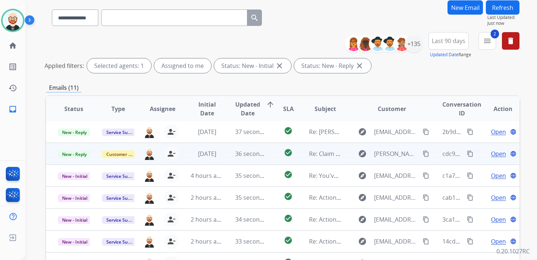
scroll to position [56, 0]
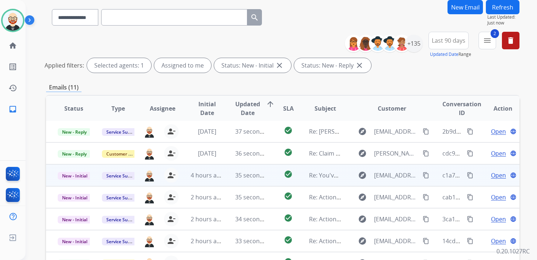
click at [491, 179] on span "Open" at bounding box center [498, 175] width 15 height 9
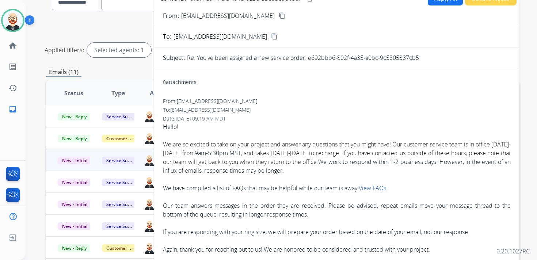
scroll to position [0, 0]
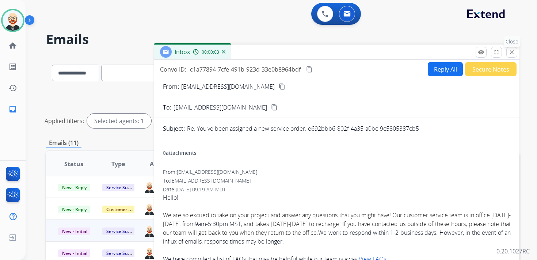
click at [515, 53] on mat-icon "close" at bounding box center [511, 52] width 7 height 7
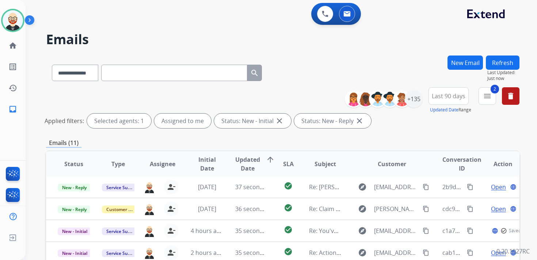
scroll to position [19, 0]
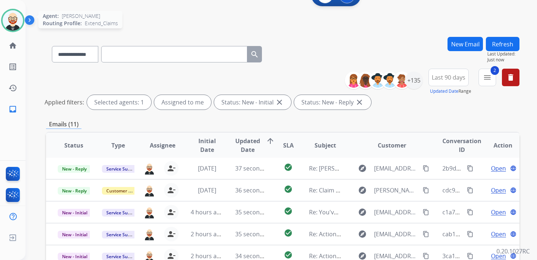
click at [15, 19] on img at bounding box center [13, 20] width 20 height 20
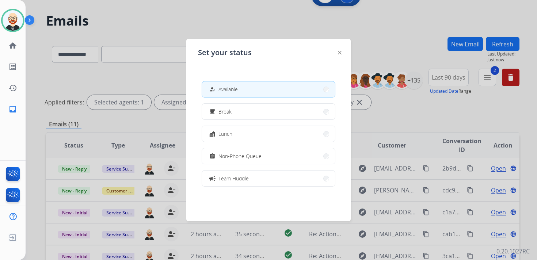
click at [342, 50] on div "Set your status how_to_reg Available free_breakfast Break fastfood Lunch assign…" at bounding box center [268, 130] width 164 height 183
click at [340, 54] on div at bounding box center [340, 52] width 4 height 9
click at [342, 50] on div "Set your status how_to_reg Available free_breakfast Break fastfood Lunch assign…" at bounding box center [268, 130] width 164 height 183
click at [338, 50] on div at bounding box center [340, 52] width 4 height 9
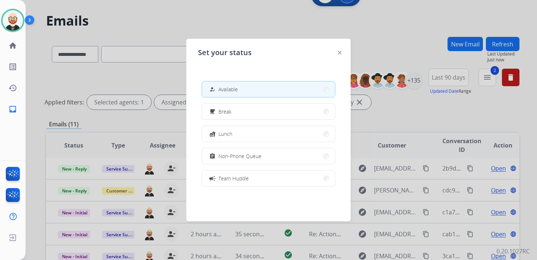
click at [340, 51] on img at bounding box center [340, 53] width 4 height 4
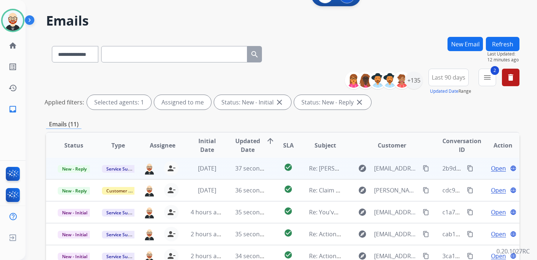
click at [491, 168] on span "Open" at bounding box center [498, 168] width 15 height 9
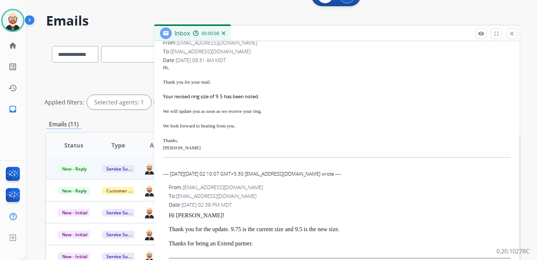
scroll to position [0, 0]
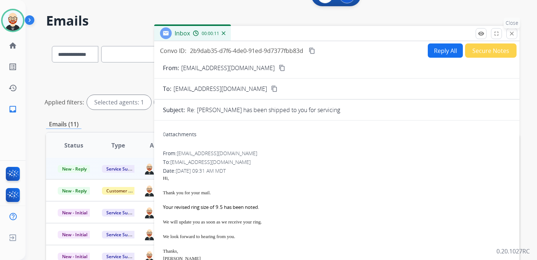
click at [510, 37] on button "close Close" at bounding box center [511, 33] width 11 height 11
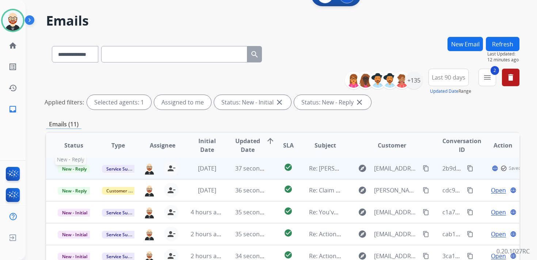
click at [68, 168] on span "New - Reply" at bounding box center [74, 169] width 33 height 8
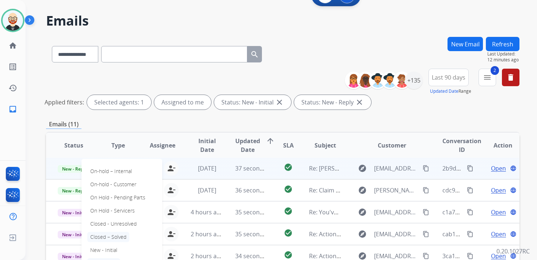
click at [103, 237] on p "Closed – Solved" at bounding box center [108, 237] width 42 height 10
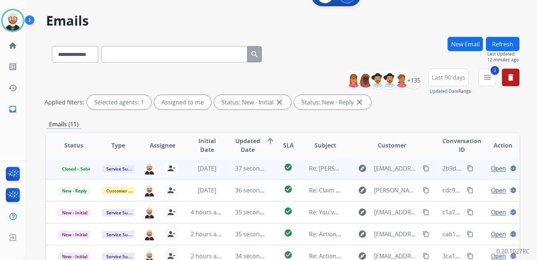
click at [493, 46] on button "Refresh" at bounding box center [503, 44] width 34 height 14
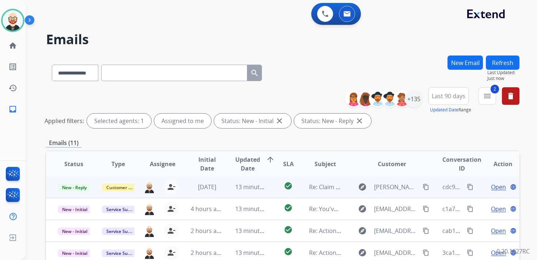
click at [492, 186] on span "Open" at bounding box center [498, 187] width 15 height 9
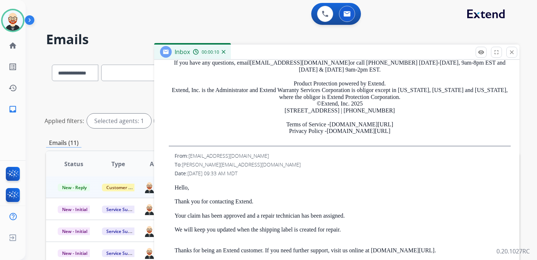
scroll to position [443, 0]
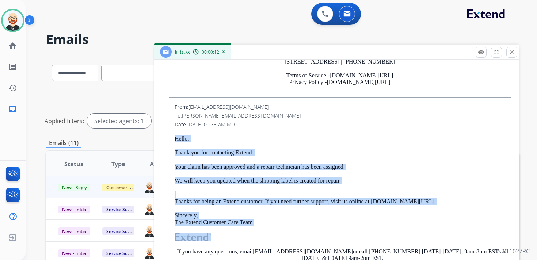
drag, startPoint x: 269, startPoint y: 226, endPoint x: 174, endPoint y: 138, distance: 129.5
click at [174, 138] on div "From: [EMAIL_ADDRESS][DOMAIN_NAME] To: [PERSON_NAME][EMAIL_ADDRESS][DOMAIN_NAME…" at bounding box center [337, 219] width 348 height 232
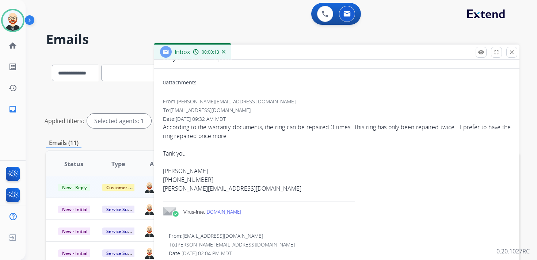
scroll to position [0, 0]
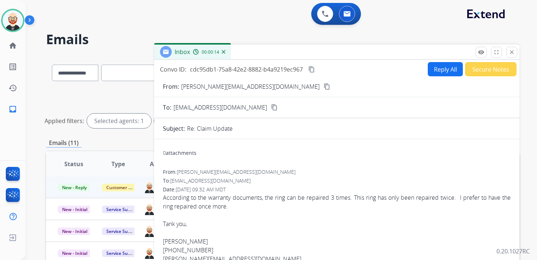
click at [442, 66] on button "Reply All" at bounding box center [445, 69] width 35 height 14
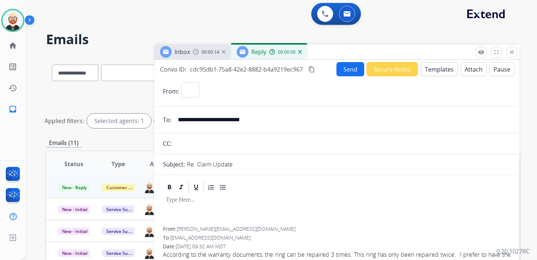
select select "**********"
click at [191, 209] on div at bounding box center [337, 210] width 348 height 33
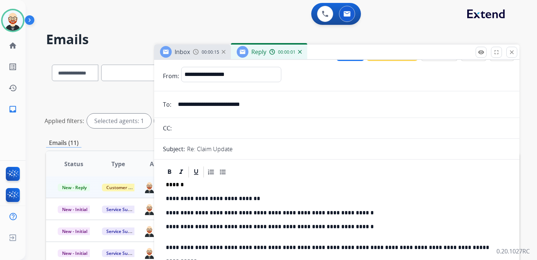
scroll to position [20, 0]
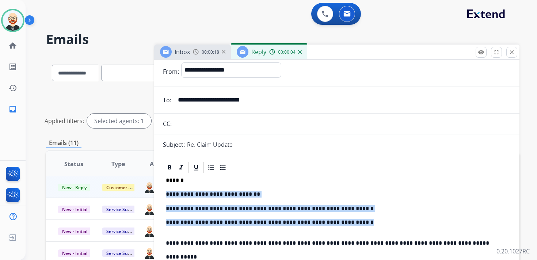
drag, startPoint x: 354, startPoint y: 224, endPoint x: 164, endPoint y: 198, distance: 191.8
click at [164, 198] on div "**********" at bounding box center [337, 232] width 348 height 117
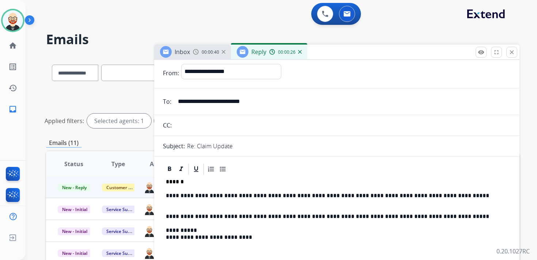
scroll to position [19, 0]
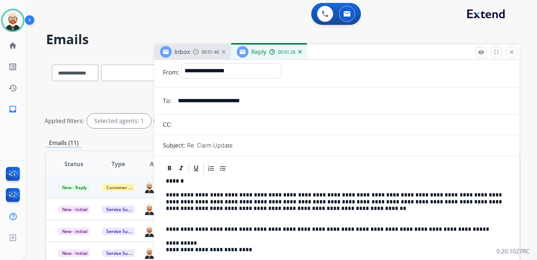
click at [447, 200] on p "**********" at bounding box center [334, 202] width 336 height 20
click at [382, 210] on p "**********" at bounding box center [334, 202] width 336 height 20
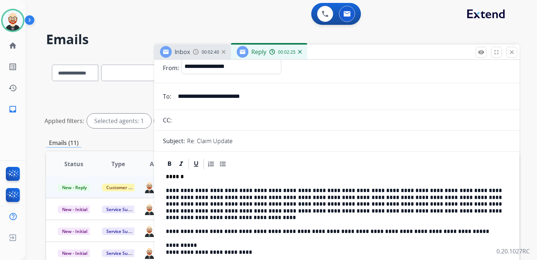
scroll to position [0, 0]
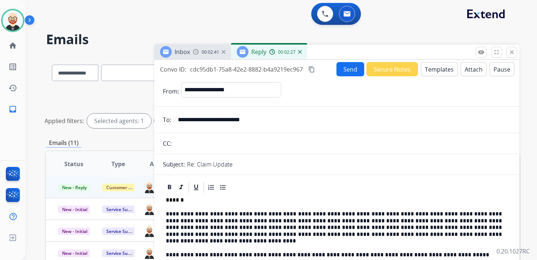
click at [343, 70] on button "Send" at bounding box center [350, 69] width 28 height 14
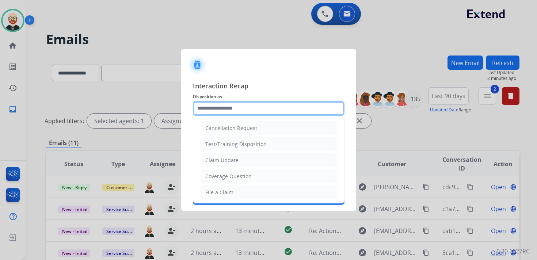
click at [228, 108] on input "text" at bounding box center [269, 108] width 152 height 15
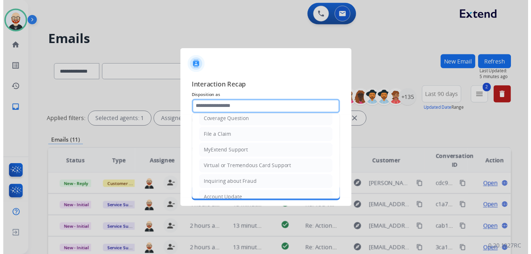
scroll to position [54, 0]
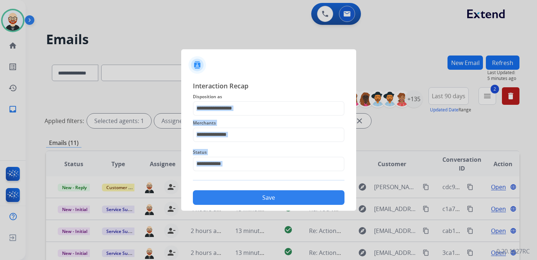
drag, startPoint x: 236, startPoint y: 136, endPoint x: 248, endPoint y: 196, distance: 61.2
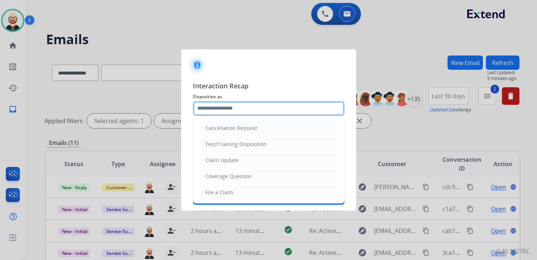
click at [226, 109] on input "text" at bounding box center [269, 108] width 152 height 15
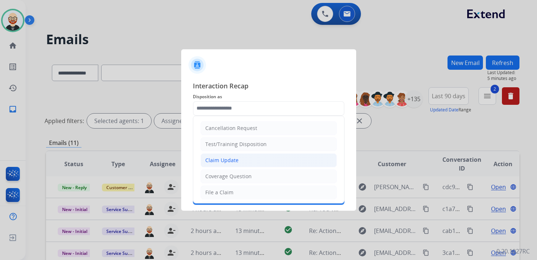
click at [256, 158] on li "Claim Update" at bounding box center [269, 160] width 136 height 14
type input "**********"
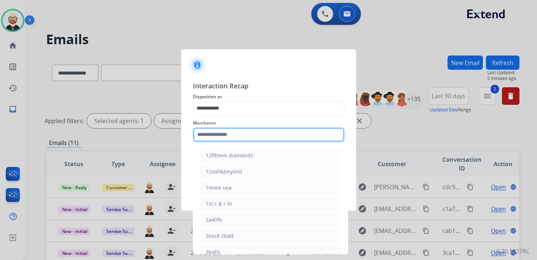
click at [225, 133] on input "text" at bounding box center [269, 134] width 152 height 15
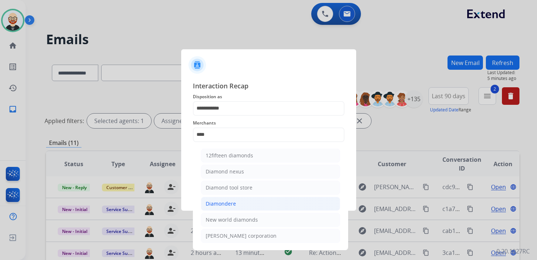
click at [230, 197] on li "Diamondere" at bounding box center [270, 204] width 139 height 14
type input "**********"
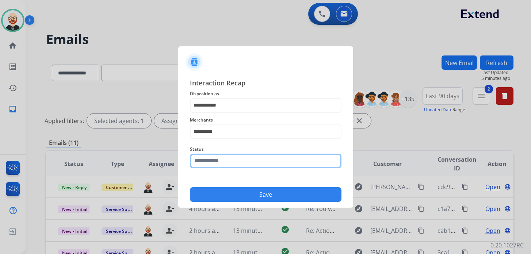
click at [226, 161] on input "text" at bounding box center [266, 161] width 152 height 15
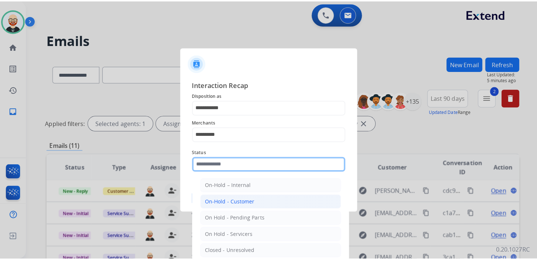
scroll to position [41, 0]
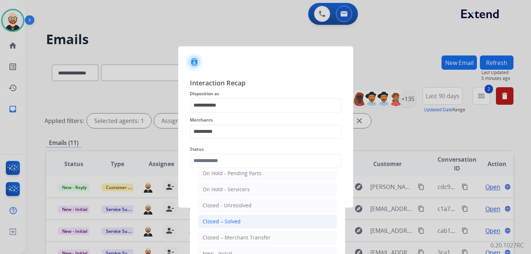
click at [224, 219] on div "Closed – Solved" at bounding box center [222, 221] width 38 height 7
type input "**********"
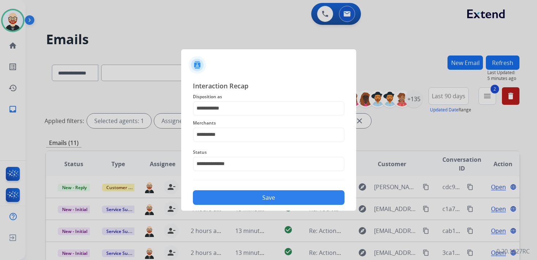
click at [236, 198] on button "Save" at bounding box center [269, 197] width 152 height 15
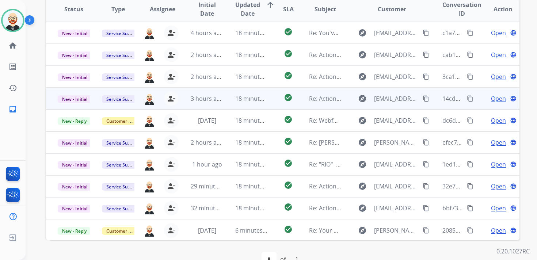
scroll to position [160, 0]
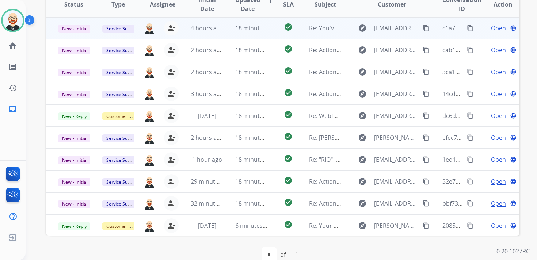
click at [491, 30] on span "Open" at bounding box center [498, 28] width 15 height 9
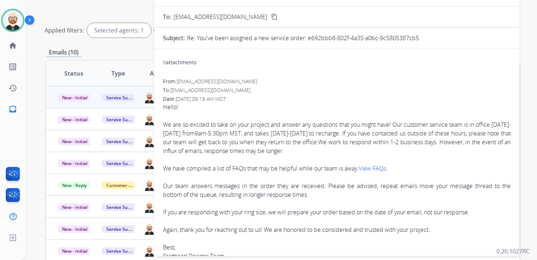
scroll to position [85, 0]
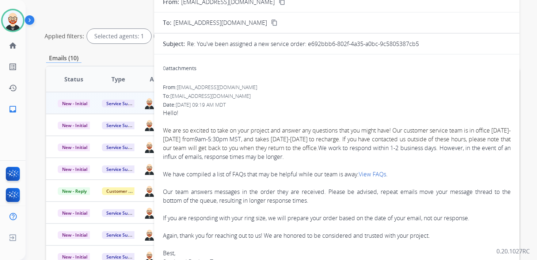
drag, startPoint x: 424, startPoint y: 46, endPoint x: 309, endPoint y: 45, distance: 114.7
click at [309, 45] on div "Re: You've been assigned a new service order: e692bbb6-802f-4a35-a0bc-9c5805387…" at bounding box center [349, 43] width 324 height 9
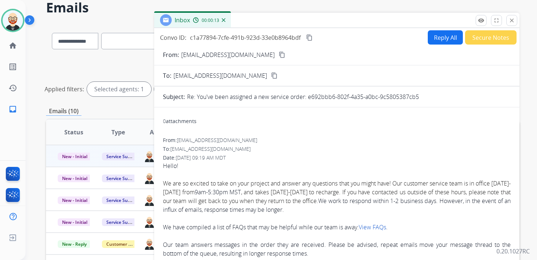
scroll to position [27, 0]
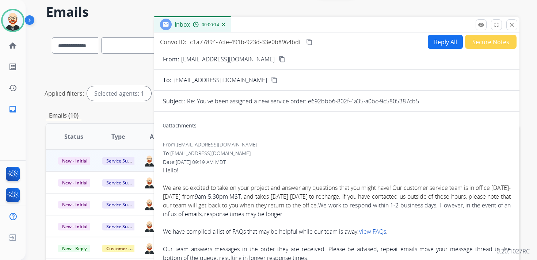
click at [310, 41] on mat-icon "content_copy" at bounding box center [309, 42] width 7 height 7
click at [438, 43] on button "Reply All" at bounding box center [445, 42] width 35 height 14
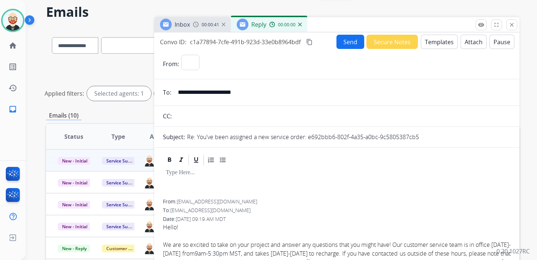
select select "**********"
click at [195, 179] on div at bounding box center [337, 183] width 348 height 33
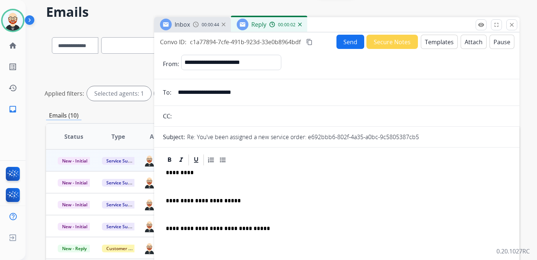
click at [169, 184] on p at bounding box center [337, 186] width 342 height 7
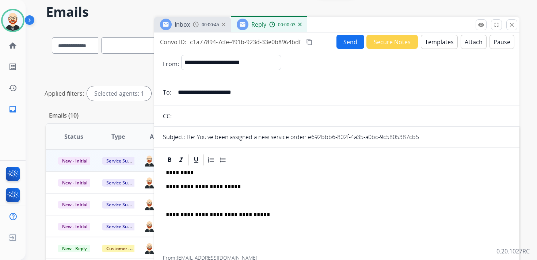
click at [177, 202] on p at bounding box center [337, 201] width 342 height 7
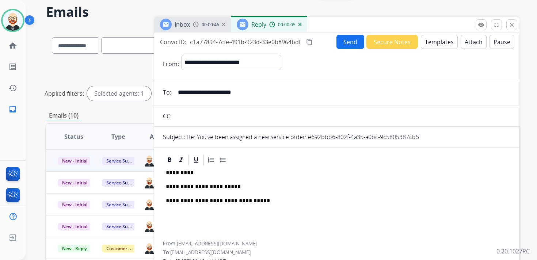
click at [337, 45] on button "Send" at bounding box center [350, 42] width 28 height 14
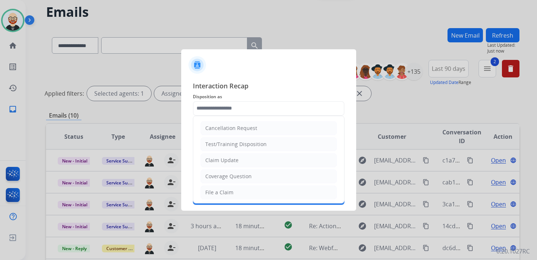
click at [242, 108] on input "text" at bounding box center [269, 108] width 152 height 15
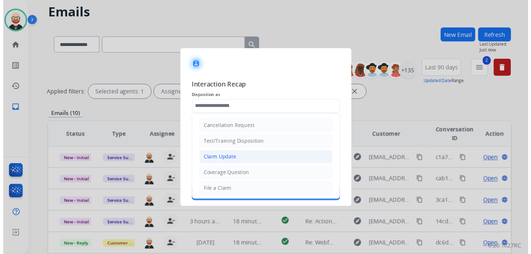
scroll to position [110, 0]
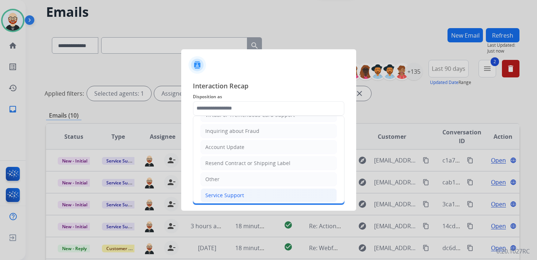
click at [226, 192] on div "Service Support" at bounding box center [224, 195] width 39 height 7
type input "**********"
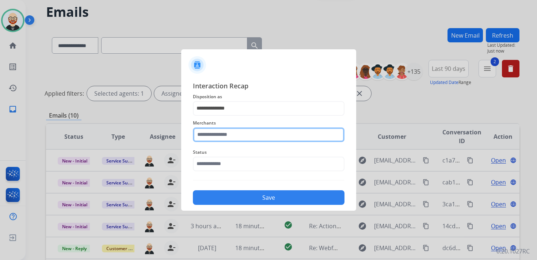
click at [217, 134] on input "text" at bounding box center [269, 134] width 152 height 15
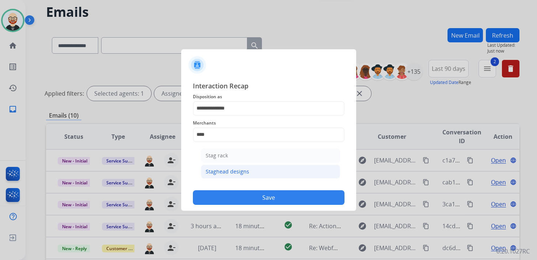
click at [216, 169] on div "Staghead designs" at bounding box center [227, 171] width 43 height 7
type input "**********"
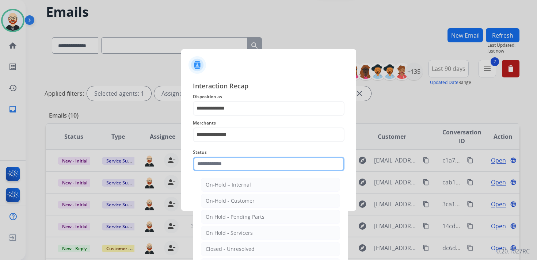
click at [213, 164] on input "text" at bounding box center [269, 164] width 152 height 15
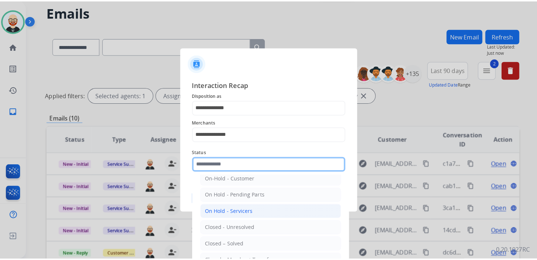
scroll to position [28, 0]
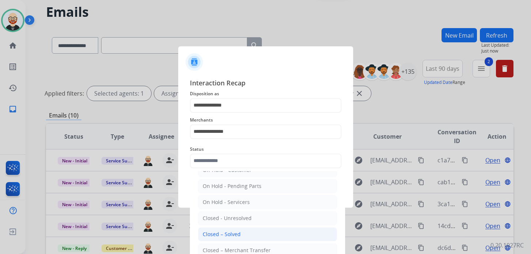
click at [217, 231] on div "Closed – Solved" at bounding box center [222, 234] width 38 height 7
type input "**********"
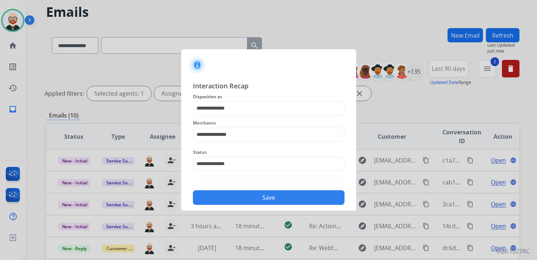
click at [239, 200] on button "Save" at bounding box center [269, 197] width 152 height 15
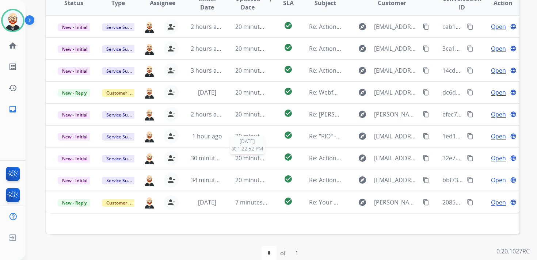
scroll to position [159, 0]
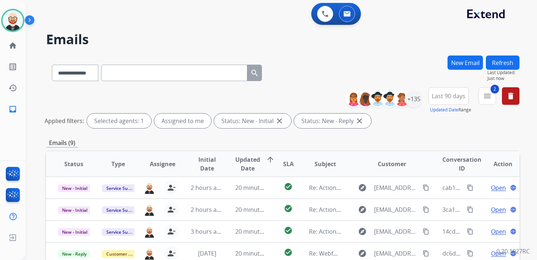
select select "**********"
click at [14, 26] on img at bounding box center [13, 20] width 20 height 20
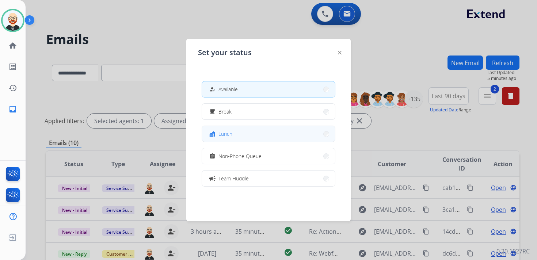
click at [233, 132] on button "fastfood Lunch" at bounding box center [268, 134] width 133 height 16
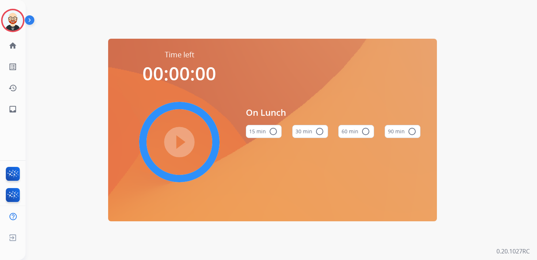
click at [316, 131] on mat-icon "radio_button_unchecked" at bounding box center [319, 131] width 9 height 9
click at [180, 138] on mat-icon "play_circle_filled" at bounding box center [179, 142] width 9 height 9
